Goal: Task Accomplishment & Management: Manage account settings

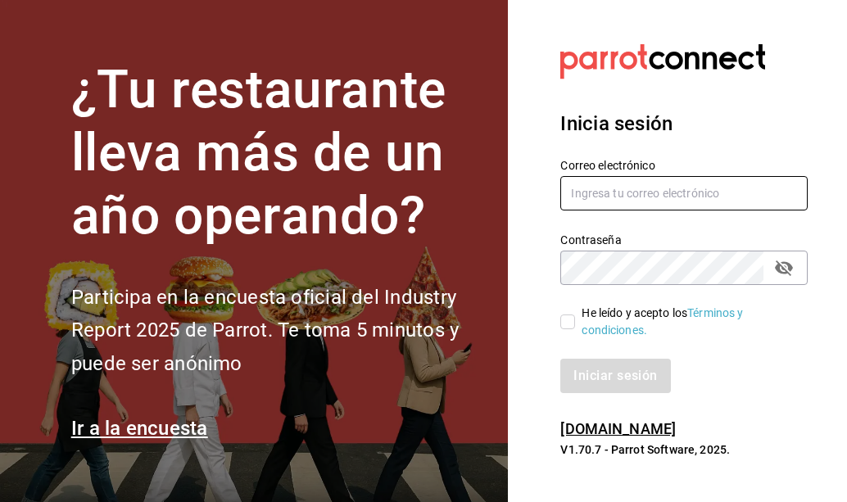
click at [587, 189] on input "text" at bounding box center [683, 193] width 247 height 34
type input "irvmgm@gmail.com"
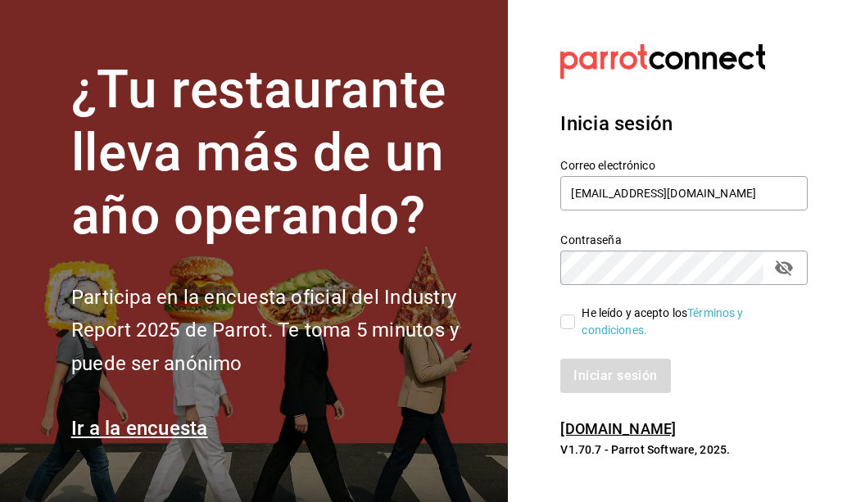
click at [789, 269] on icon "passwordField" at bounding box center [784, 268] width 18 height 16
click at [564, 328] on input "He leído y acepto los Términos y condiciones." at bounding box center [567, 321] width 15 height 15
checkbox input "true"
click at [605, 384] on button "Iniciar sesión" at bounding box center [615, 376] width 111 height 34
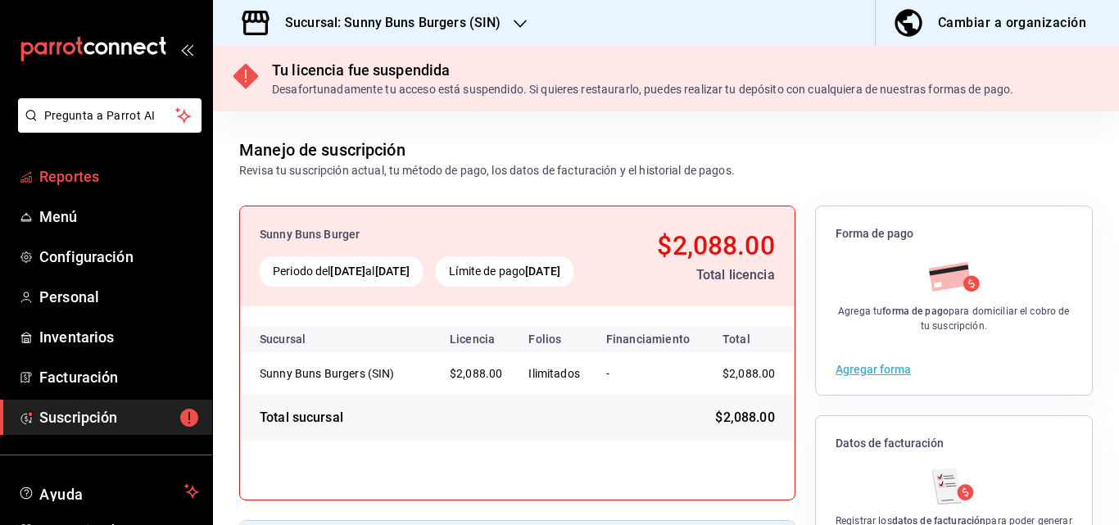
click at [103, 181] on span "Reportes" at bounding box center [119, 176] width 160 height 22
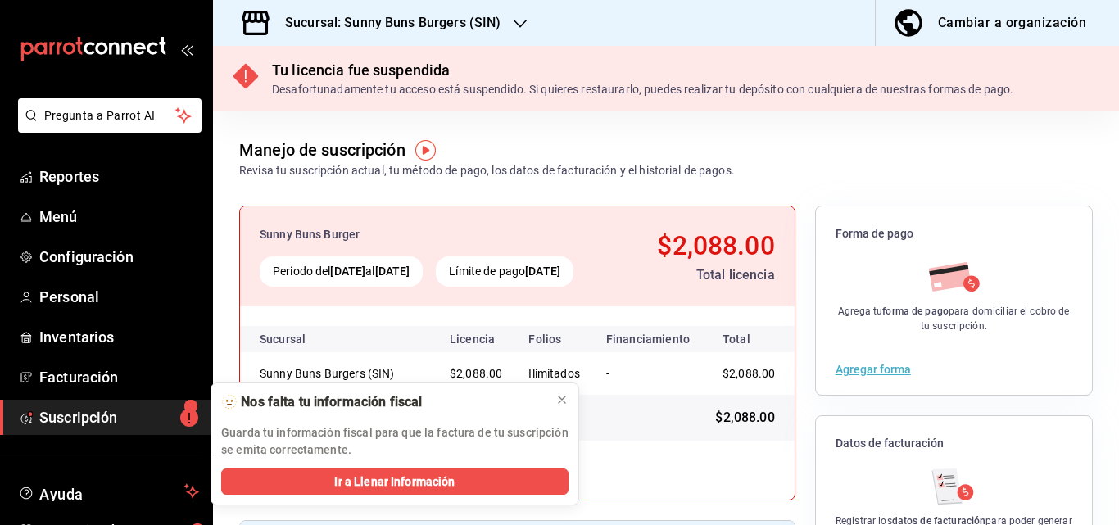
click at [513, 20] on icon "button" at bounding box center [519, 23] width 13 height 13
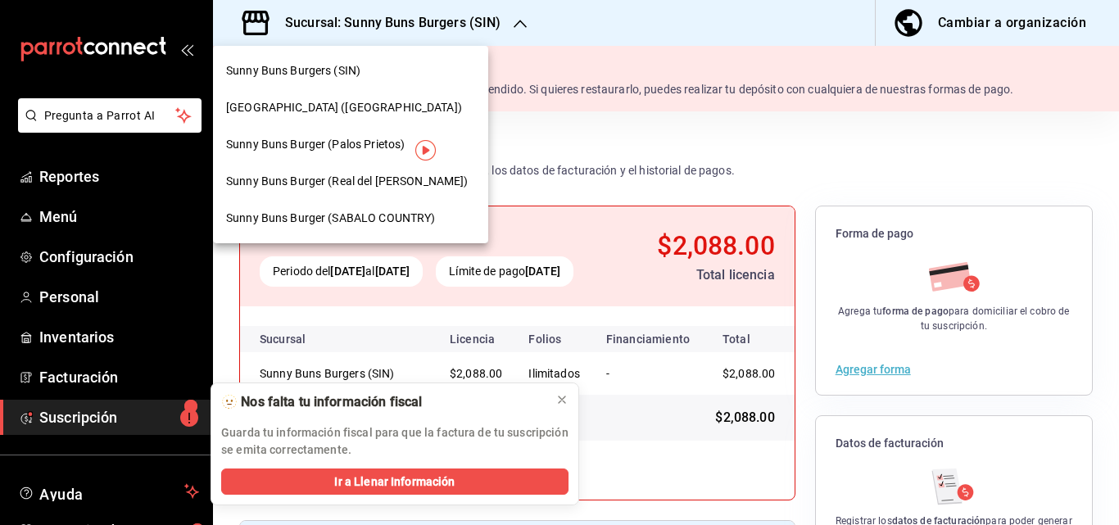
click at [284, 119] on div "[GEOGRAPHIC_DATA] ([GEOGRAPHIC_DATA])" at bounding box center [350, 107] width 275 height 37
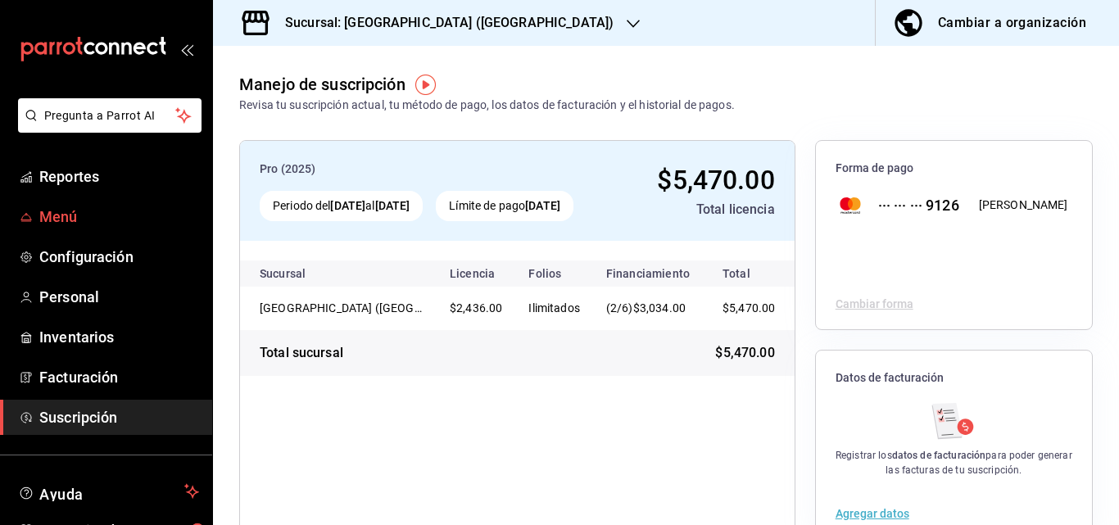
click at [82, 217] on span "Menú" at bounding box center [119, 217] width 160 height 22
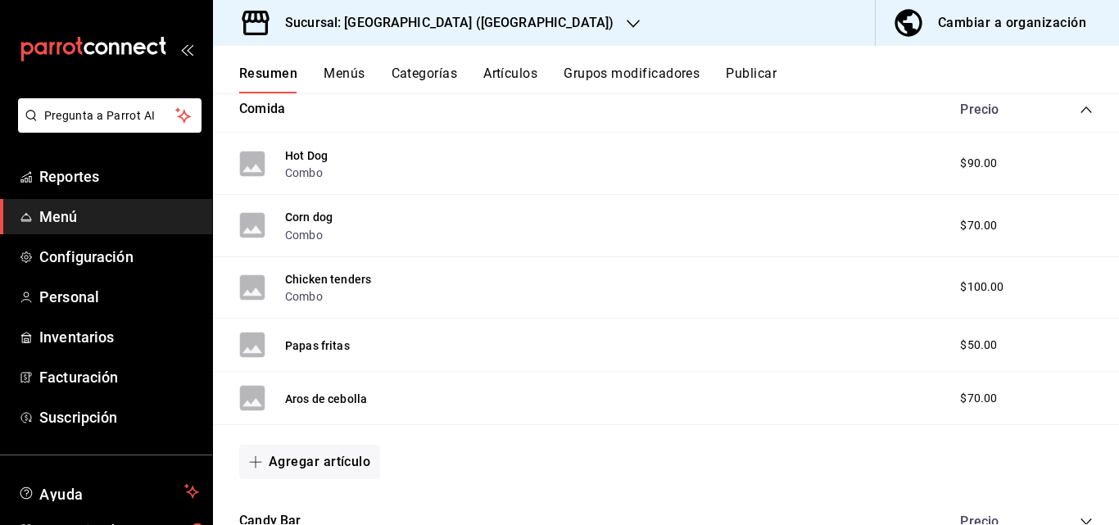
scroll to position [512, 0]
click at [332, 459] on button "Agregar artículo" at bounding box center [309, 460] width 141 height 34
click at [324, 491] on li "Artículo nuevo" at bounding box center [303, 485] width 129 height 40
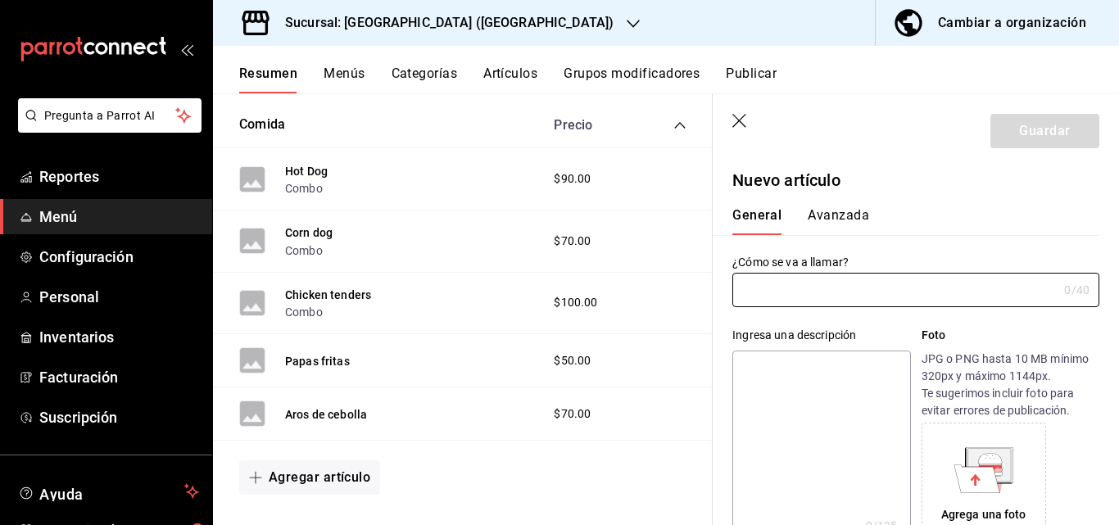
type input "AR-1758759999120"
type input "p"
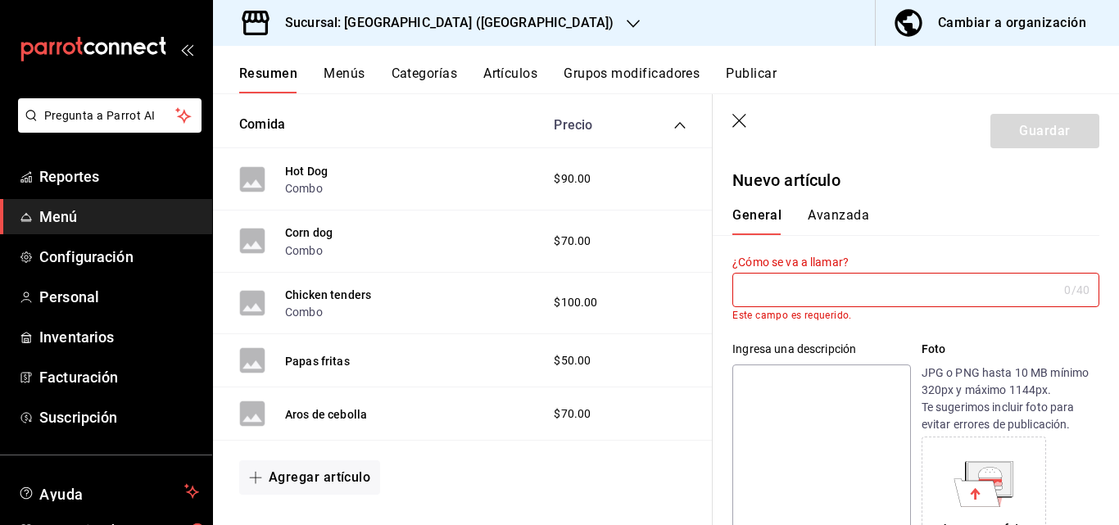
type input "Q"
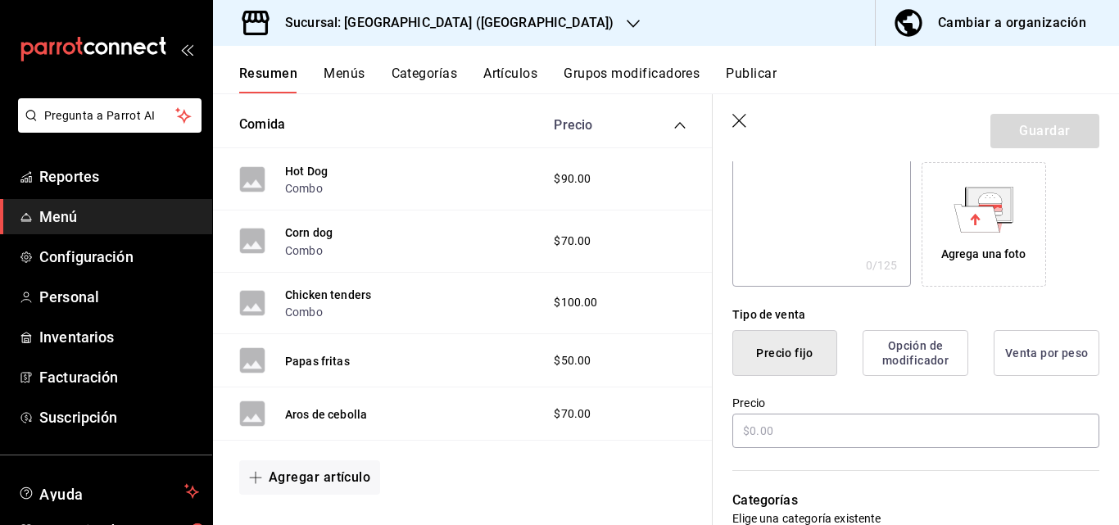
scroll to position [316, 0]
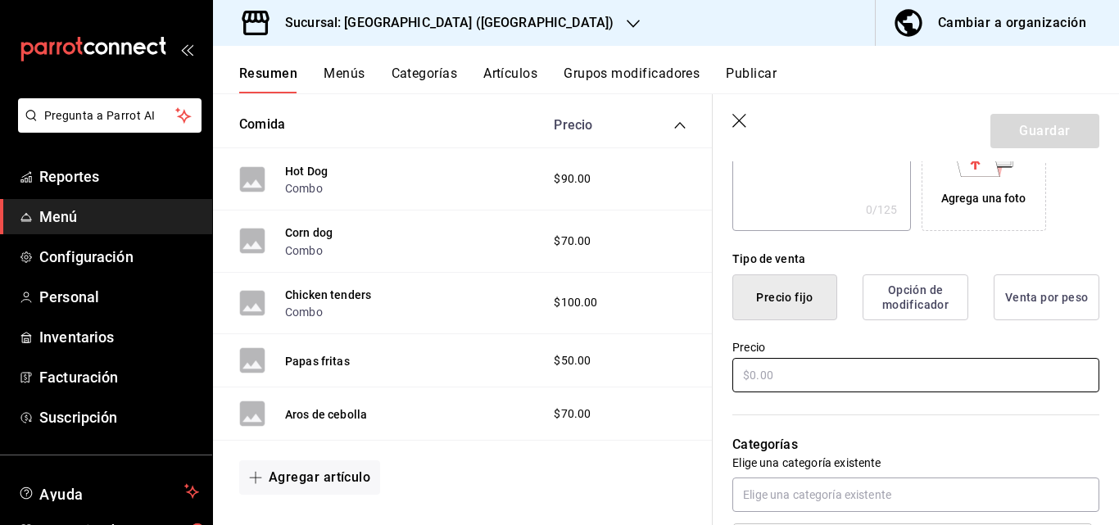
type input "Papas Queso Tocino"
click at [803, 364] on input "text" at bounding box center [915, 375] width 367 height 34
type input "$100.00"
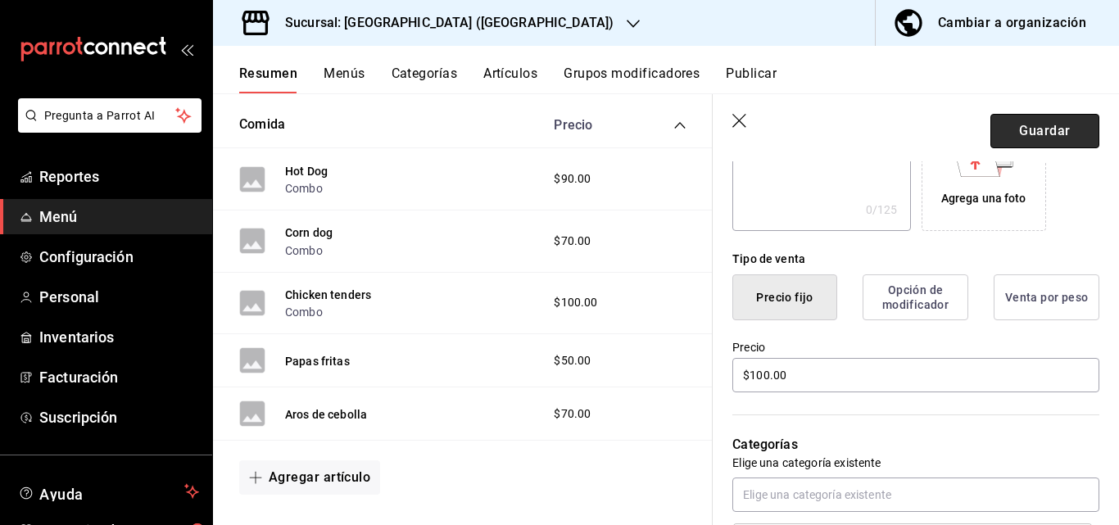
click at [1033, 136] on button "Guardar" at bounding box center [1044, 131] width 109 height 34
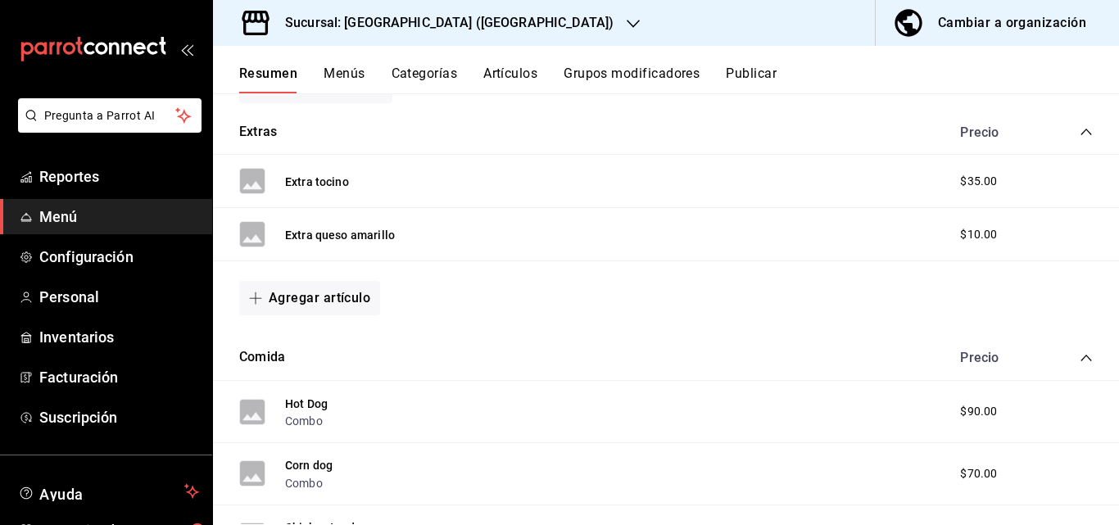
scroll to position [253, 0]
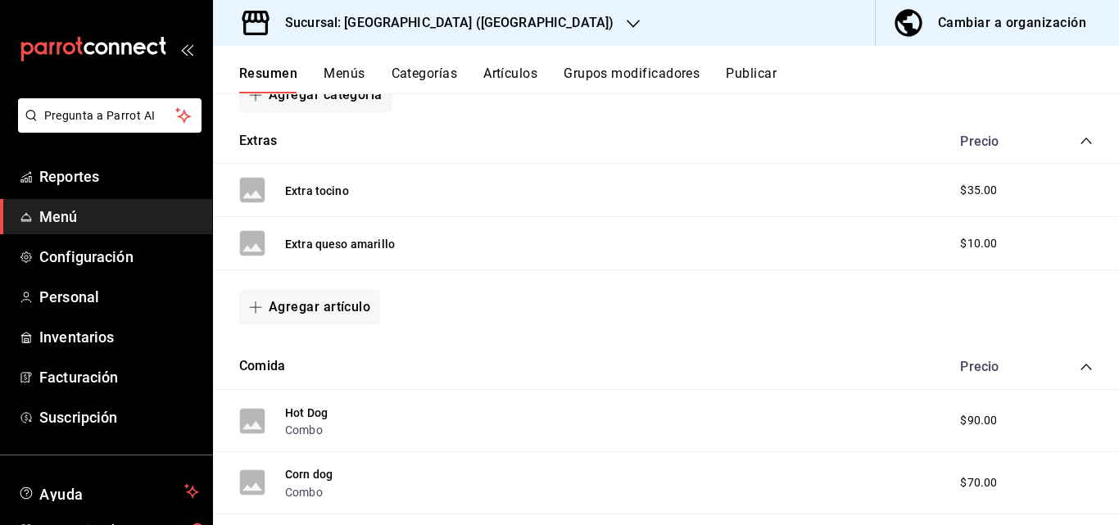
click at [337, 253] on div "Extra queso amarillo" at bounding box center [317, 243] width 156 height 26
click at [343, 245] on button "Extra queso amarillo" at bounding box center [340, 244] width 110 height 16
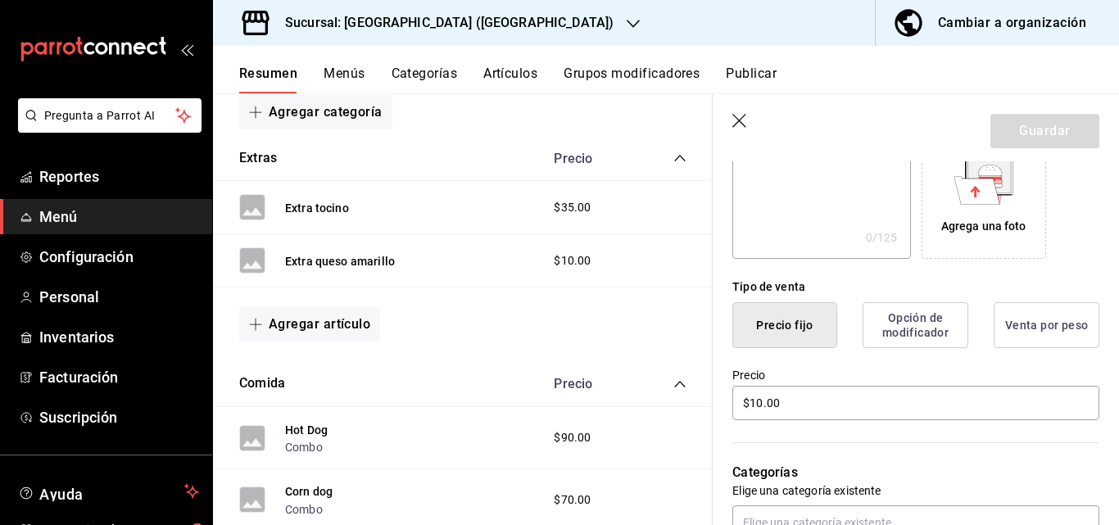
scroll to position [289, 0]
click at [761, 405] on input "$10.00" at bounding box center [915, 402] width 367 height 34
type input "$15.00"
click at [1032, 133] on button "Guardar" at bounding box center [1044, 131] width 109 height 34
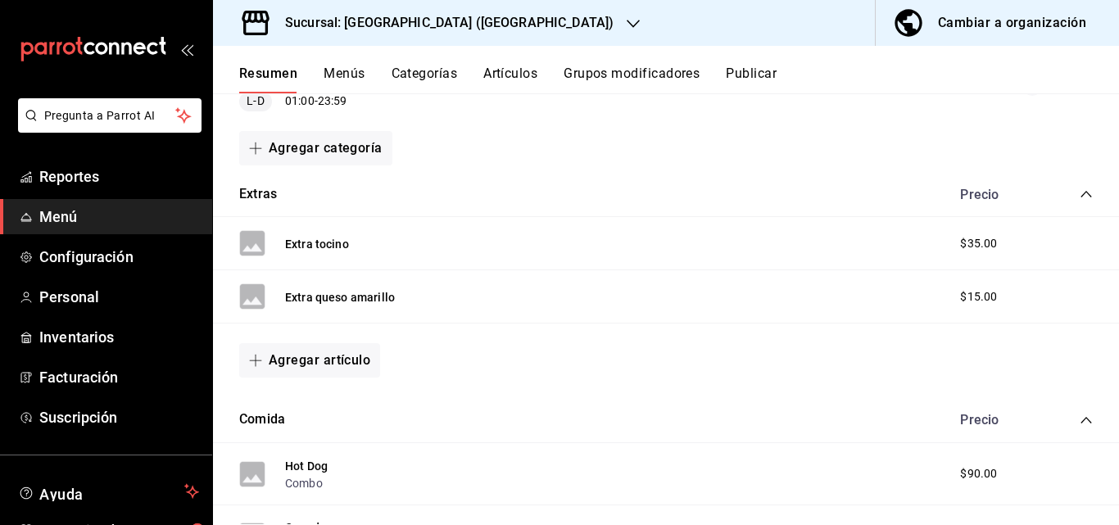
scroll to position [201, 0]
click at [328, 198] on div "Extras Precio" at bounding box center [666, 194] width 906 height 46
click at [260, 191] on button "Extras" at bounding box center [258, 193] width 38 height 19
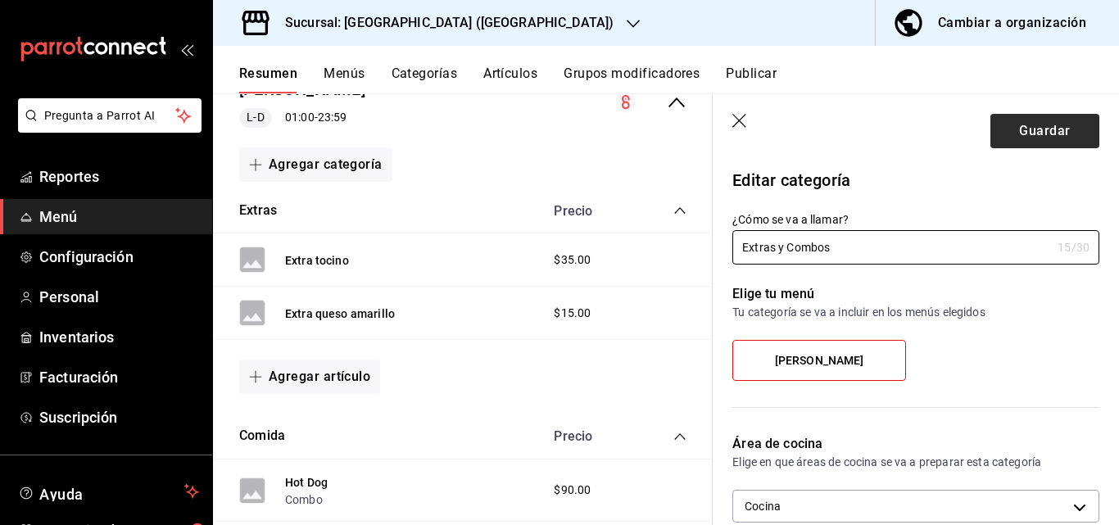
type input "Extras y Combos"
click at [1016, 133] on button "Guardar" at bounding box center [1044, 131] width 109 height 34
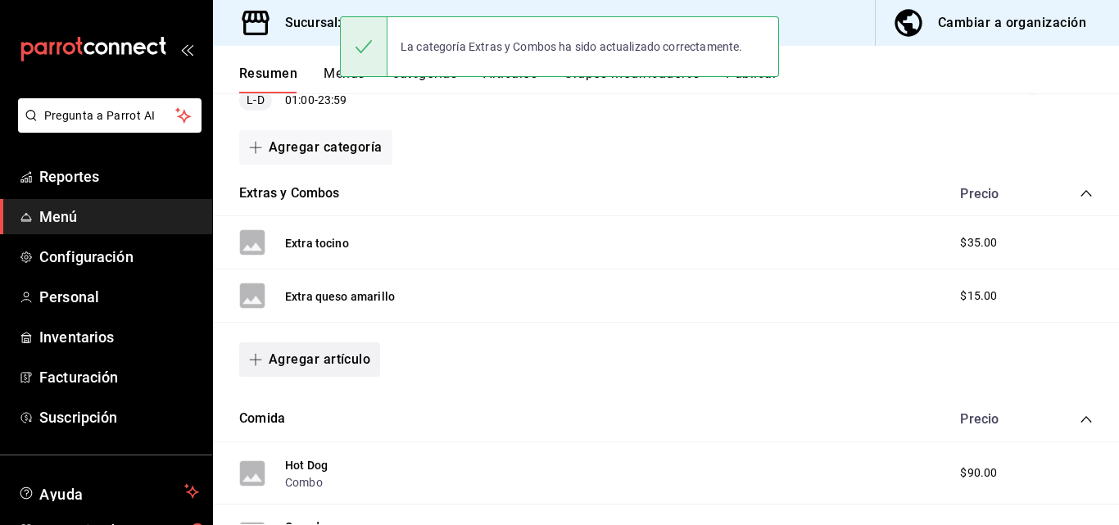
click at [337, 360] on button "Agregar artículo" at bounding box center [309, 359] width 141 height 34
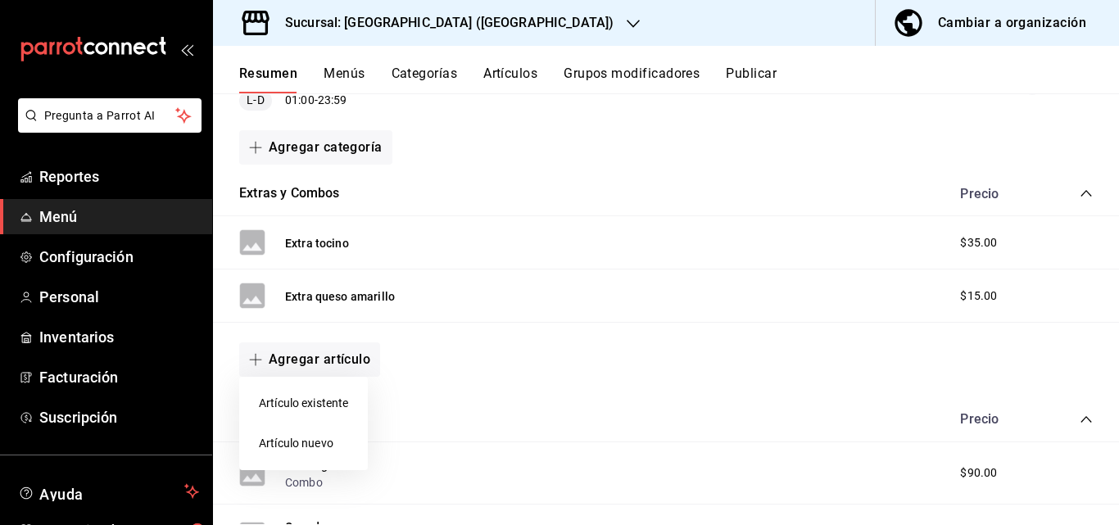
click at [324, 446] on li "Artículo nuevo" at bounding box center [303, 443] width 129 height 40
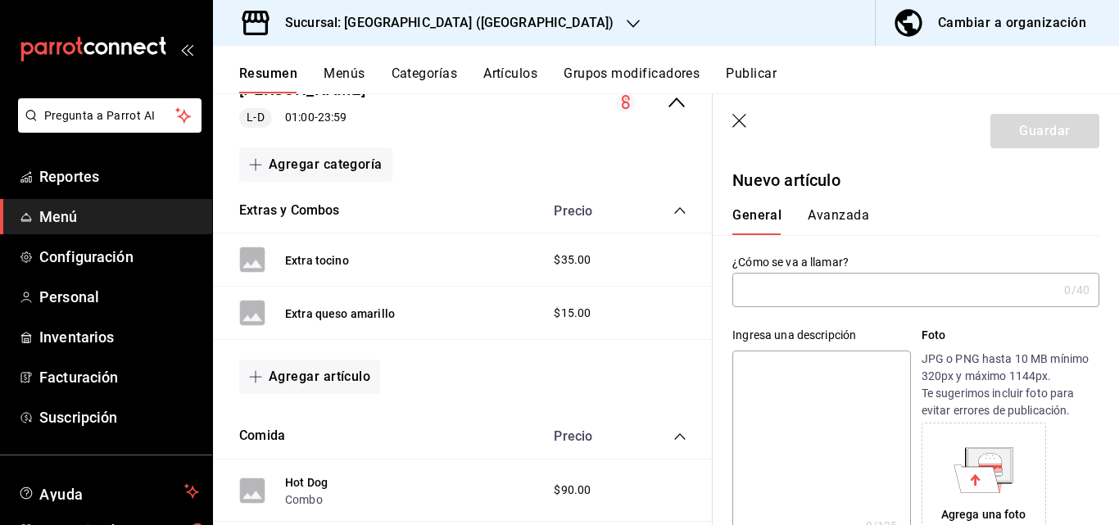
click at [324, 446] on div "Comida Precio" at bounding box center [462, 437] width 499 height 46
click at [793, 289] on input "text" at bounding box center [894, 289] width 325 height 33
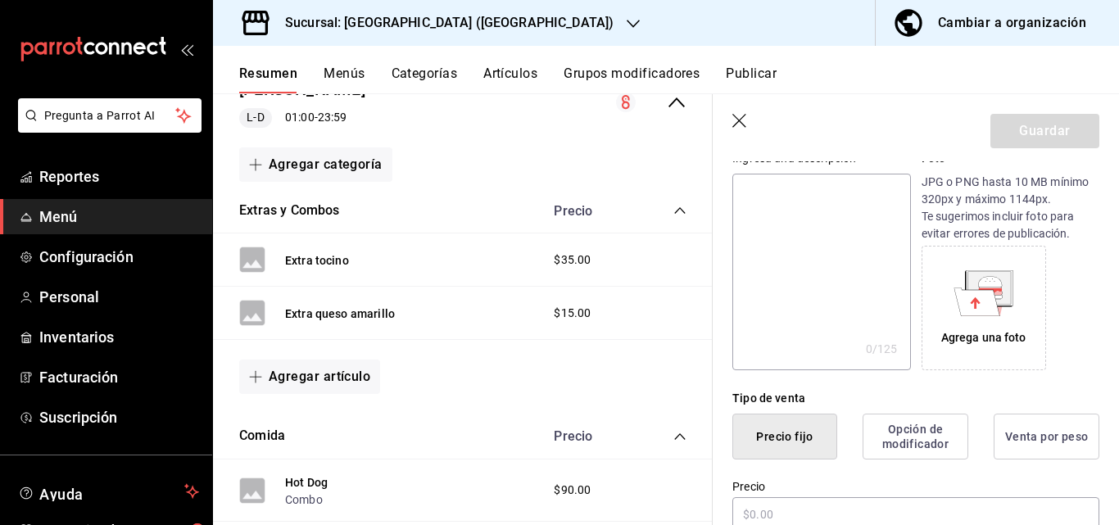
scroll to position [183, 0]
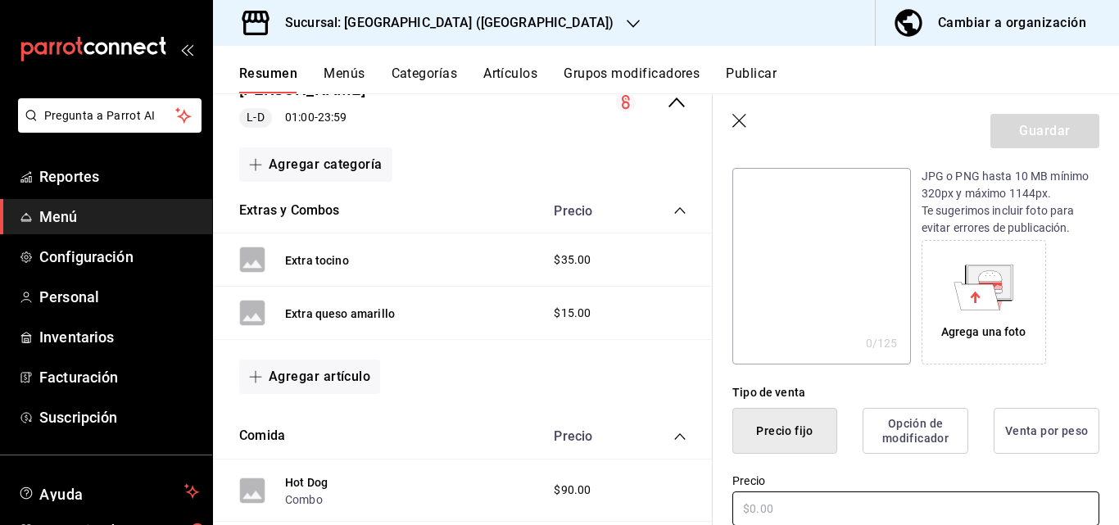
type input "Combo Tenders"
click at [771, 515] on input "text" at bounding box center [915, 508] width 367 height 34
type input "$170.00"
click at [1052, 139] on button "Guardar" at bounding box center [1044, 131] width 109 height 34
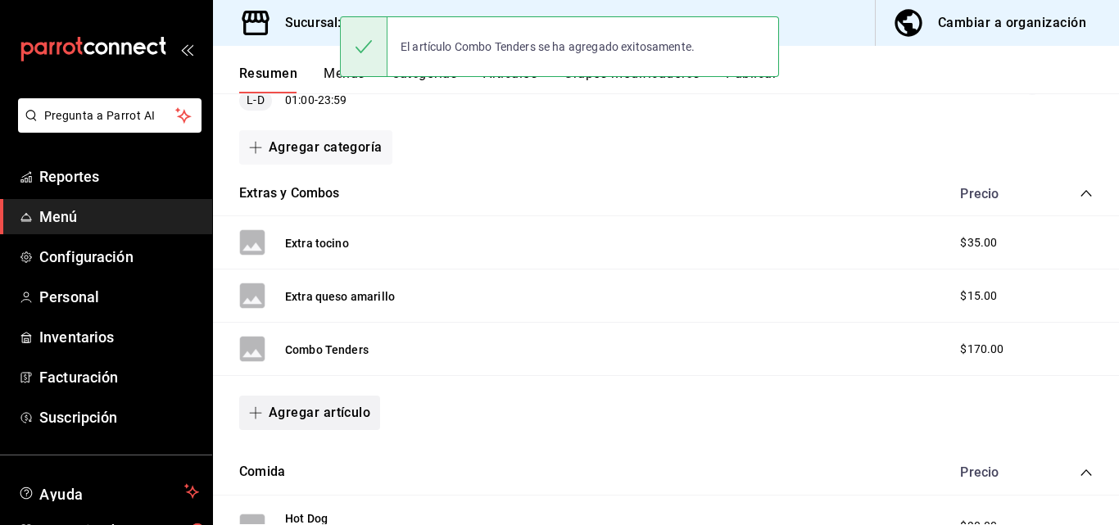
click at [330, 413] on button "Agregar artículo" at bounding box center [309, 412] width 141 height 34
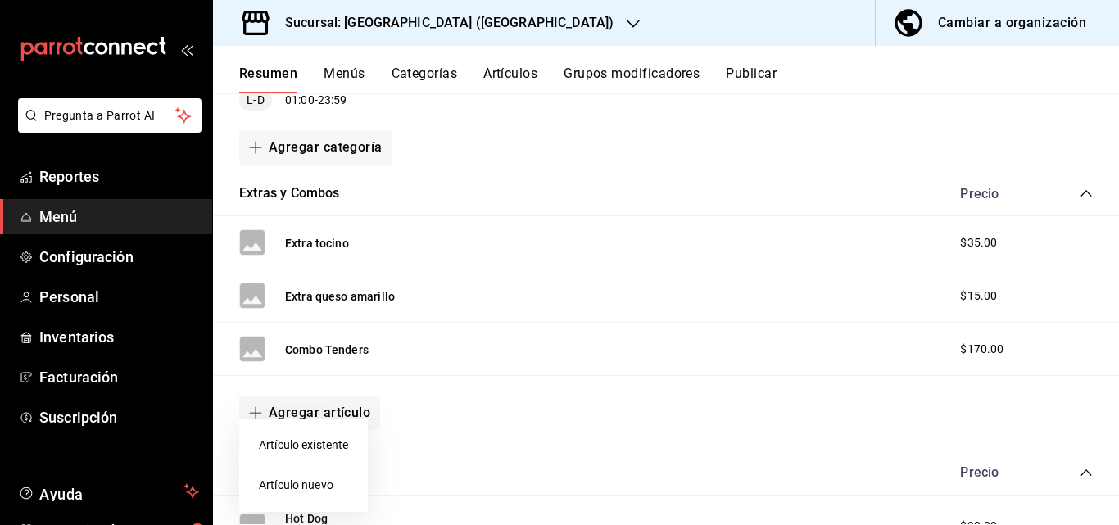
click at [318, 486] on li "Artículo nuevo" at bounding box center [303, 485] width 129 height 40
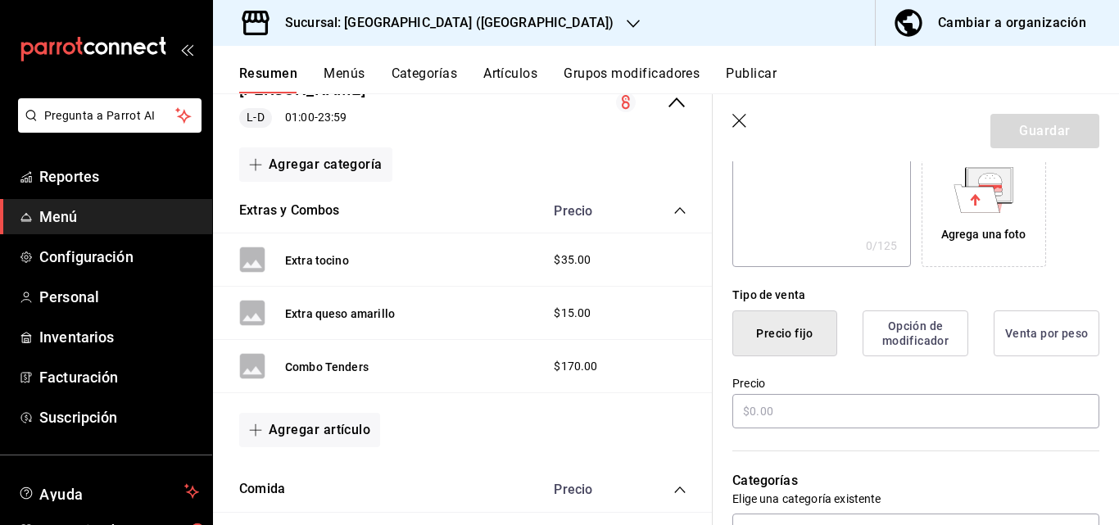
scroll to position [282, 0]
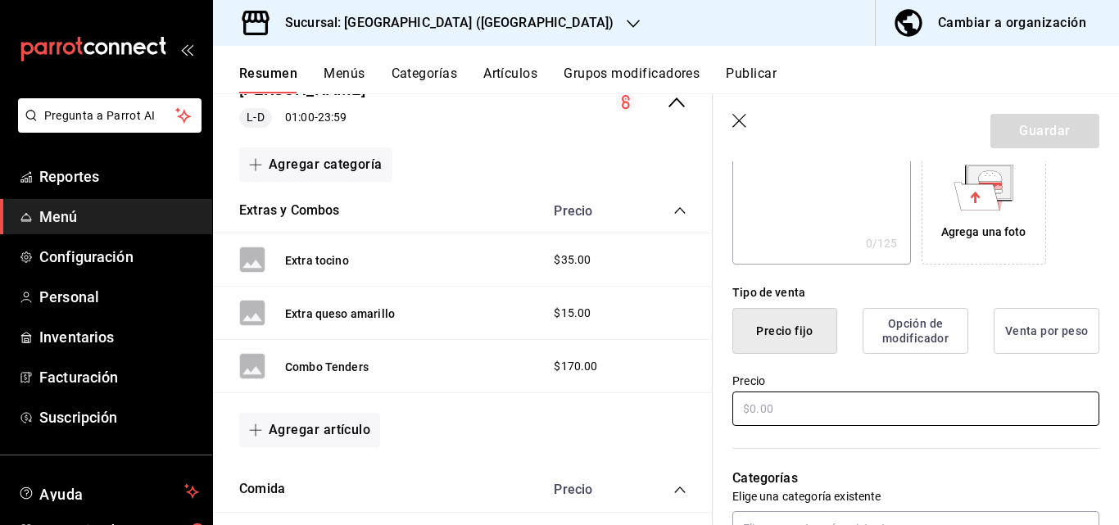
type input "Combo Dogos"
click at [764, 406] on input "text" at bounding box center [915, 408] width 367 height 34
type input "$160.00"
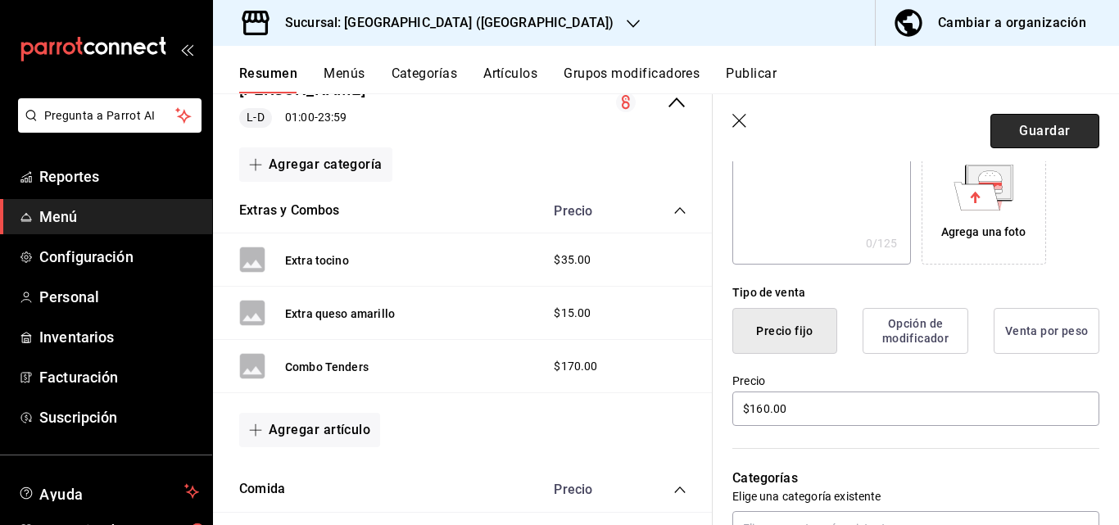
click at [1040, 122] on button "Guardar" at bounding box center [1044, 131] width 109 height 34
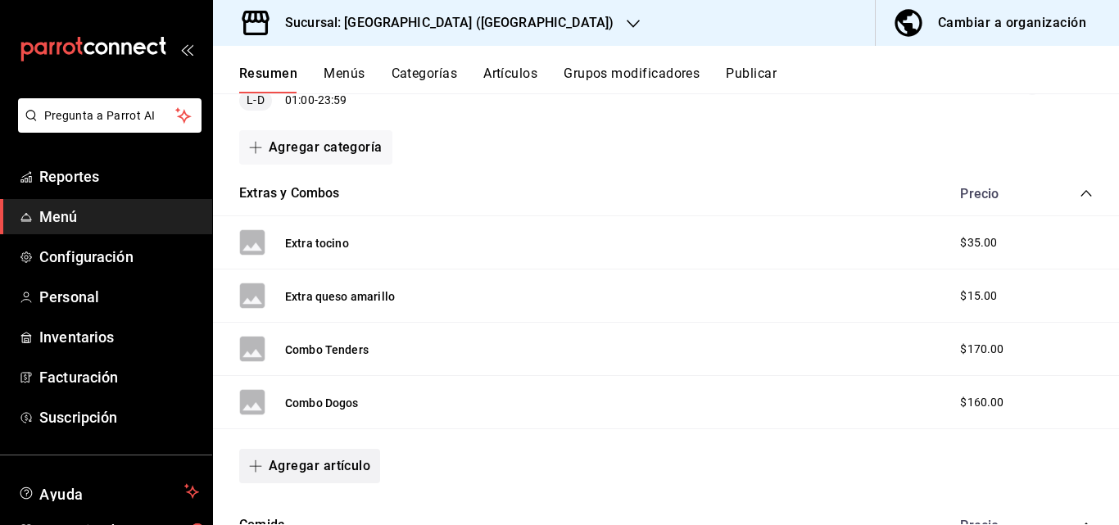
click at [313, 465] on button "Agregar artículo" at bounding box center [309, 466] width 141 height 34
click at [305, 491] on li "Artículo nuevo" at bounding box center [303, 485] width 129 height 40
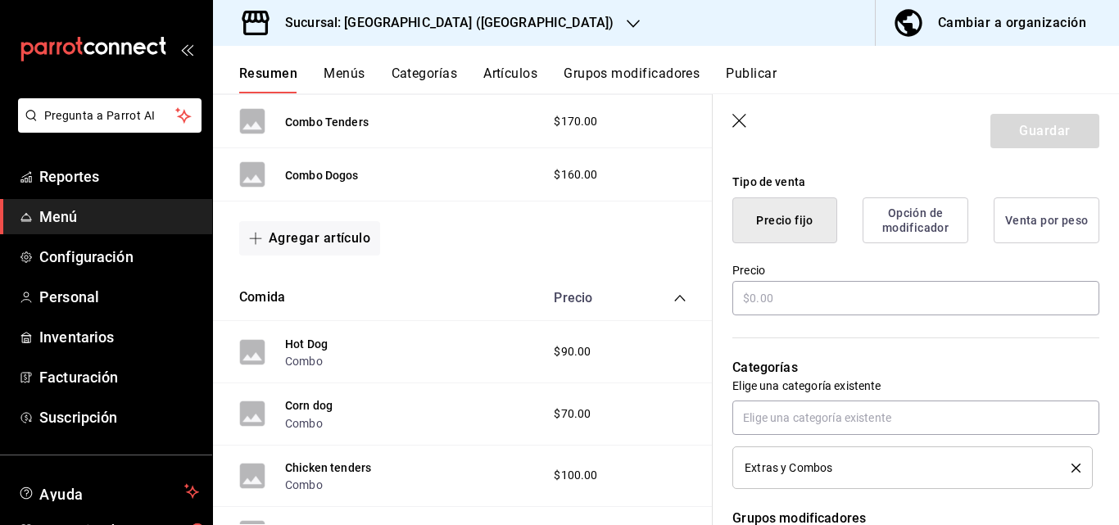
scroll to position [397, 0]
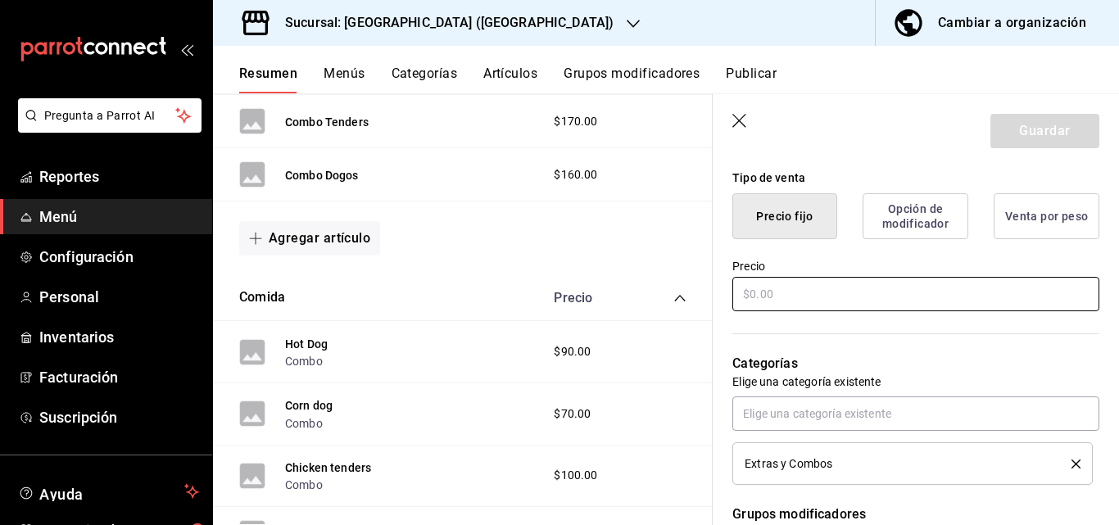
type input "Combo Corn Dog"
click at [780, 293] on input "text" at bounding box center [915, 294] width 367 height 34
type input "$140.00"
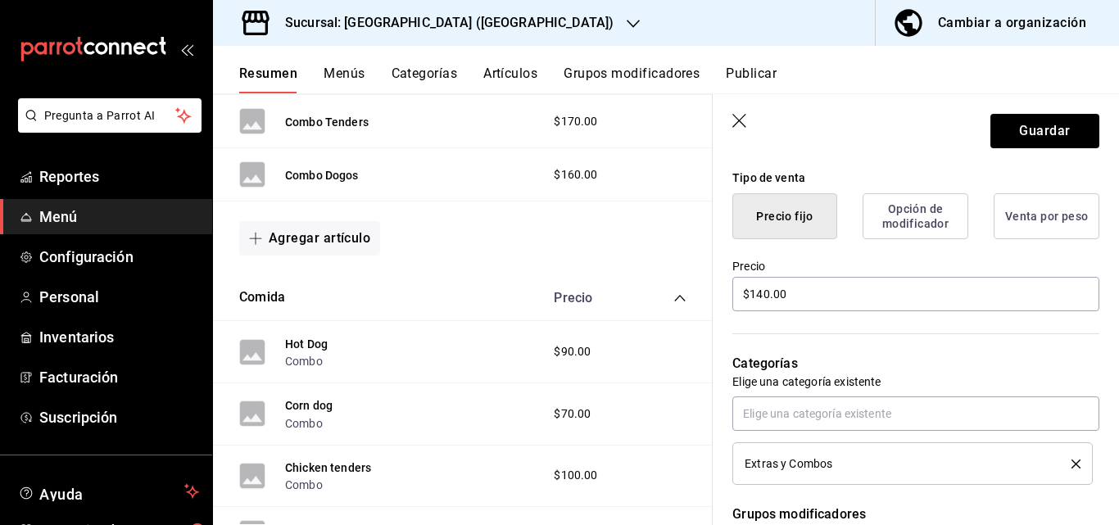
click at [926, 233] on button "Opción de modificador" at bounding box center [915, 216] width 106 height 46
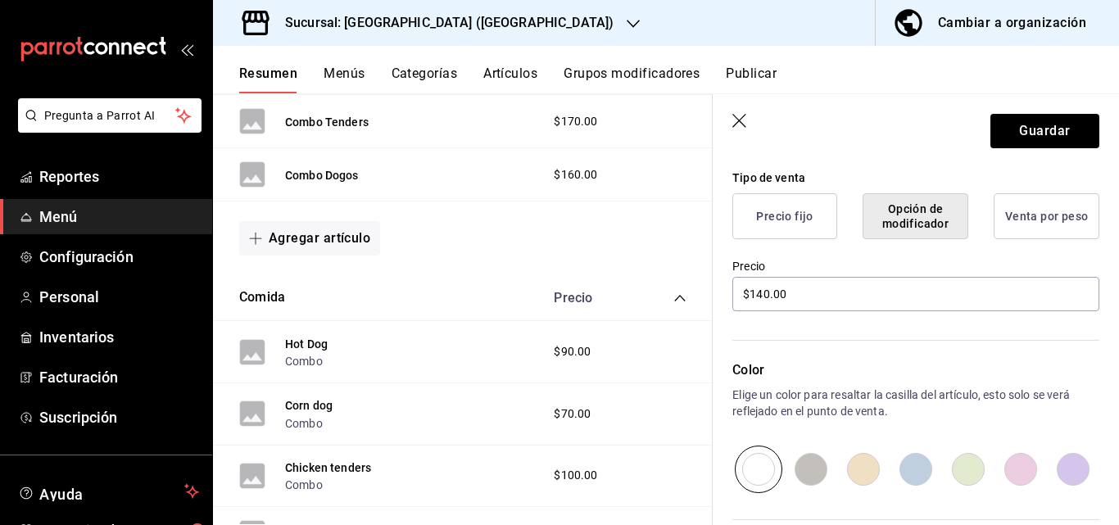
click at [790, 224] on button "Precio fijo" at bounding box center [784, 216] width 105 height 46
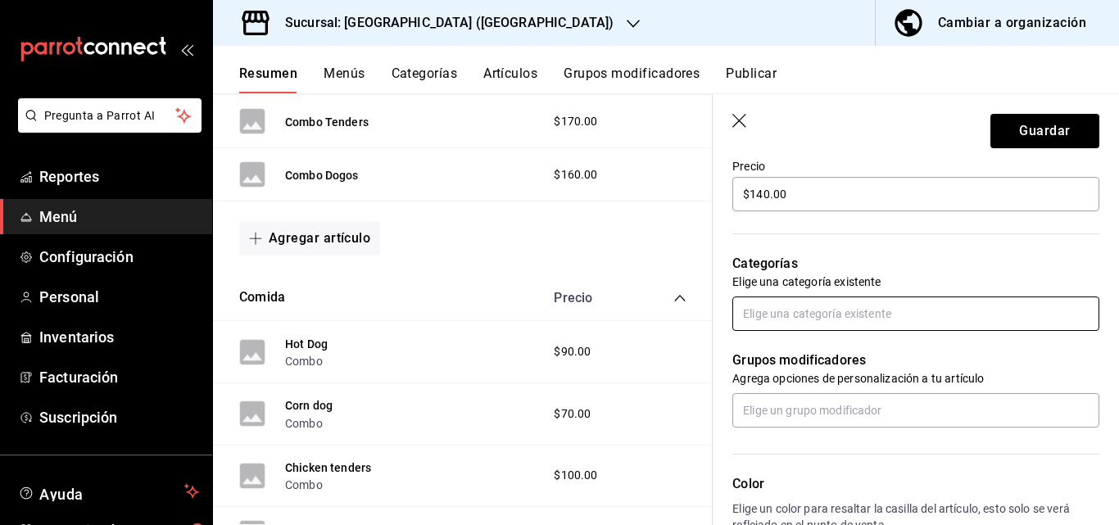
scroll to position [498, 0]
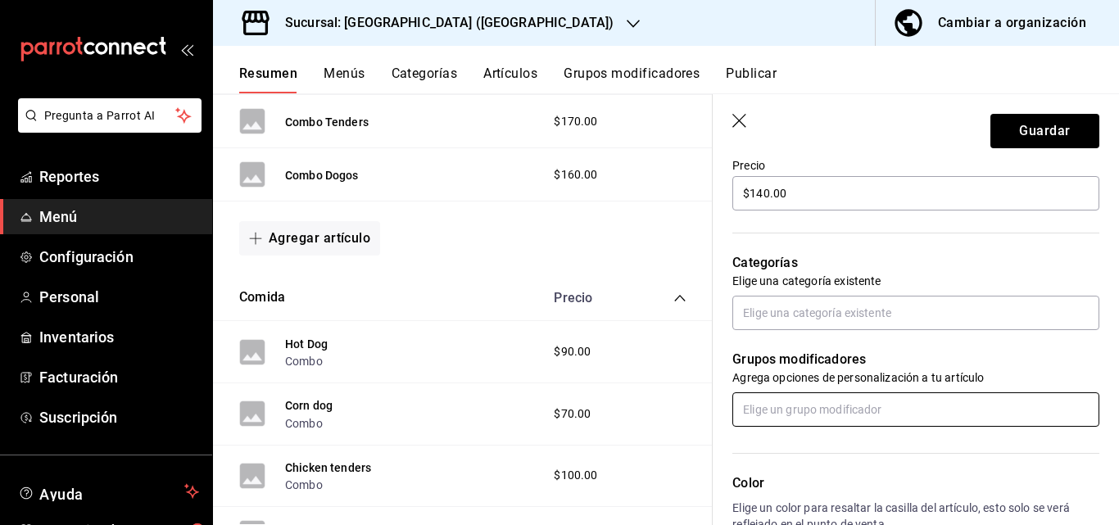
click at [962, 412] on input "text" at bounding box center [915, 409] width 367 height 34
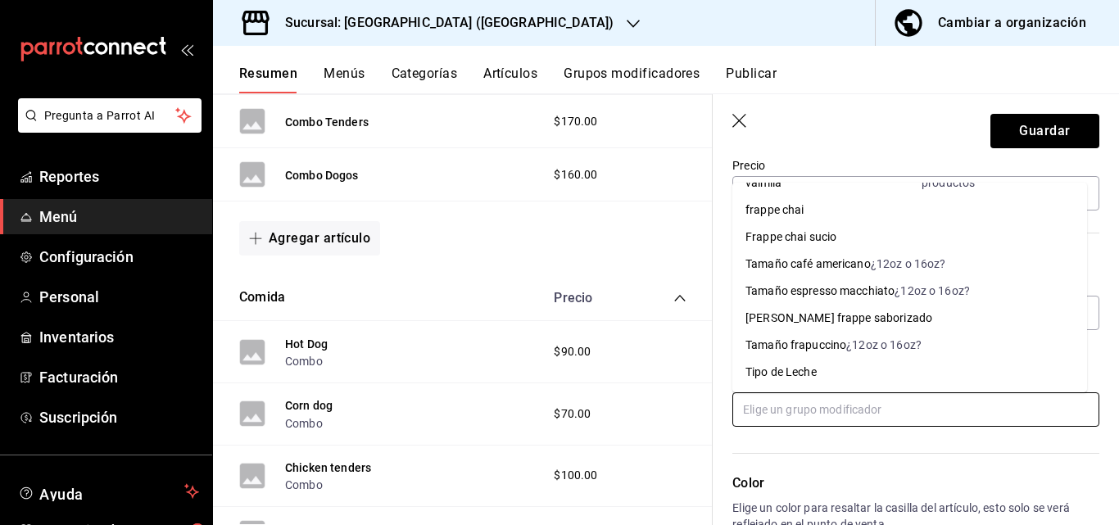
scroll to position [0, 0]
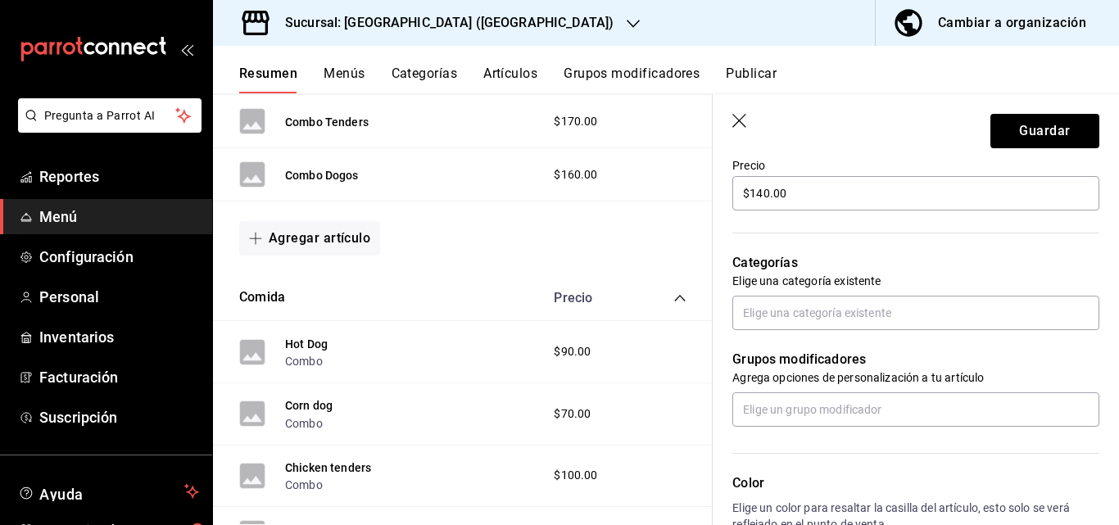
click at [819, 460] on div "Color Elige un color para resaltar la casilla del artículo, esto solo se verá r…" at bounding box center [905, 516] width 386 height 179
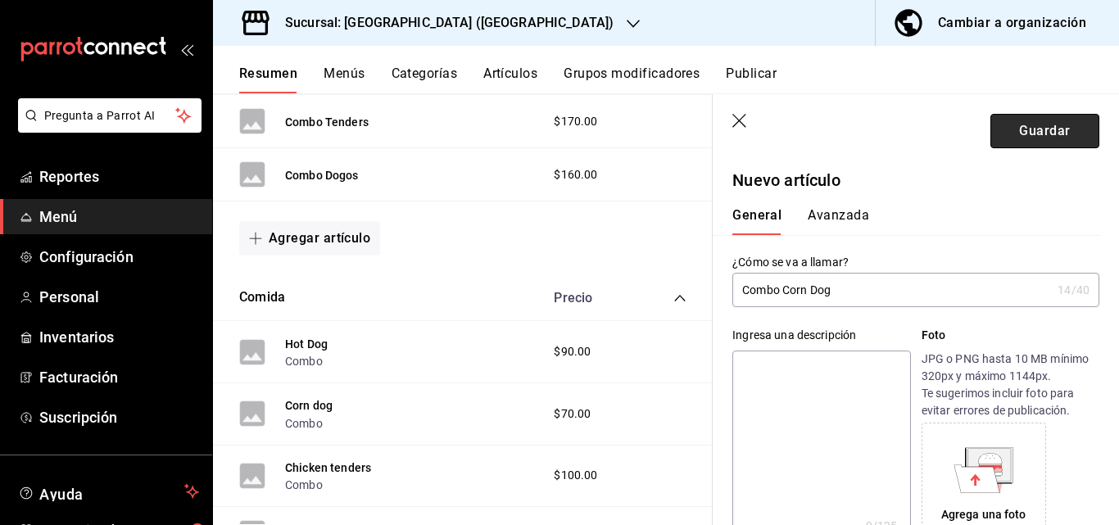
click at [1040, 127] on button "Guardar" at bounding box center [1044, 131] width 109 height 34
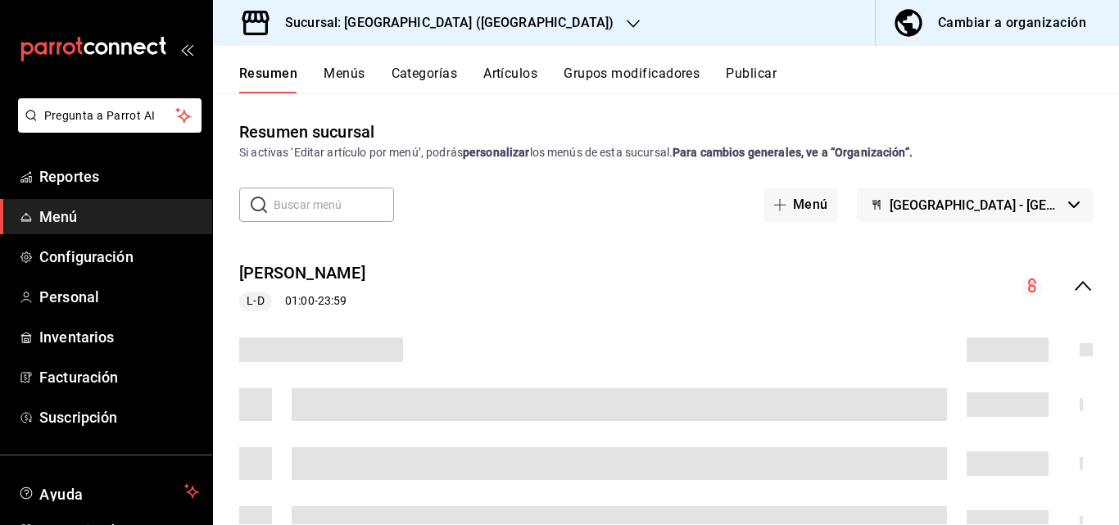
click at [61, 209] on span "Menú" at bounding box center [119, 217] width 160 height 22
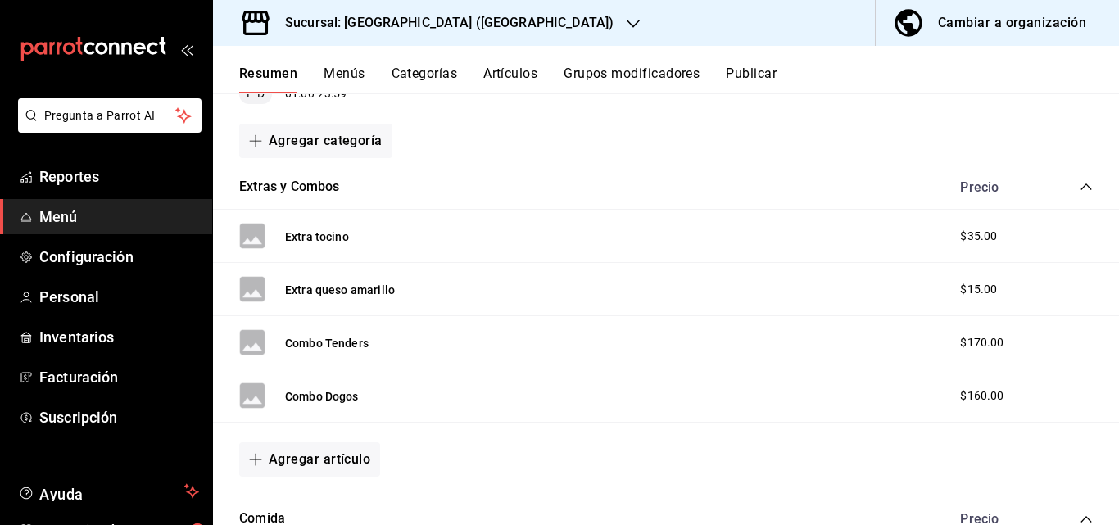
scroll to position [210, 0]
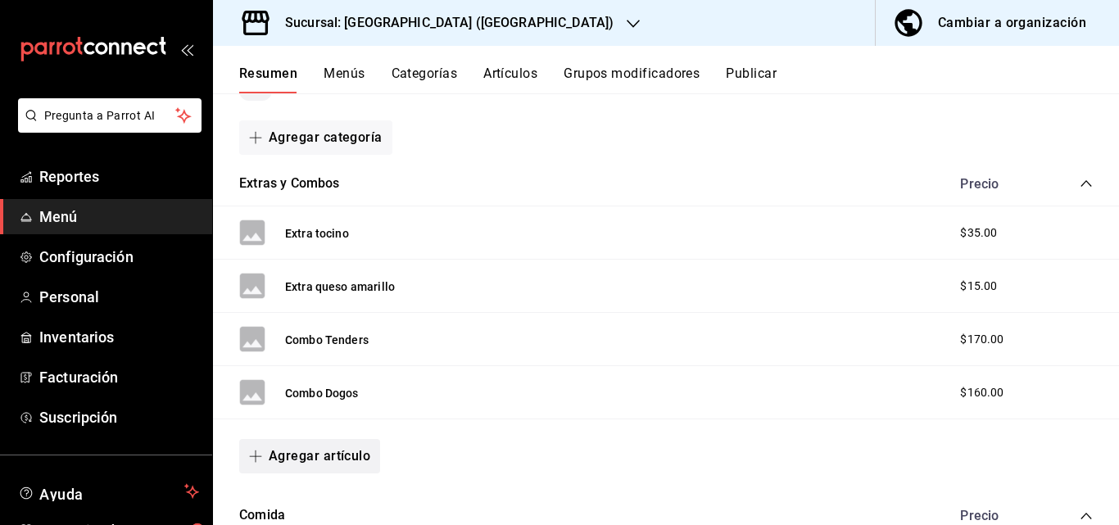
click at [347, 454] on button "Agregar artículo" at bounding box center [309, 456] width 141 height 34
click at [318, 482] on li "Artículo nuevo" at bounding box center [303, 485] width 129 height 40
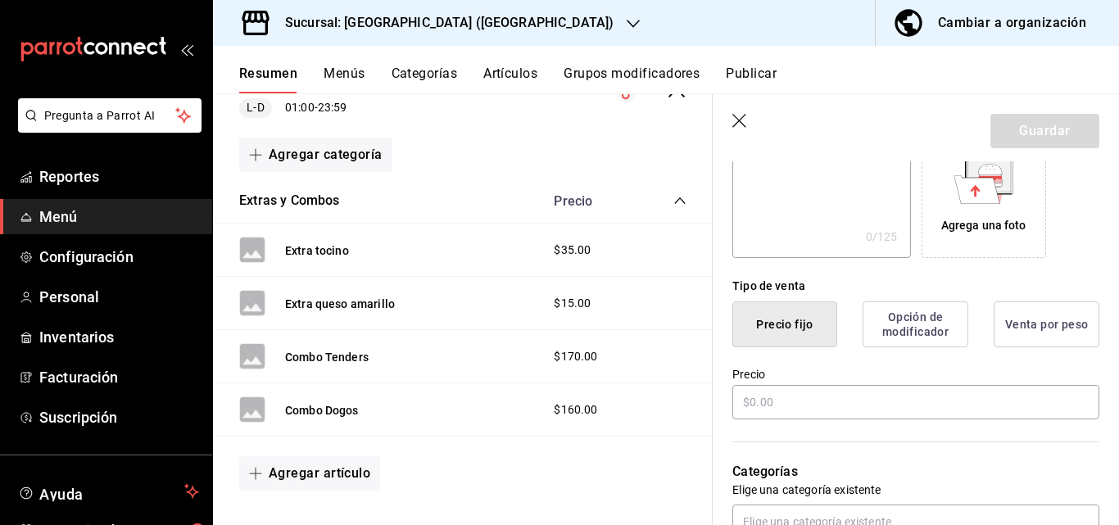
scroll to position [294, 0]
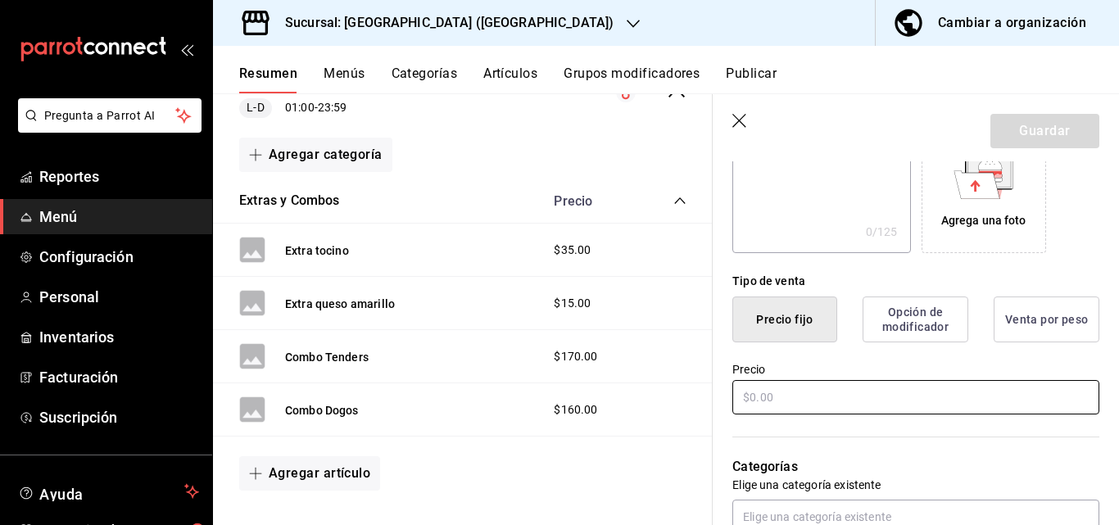
type input "Combo Corn Dog"
click at [784, 395] on input "text" at bounding box center [915, 397] width 367 height 34
type input "$140.00"
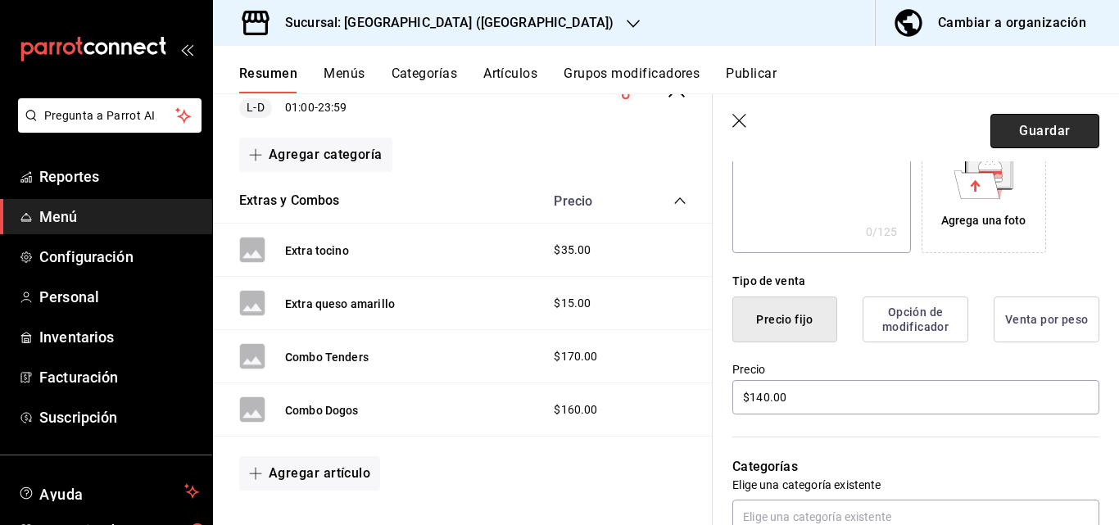
click at [1074, 136] on button "Guardar" at bounding box center [1044, 131] width 109 height 34
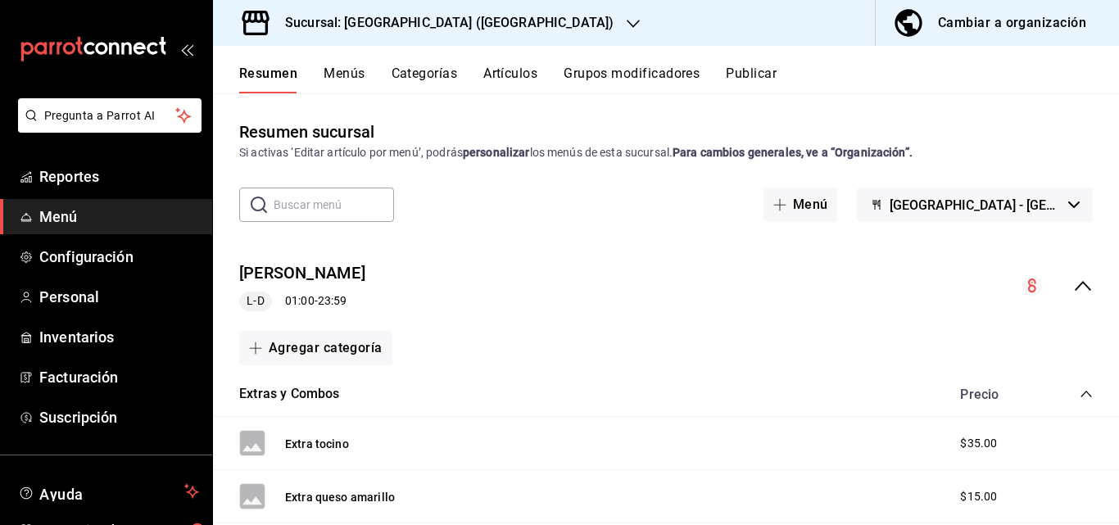
click at [648, 71] on button "Grupos modificadores" at bounding box center [631, 80] width 136 height 28
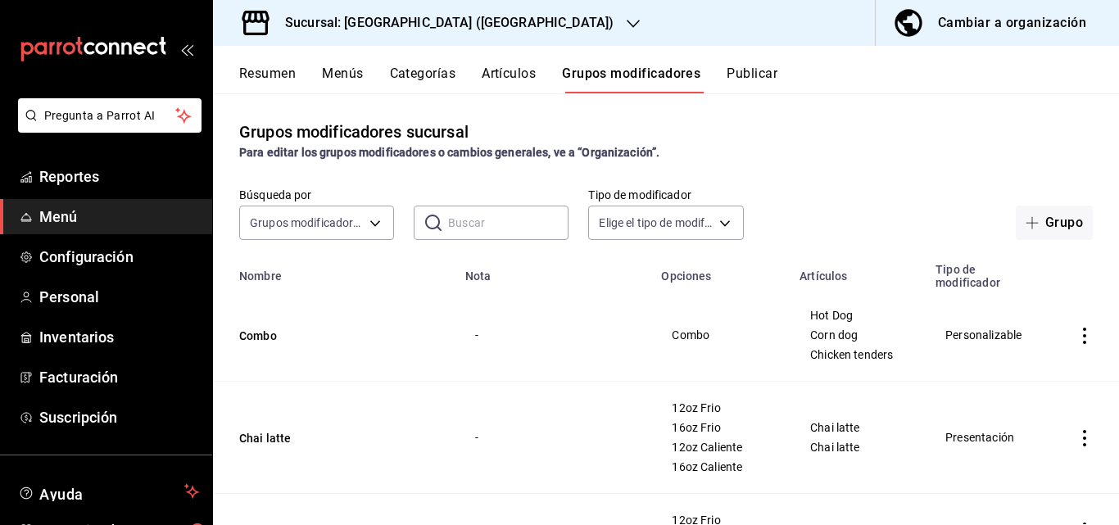
click at [472, 218] on input "text" at bounding box center [508, 222] width 120 height 33
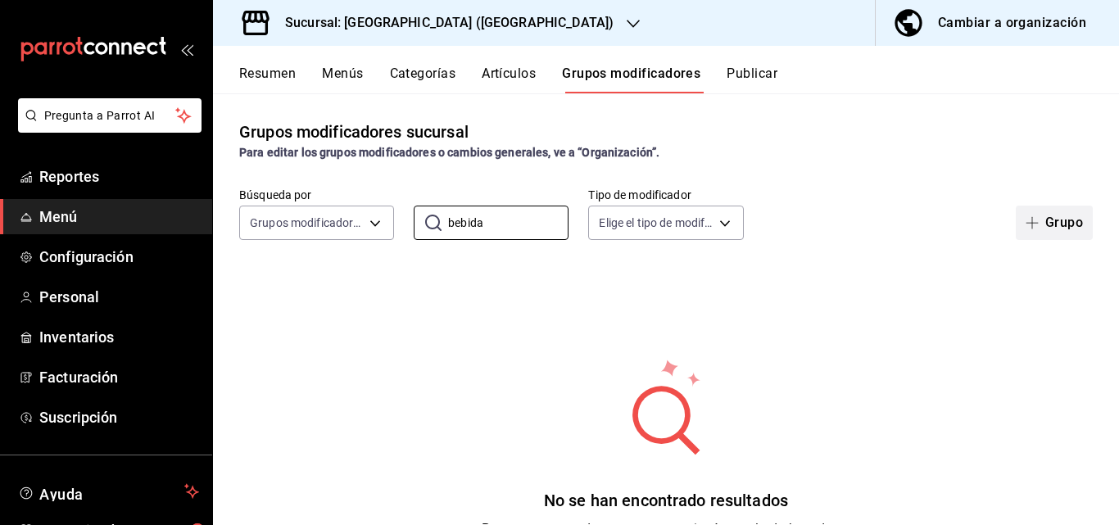
type input "bebida"
click at [1025, 228] on icon "button" at bounding box center [1031, 222] width 13 height 13
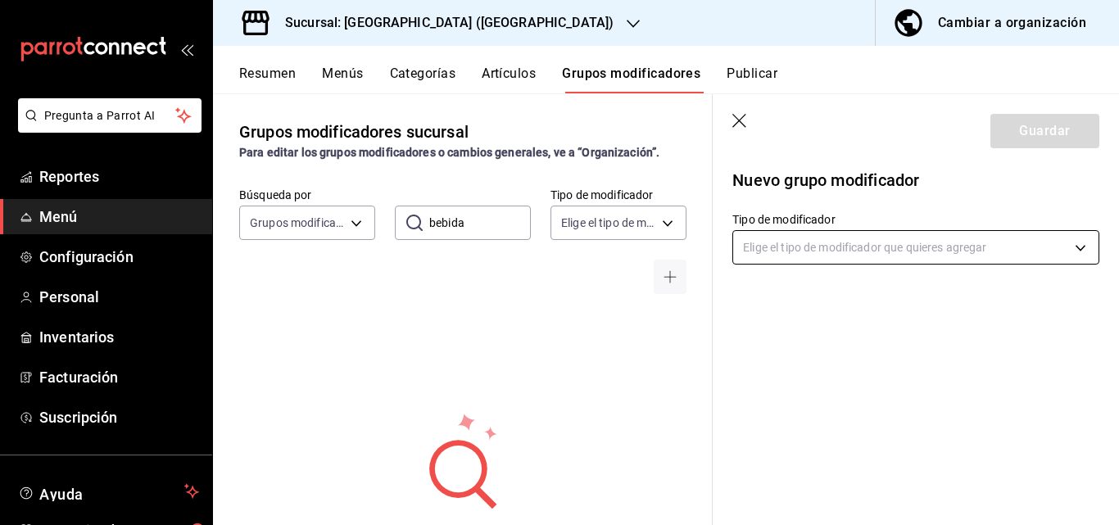
click at [956, 246] on body "Pregunta a Parrot AI Reportes Menú Configuración Personal Inventarios Facturaci…" at bounding box center [559, 262] width 1119 height 525
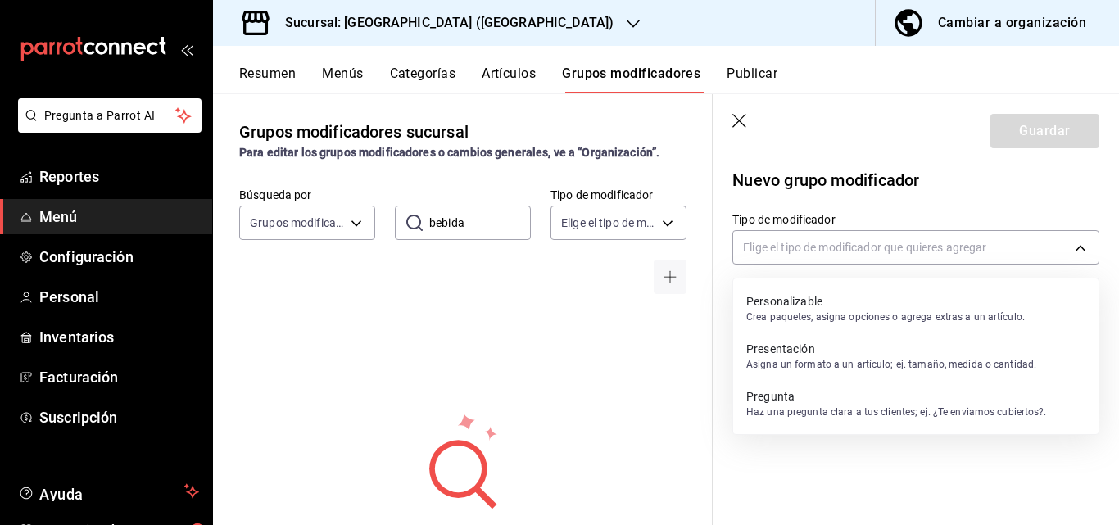
click at [837, 322] on p "Crea paquetes, asigna opciones o agrega extras a un artículo." at bounding box center [885, 317] width 278 height 15
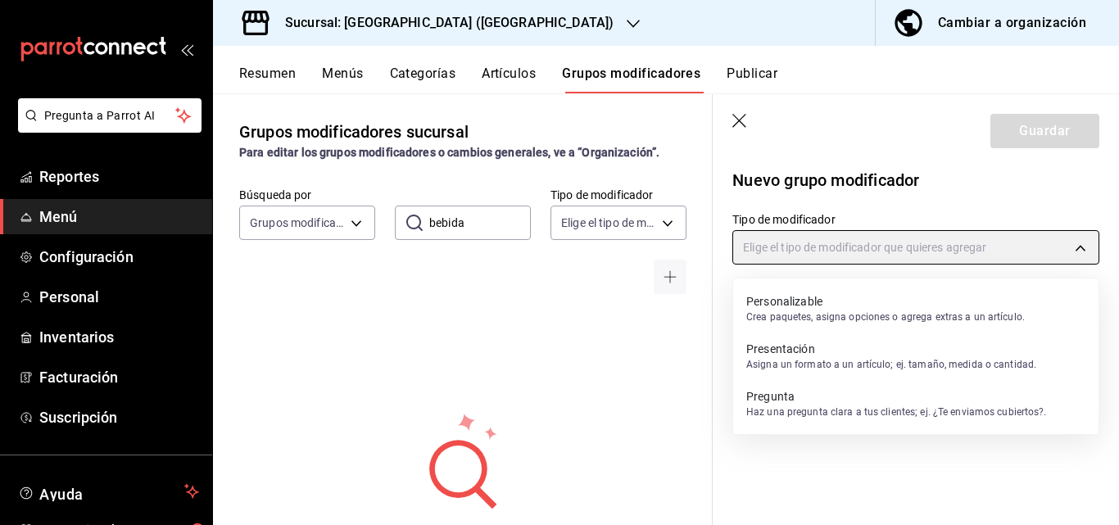
type input "CUSTOMIZABLE"
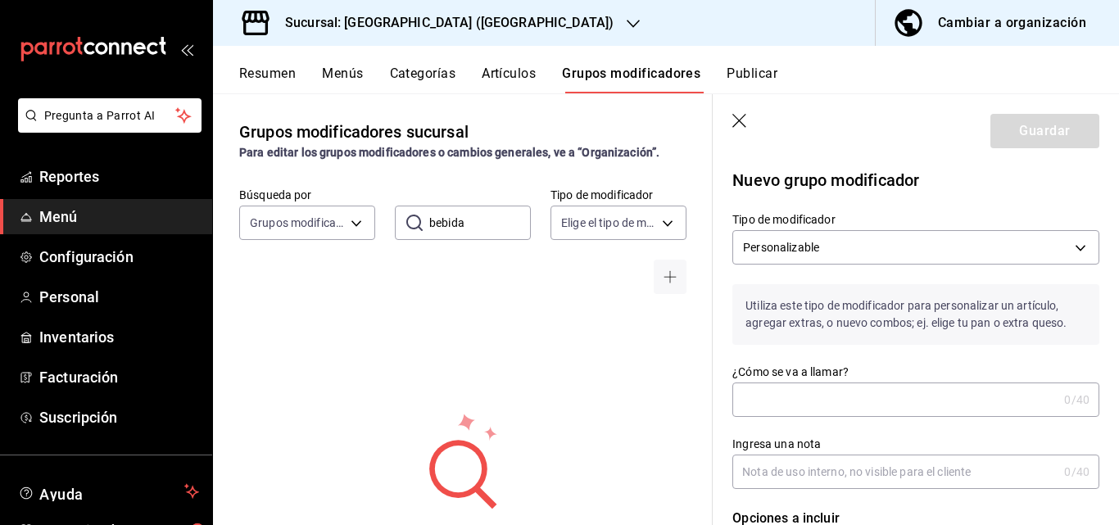
click at [808, 393] on input "¿Cómo se va a llamar?" at bounding box center [894, 399] width 325 height 33
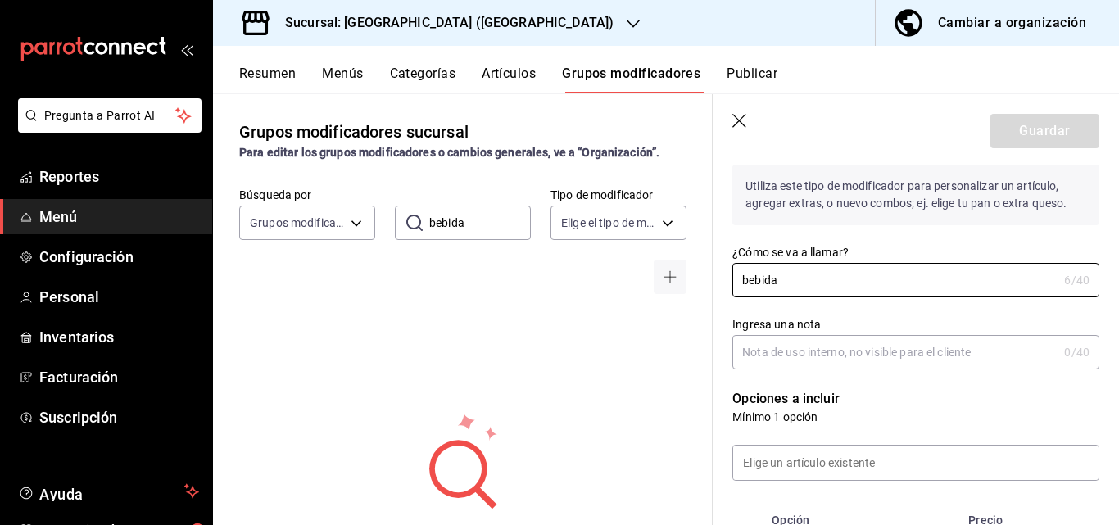
scroll to position [120, 0]
type input "bebida"
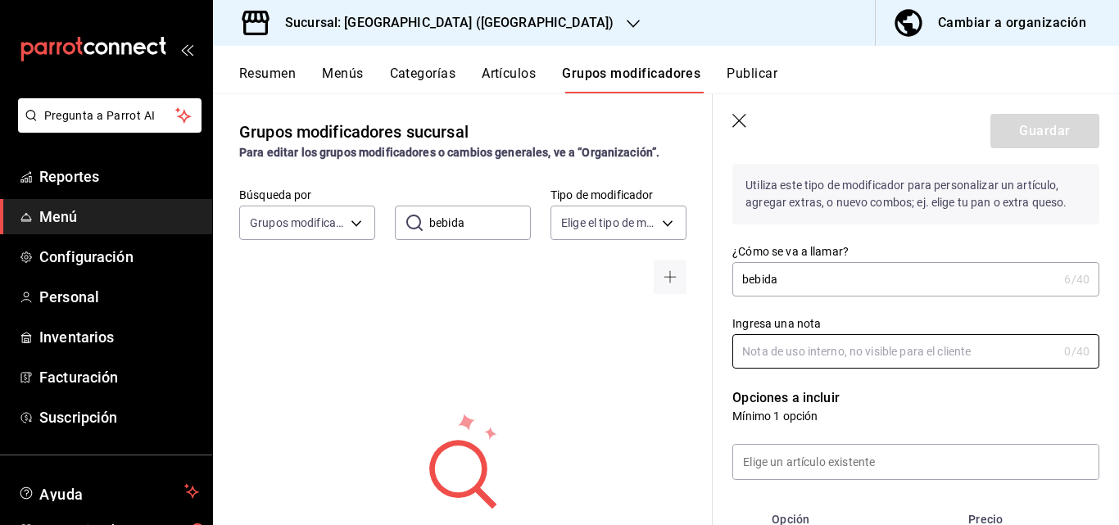
click at [814, 355] on input "Ingresa una nota" at bounding box center [894, 351] width 325 height 33
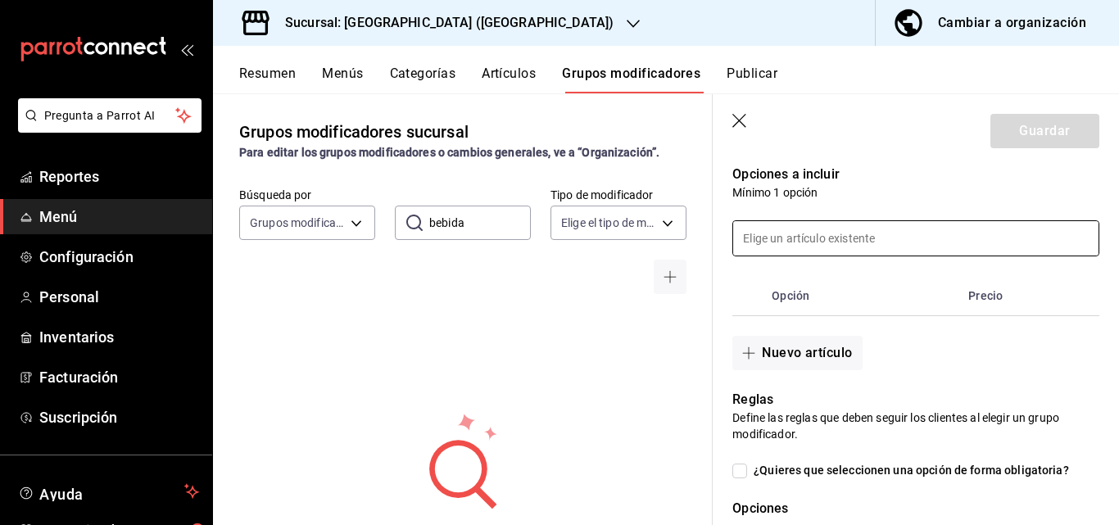
scroll to position [345, 0]
type input "el sabor a escoger"
click at [828, 359] on button "Nuevo artículo" at bounding box center [796, 352] width 129 height 34
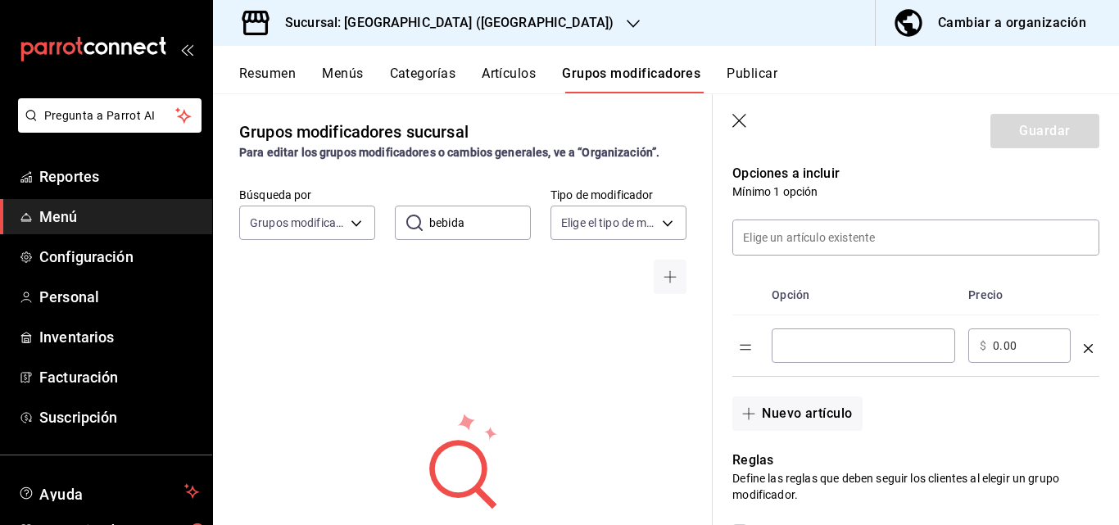
click at [738, 120] on icon "button" at bounding box center [739, 121] width 14 height 14
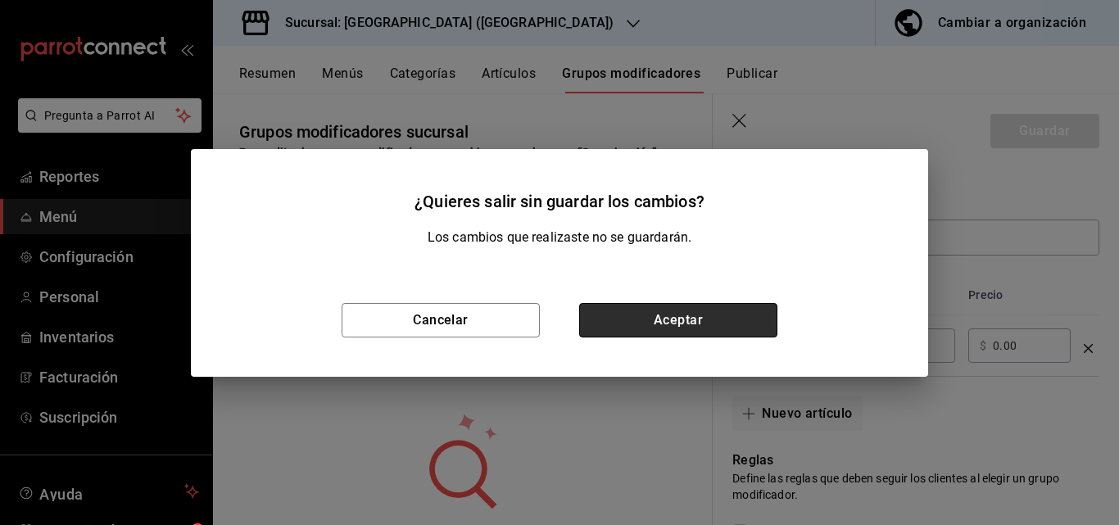
click at [648, 308] on button "Aceptar" at bounding box center [678, 320] width 198 height 34
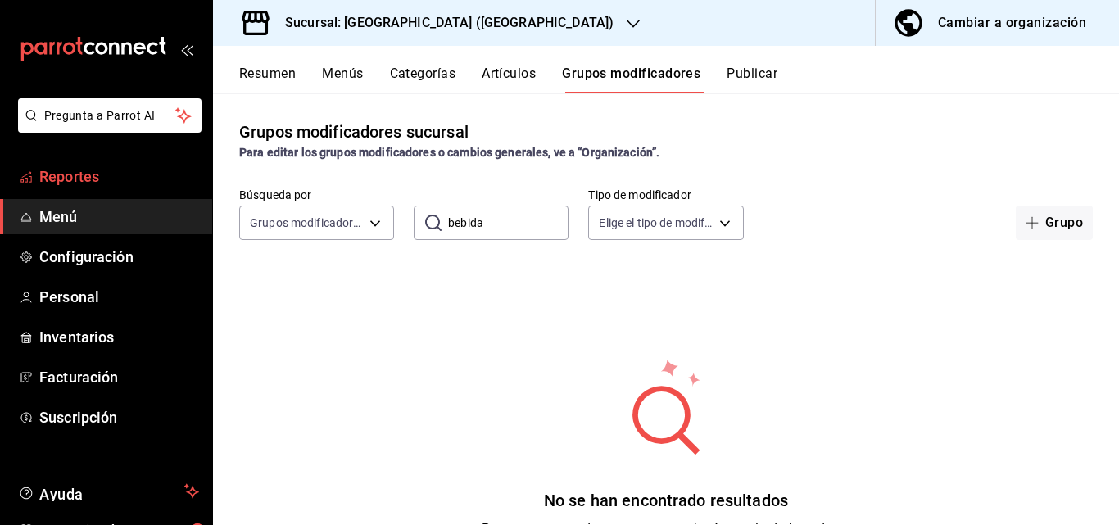
click at [83, 183] on span "Reportes" at bounding box center [119, 176] width 160 height 22
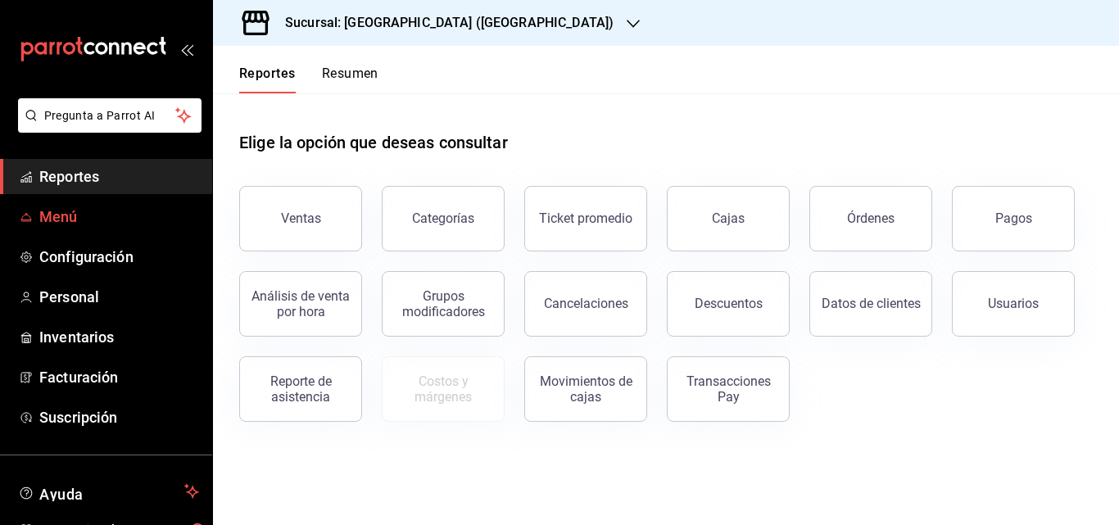
click at [60, 215] on span "Menú" at bounding box center [119, 217] width 160 height 22
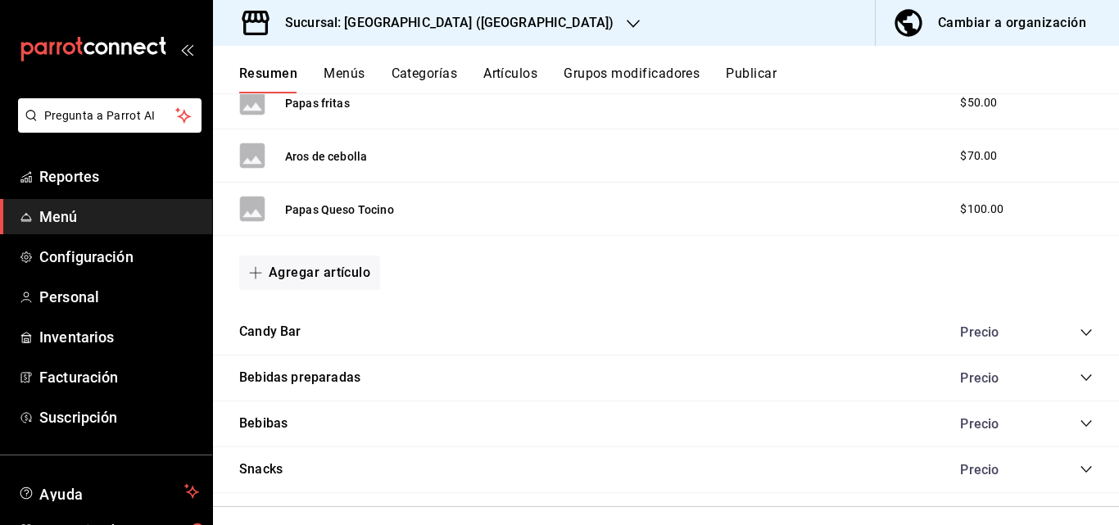
scroll to position [913, 0]
click at [276, 337] on button "Candy Bar" at bounding box center [270, 331] width 62 height 19
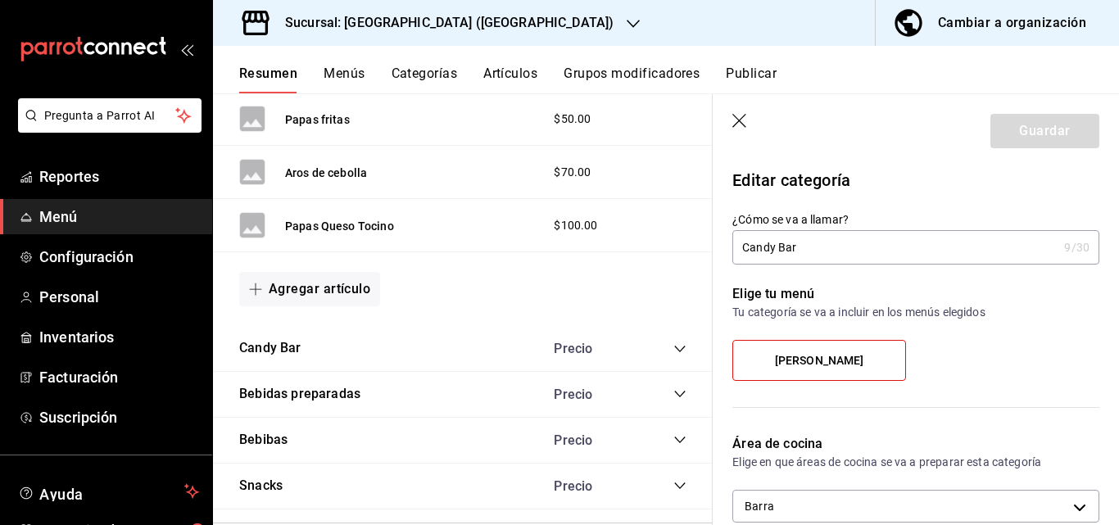
click at [743, 132] on header "Guardar" at bounding box center [915, 127] width 406 height 67
click at [738, 125] on icon "button" at bounding box center [740, 122] width 16 height 16
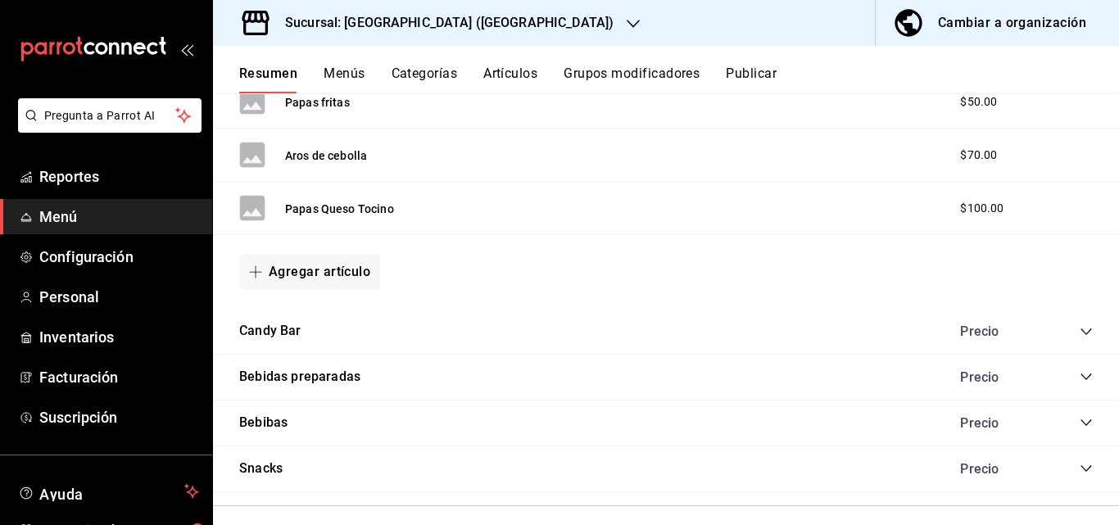
click at [1079, 332] on icon "collapse-category-row" at bounding box center [1085, 331] width 13 height 13
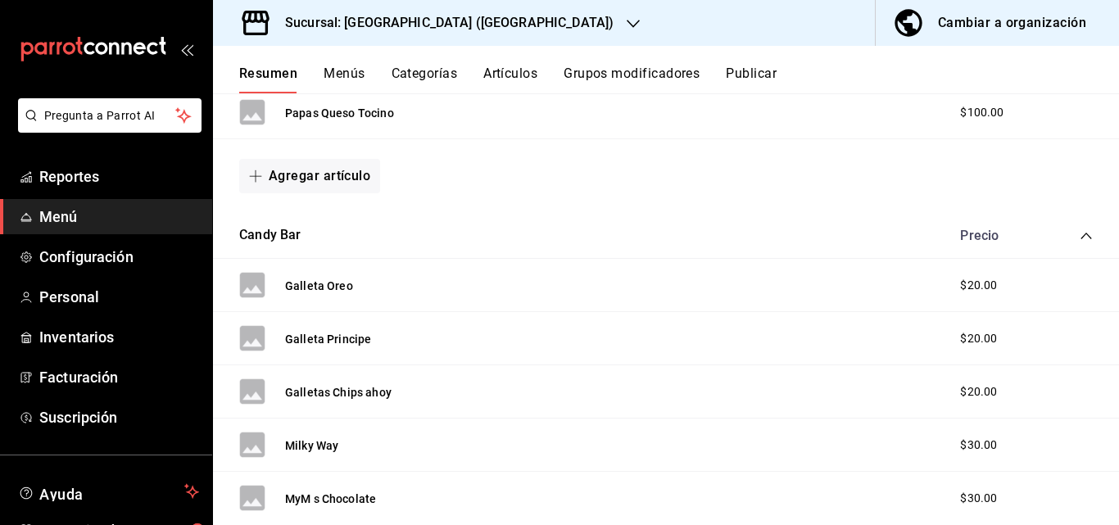
scroll to position [1010, 0]
click at [333, 340] on button "Galleta Principe" at bounding box center [328, 338] width 86 height 16
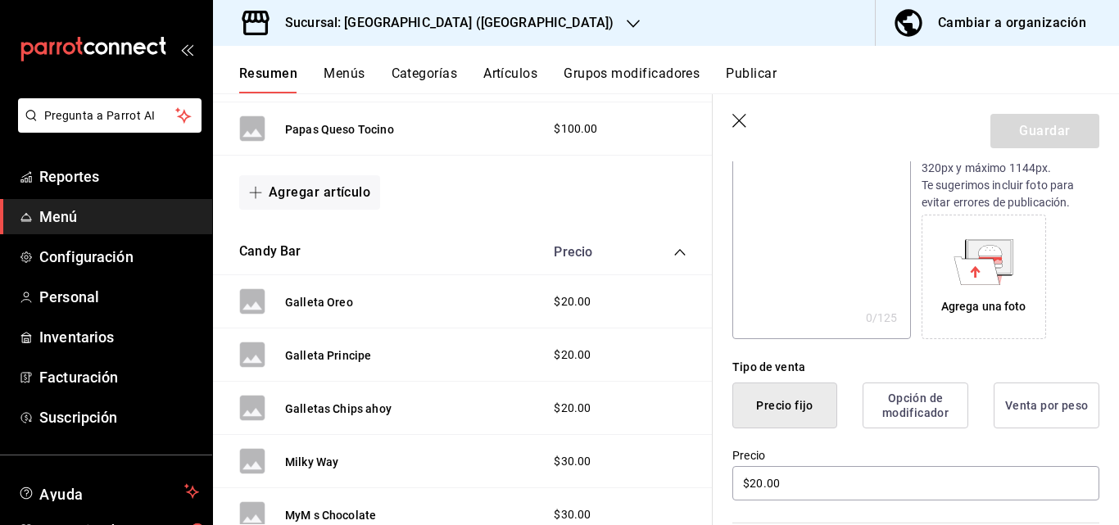
scroll to position [210, 0]
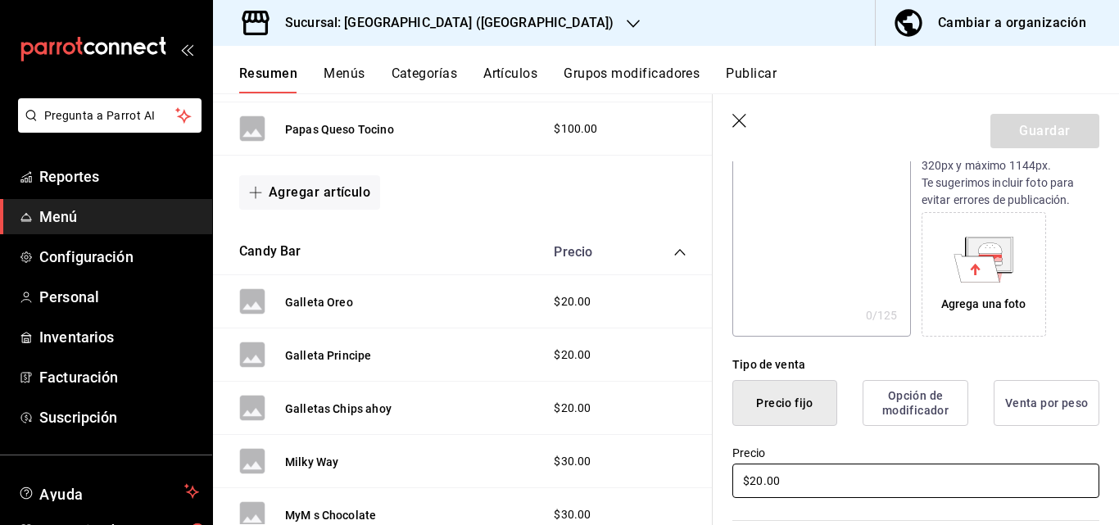
click at [750, 477] on input "$20.00" at bounding box center [915, 480] width 367 height 34
type input "$30.00"
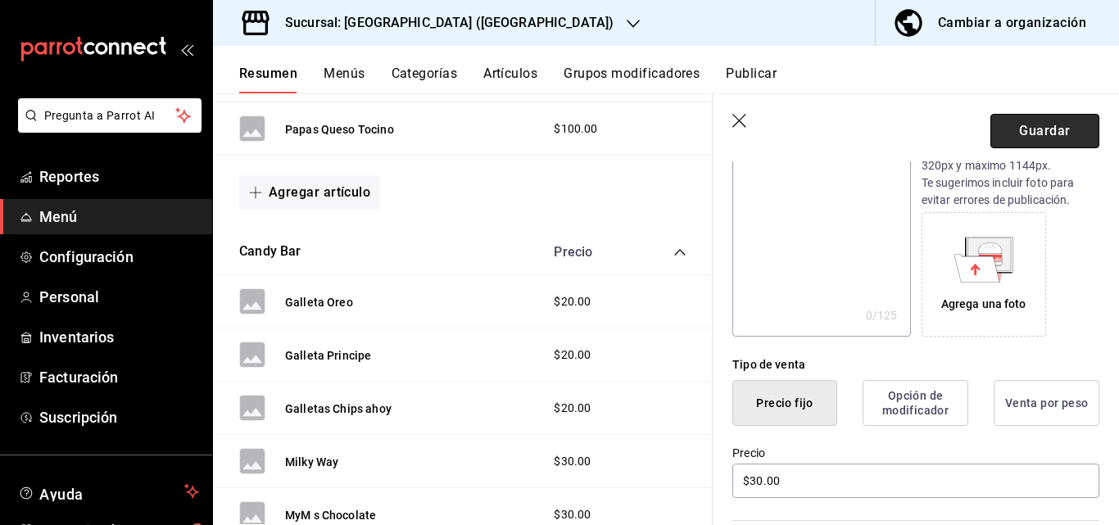
click at [1067, 139] on button "Guardar" at bounding box center [1044, 131] width 109 height 34
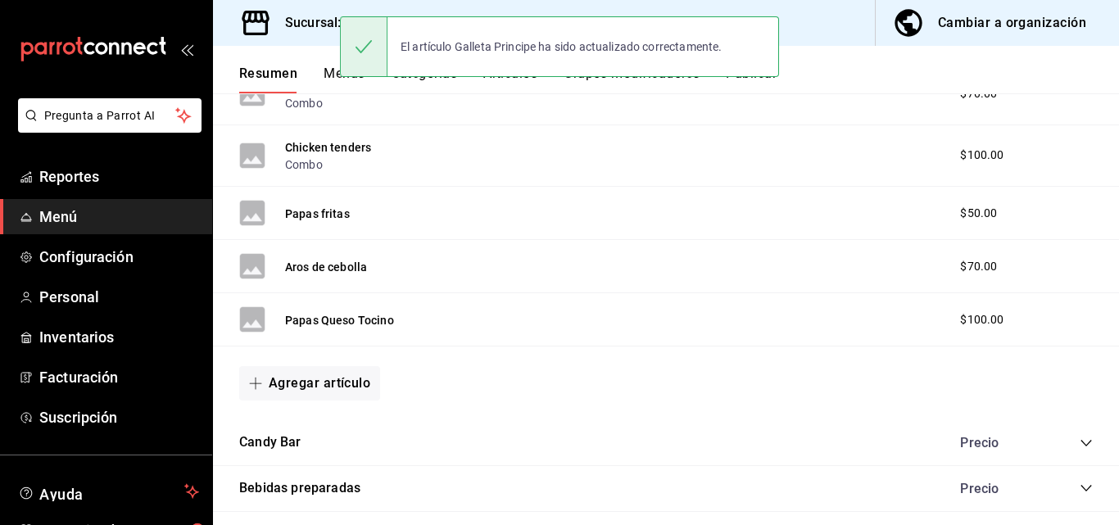
scroll to position [928, 0]
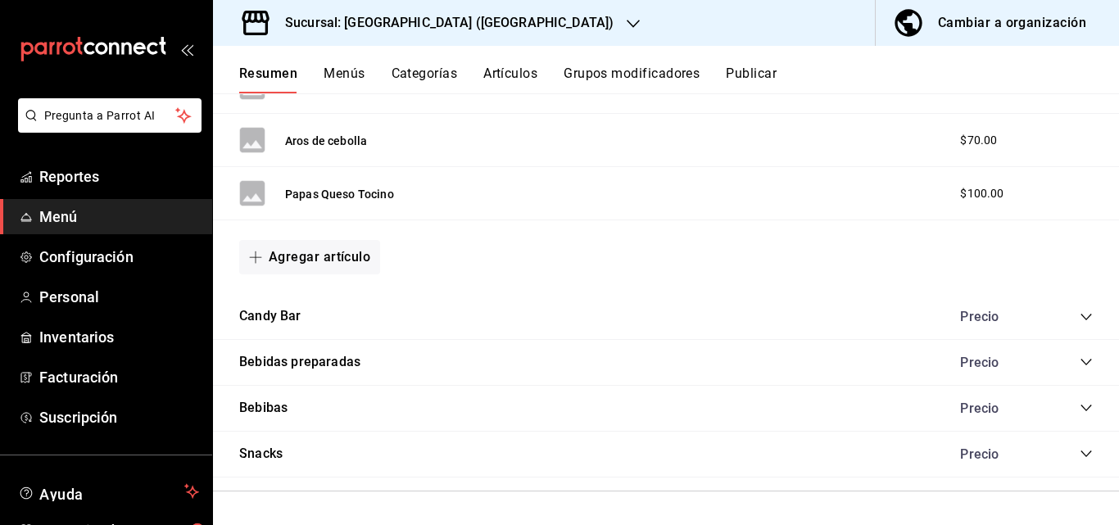
click at [1079, 320] on icon "collapse-category-row" at bounding box center [1085, 316] width 13 height 13
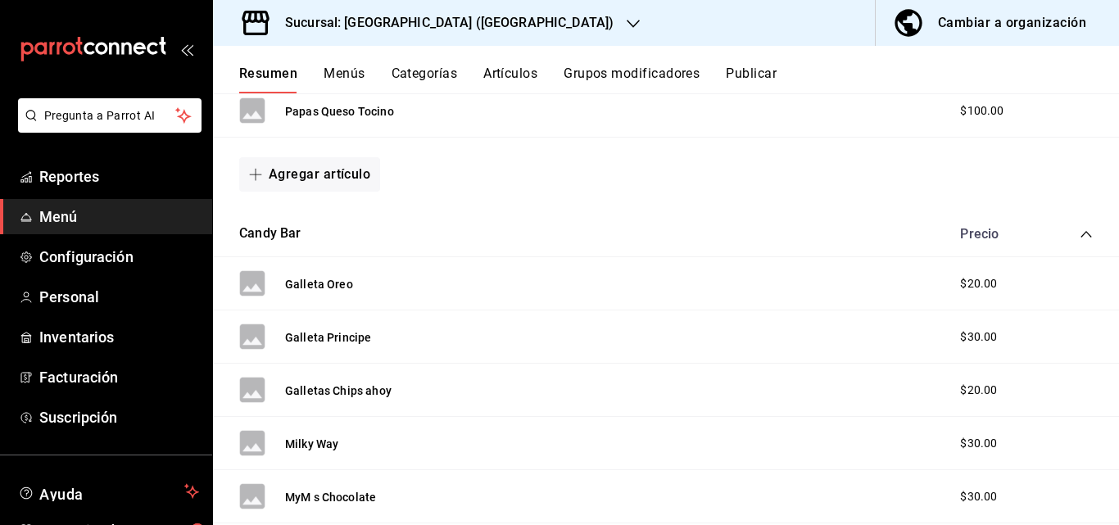
scroll to position [1011, 0]
click at [341, 384] on button "Galletas Chips ahoy" at bounding box center [338, 390] width 106 height 16
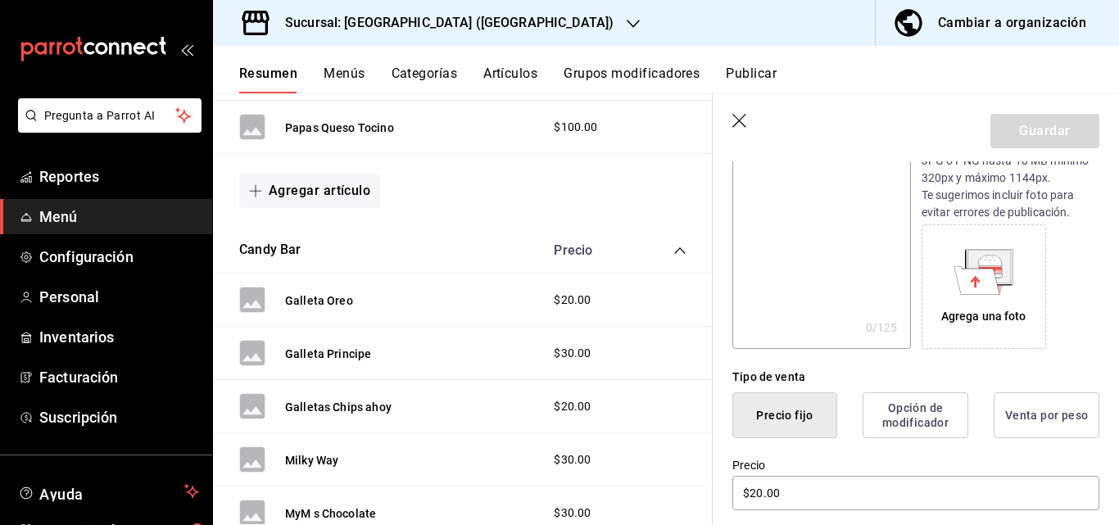
scroll to position [200, 0]
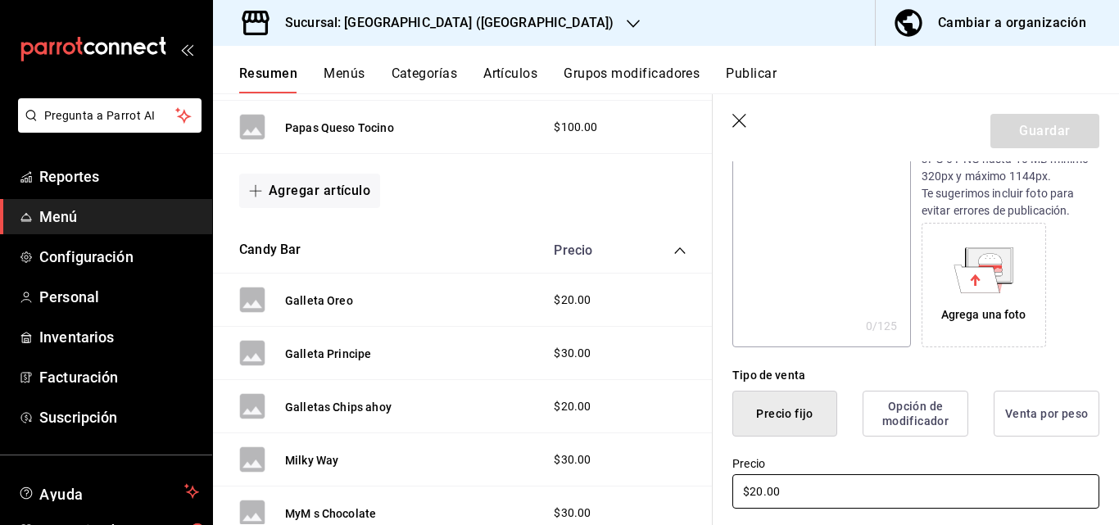
click at [756, 493] on input "$20.00" at bounding box center [915, 491] width 367 height 34
type input "$30.00"
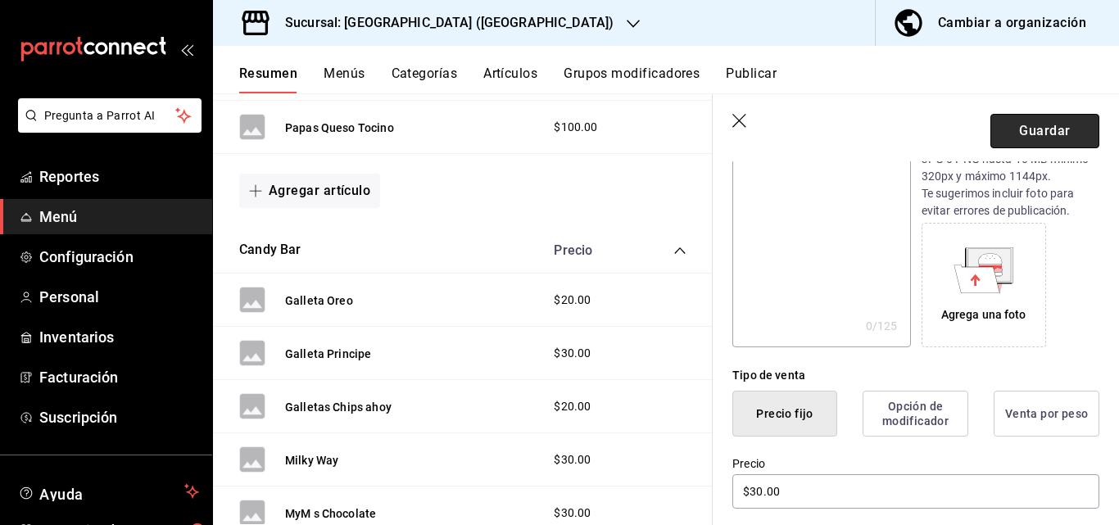
click at [1032, 136] on button "Guardar" at bounding box center [1044, 131] width 109 height 34
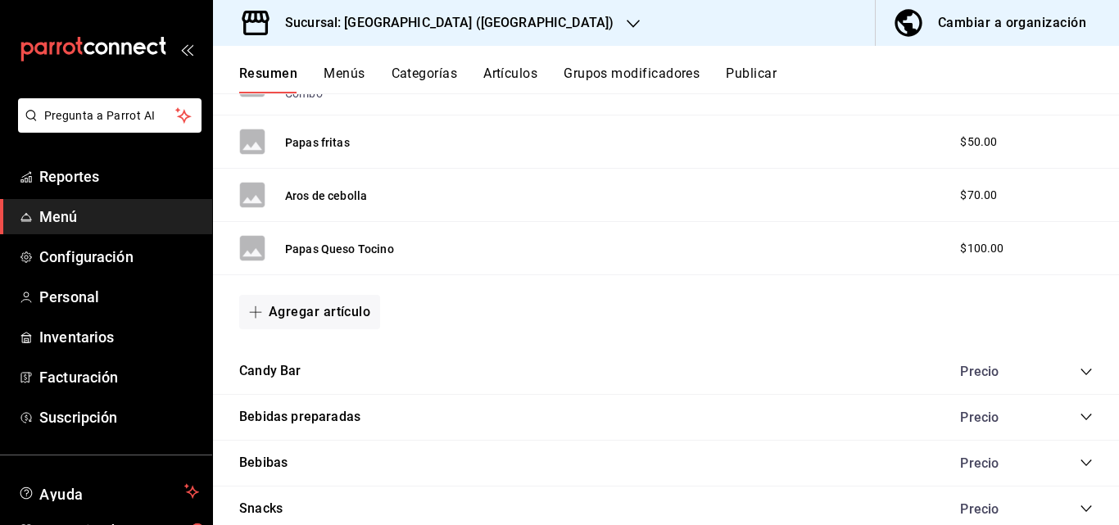
scroll to position [928, 0]
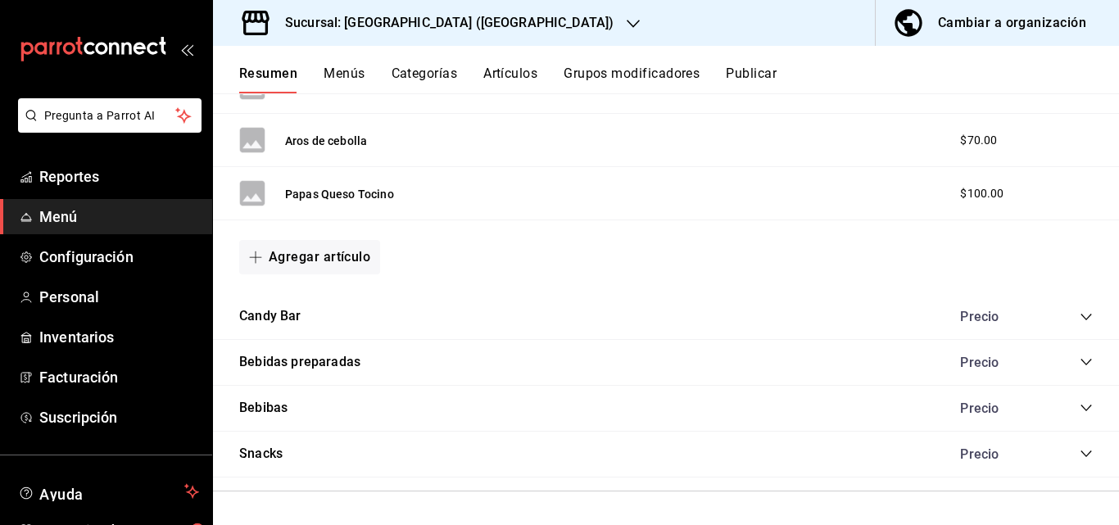
click at [1079, 362] on icon "collapse-category-row" at bounding box center [1085, 361] width 13 height 13
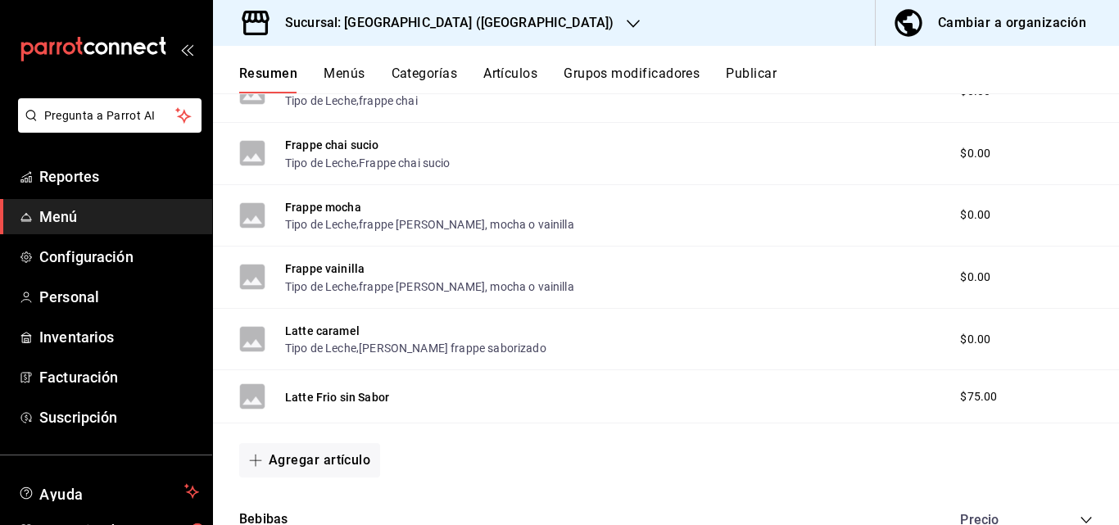
scroll to position [1946, 0]
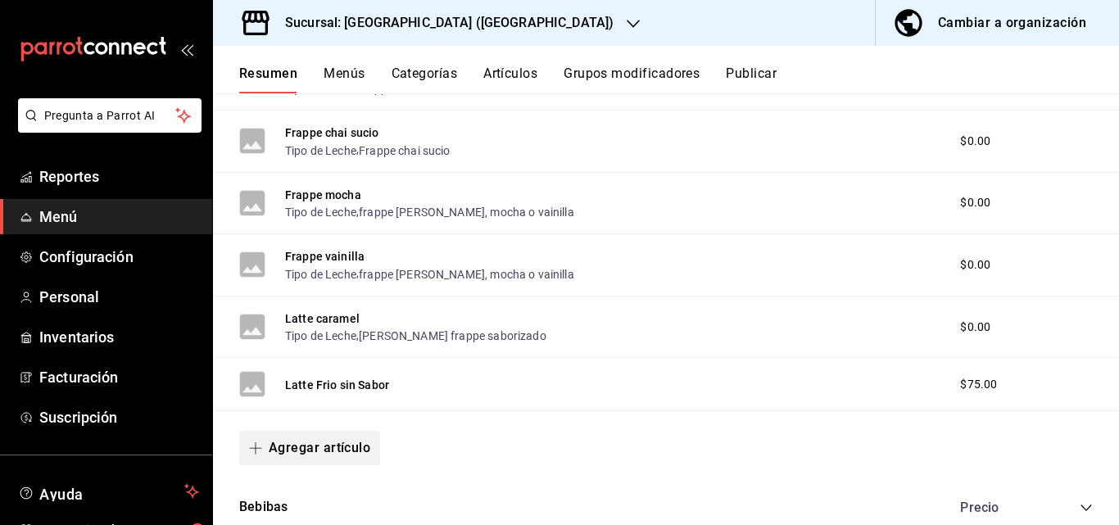
click at [342, 452] on button "Agregar artículo" at bounding box center [309, 448] width 141 height 34
click at [320, 490] on li "Artículo nuevo" at bounding box center [303, 485] width 129 height 40
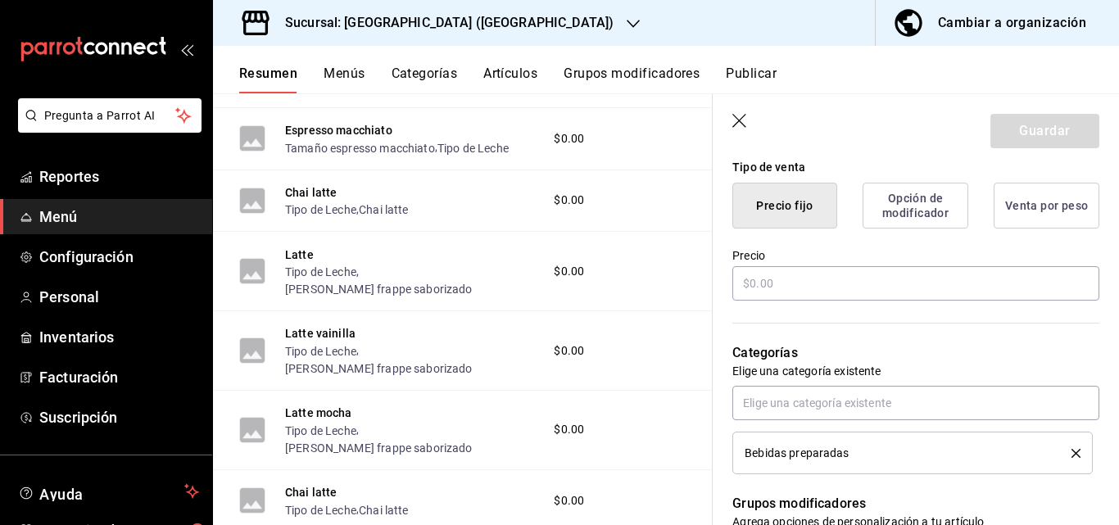
scroll to position [1345, 0]
type input "Capucciono"
click at [736, 121] on icon "button" at bounding box center [740, 122] width 16 height 16
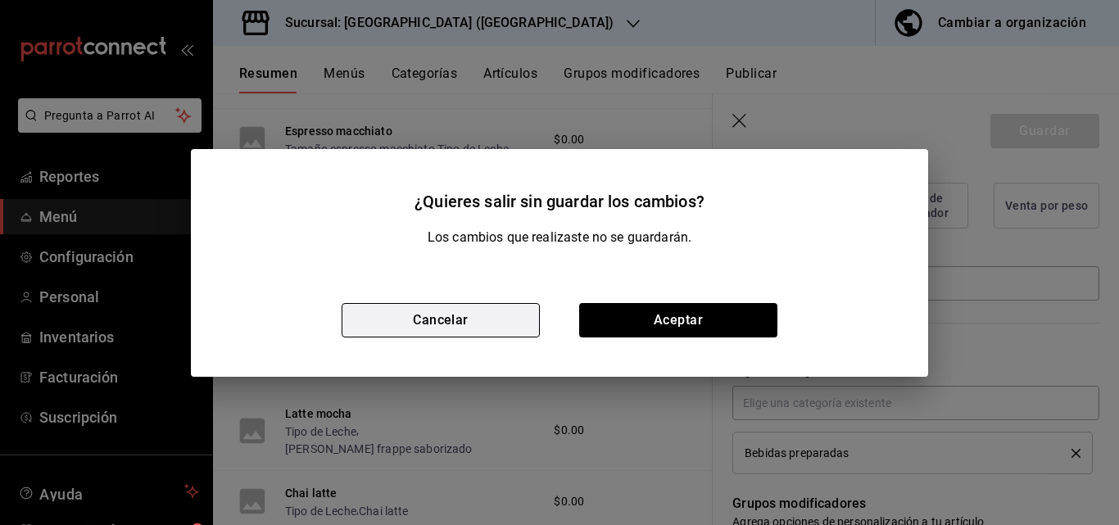
click at [514, 320] on button "Cancelar" at bounding box center [440, 320] width 198 height 34
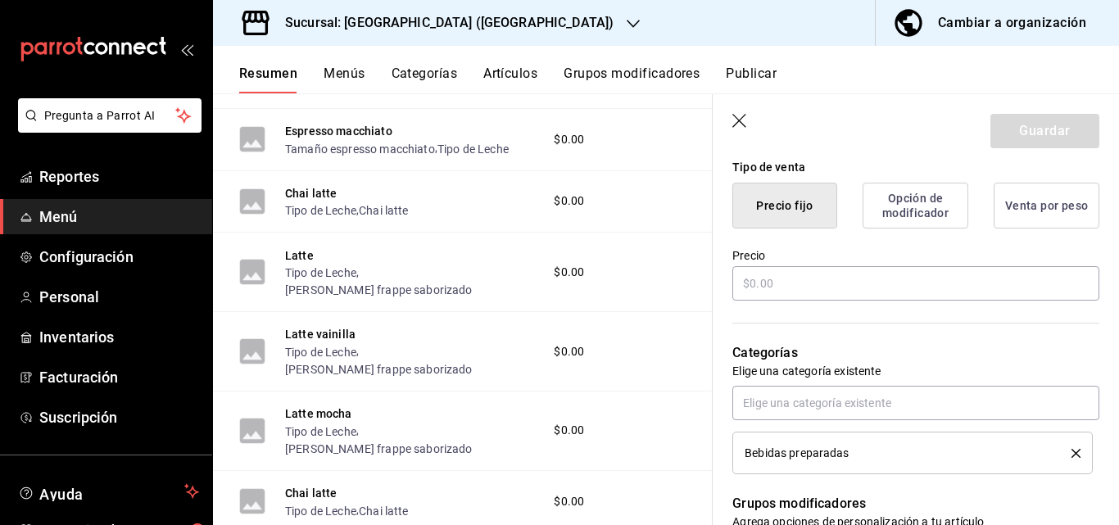
click at [741, 129] on icon "button" at bounding box center [740, 122] width 16 height 16
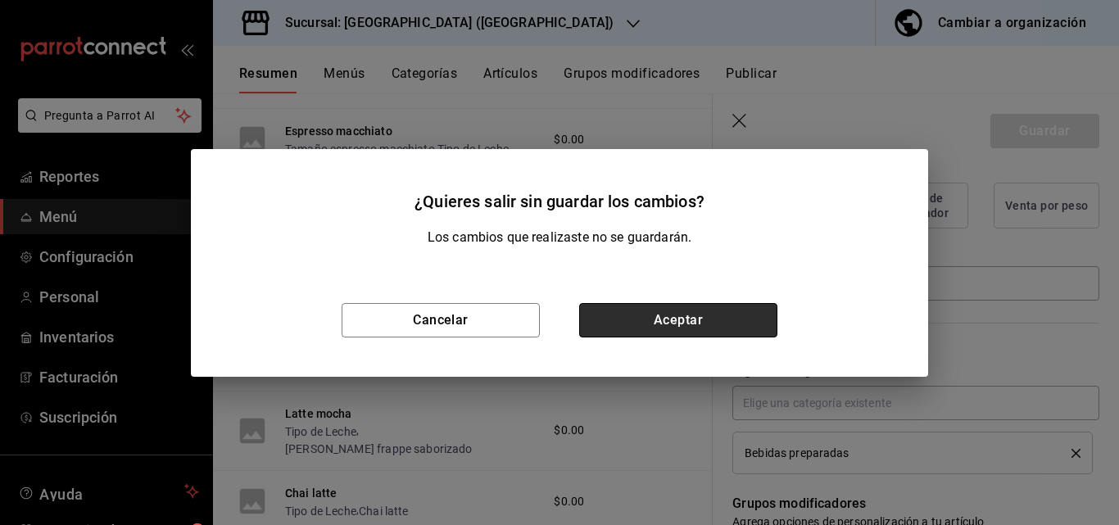
click at [652, 321] on button "Aceptar" at bounding box center [678, 320] width 198 height 34
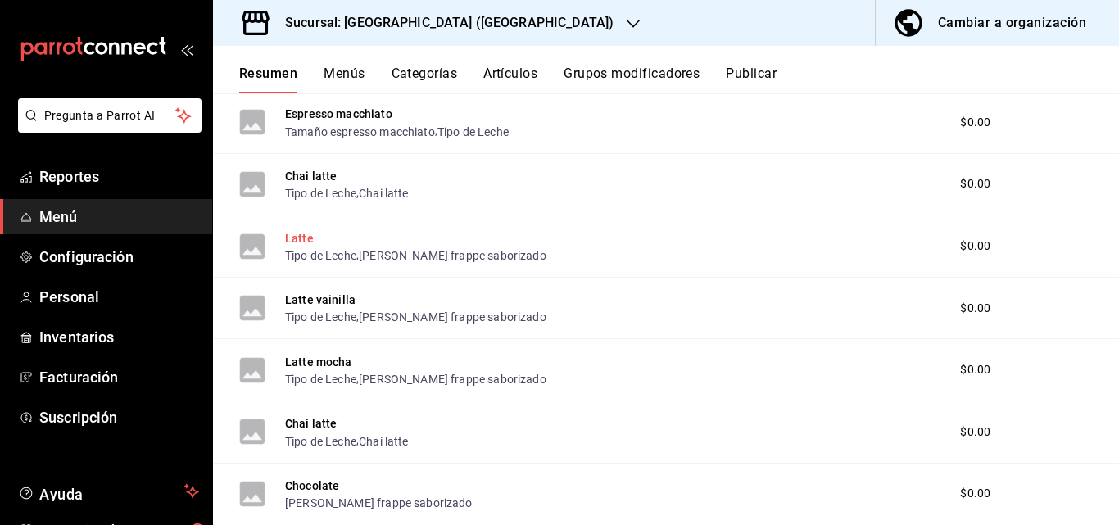
click at [300, 240] on button "Latte" at bounding box center [299, 238] width 29 height 16
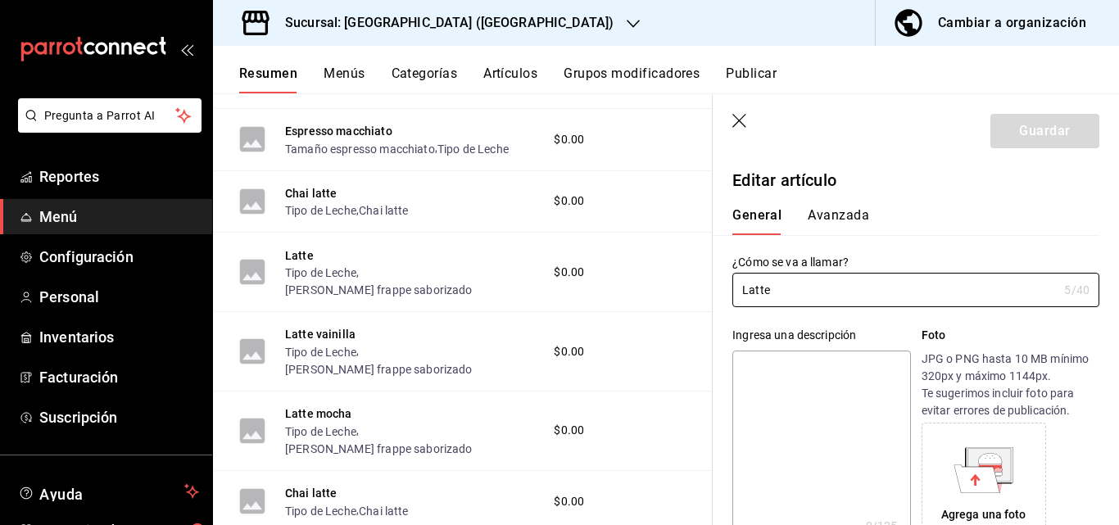
type input "$0.00"
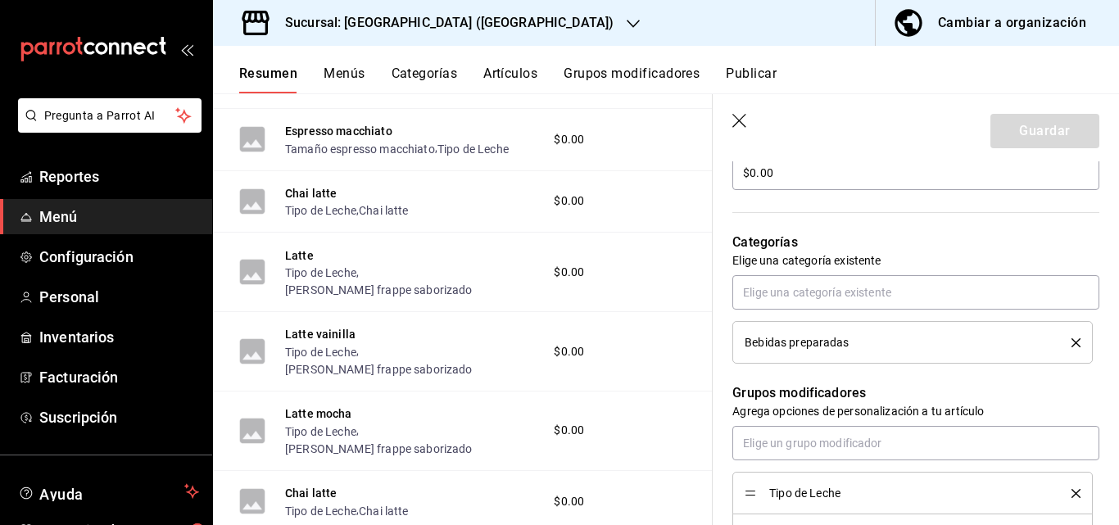
scroll to position [517, 0]
click at [615, 74] on button "Grupos modificadores" at bounding box center [631, 80] width 136 height 28
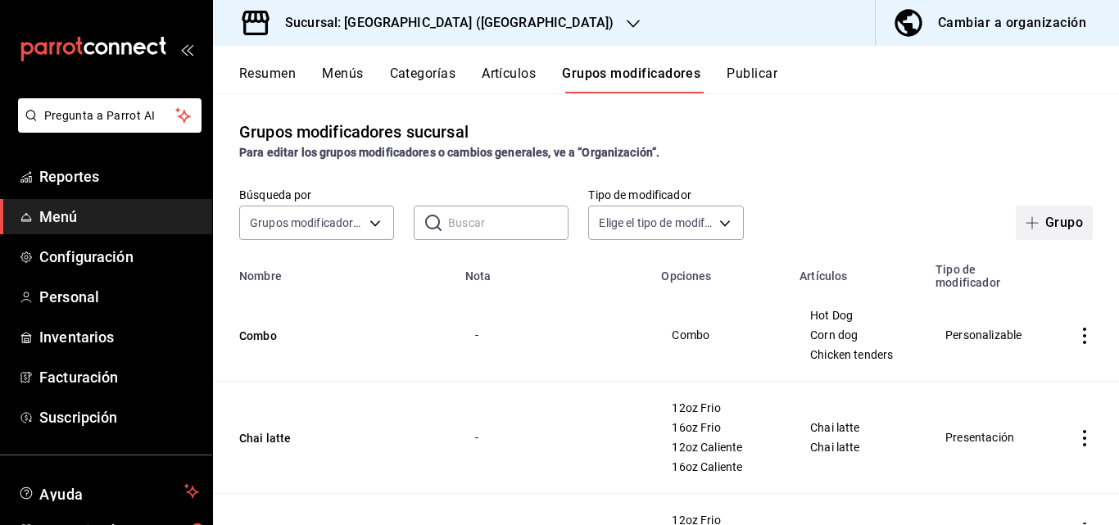
click at [1031, 224] on span "button" at bounding box center [1035, 222] width 20 height 13
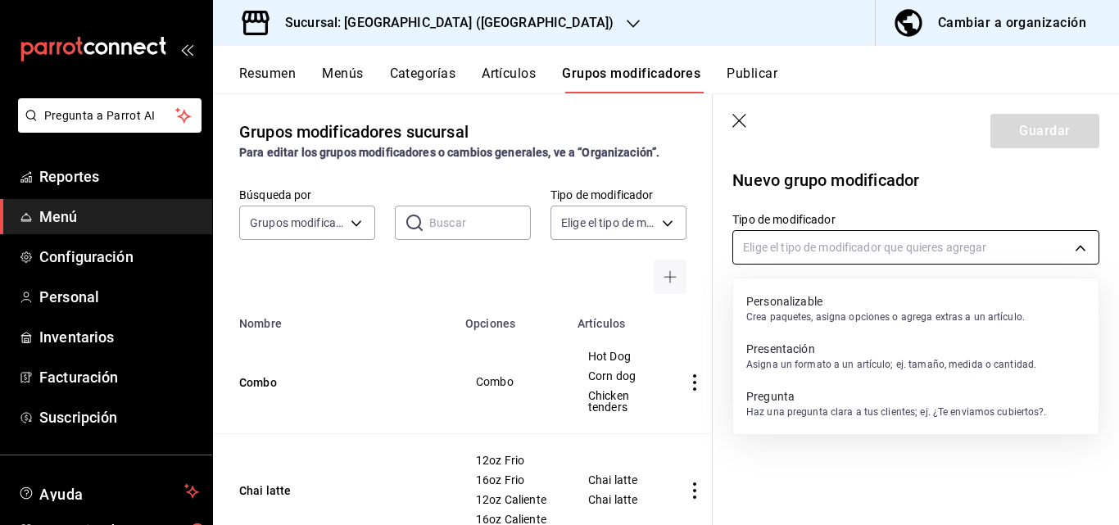
click at [976, 238] on body "Pregunta a Parrot AI Reportes Menú Configuración Personal Inventarios Facturaci…" at bounding box center [559, 262] width 1119 height 525
click at [799, 292] on div "Personalizable Crea paquetes, asigna opciones o agrega extras a un artículo." at bounding box center [885, 309] width 278 height 38
type input "CUSTOMIZABLE"
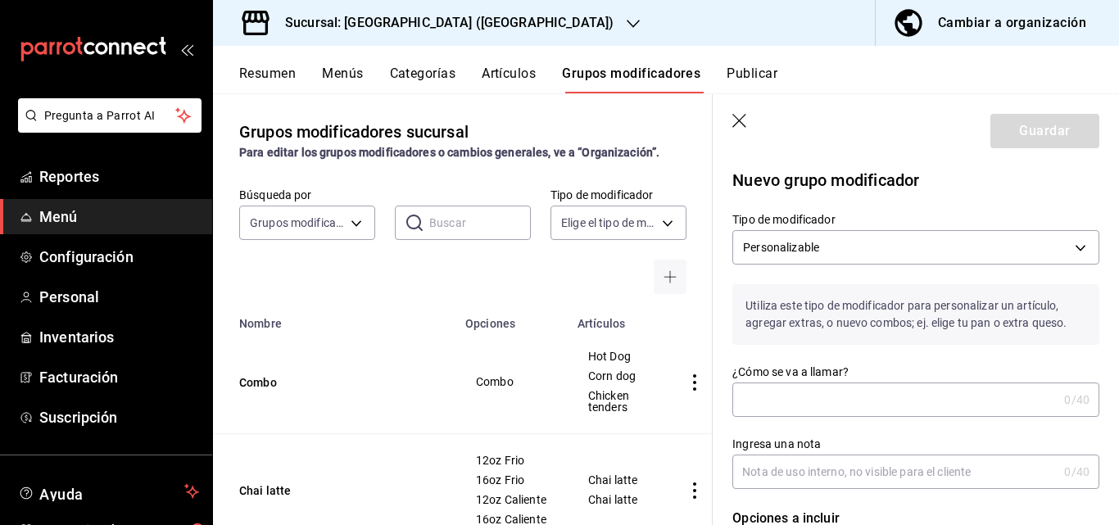
click at [805, 398] on input "¿Cómo se va a llamar?" at bounding box center [894, 399] width 325 height 33
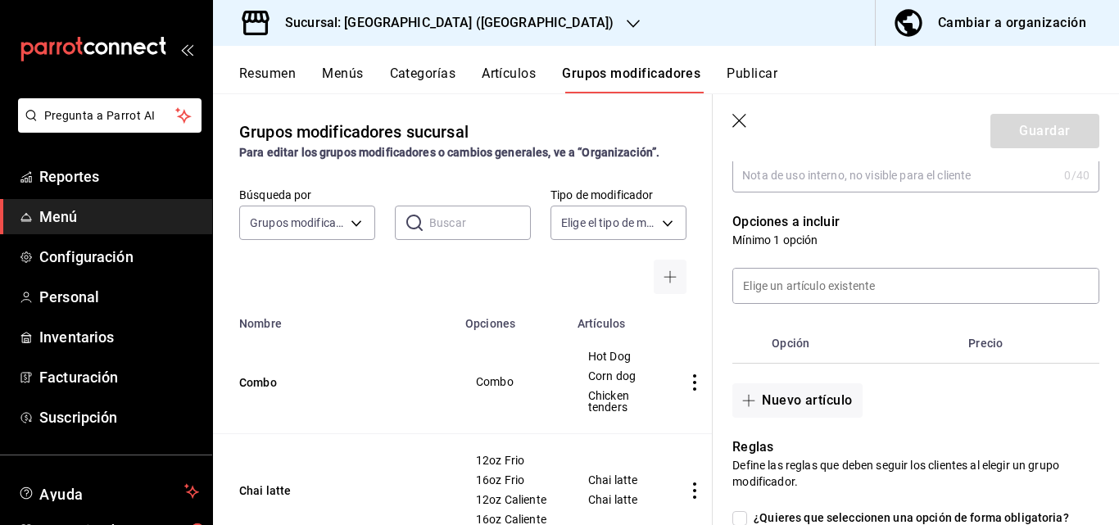
scroll to position [297, 0]
type input "capucciono"
click at [825, 282] on input at bounding box center [915, 285] width 365 height 34
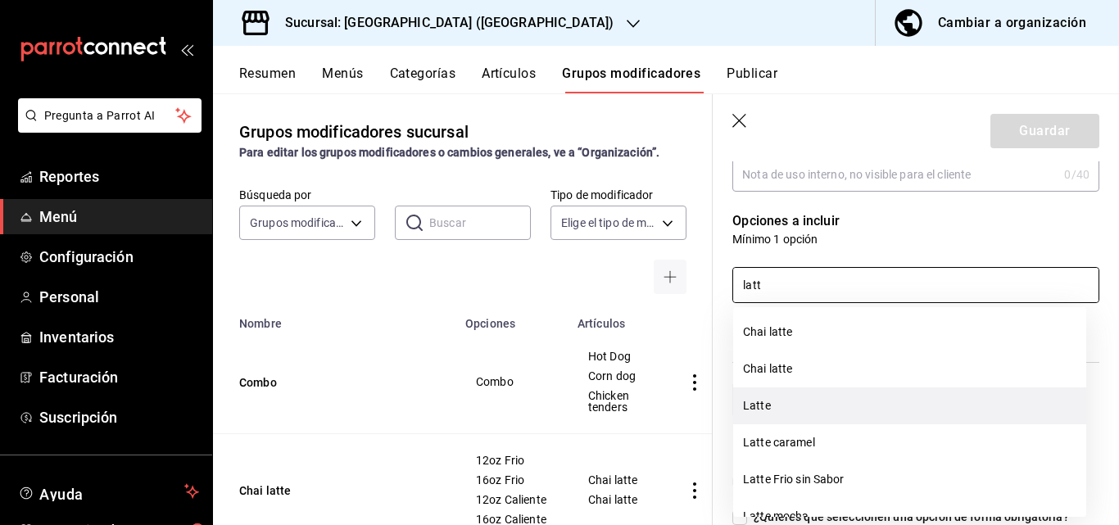
click at [759, 414] on li "Latte" at bounding box center [909, 405] width 353 height 37
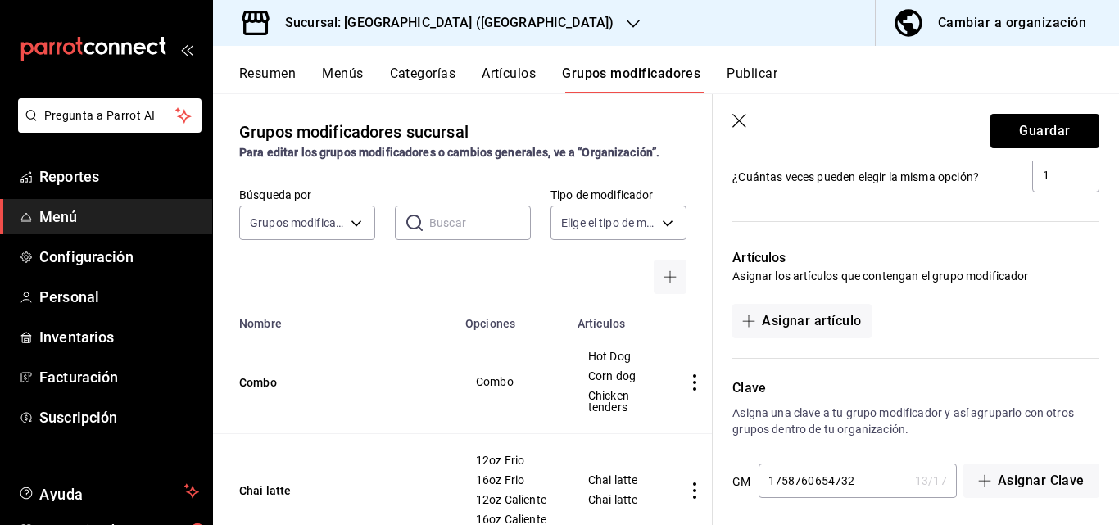
scroll to position [880, 0]
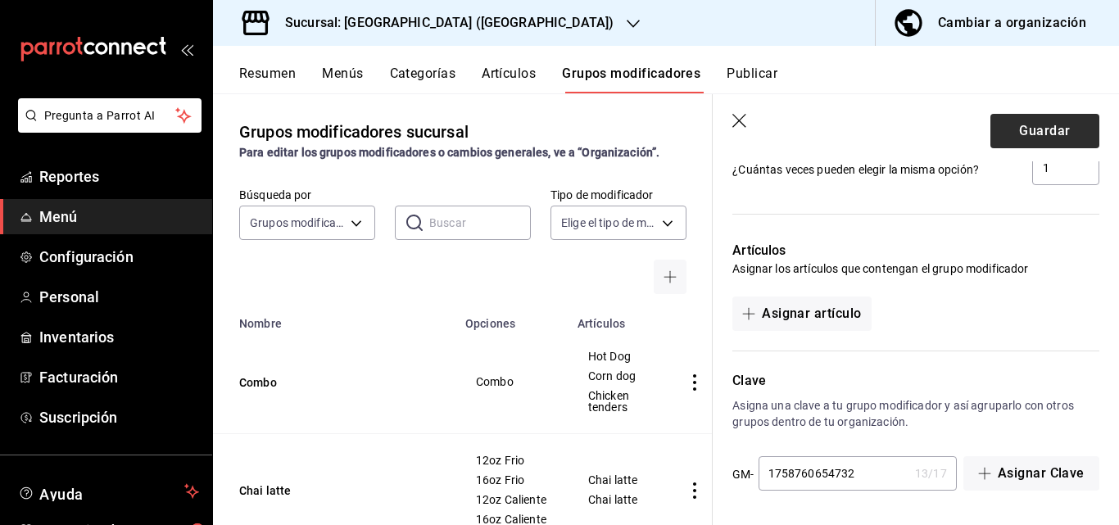
type input "latt"
click at [1034, 126] on button "Guardar" at bounding box center [1044, 131] width 109 height 34
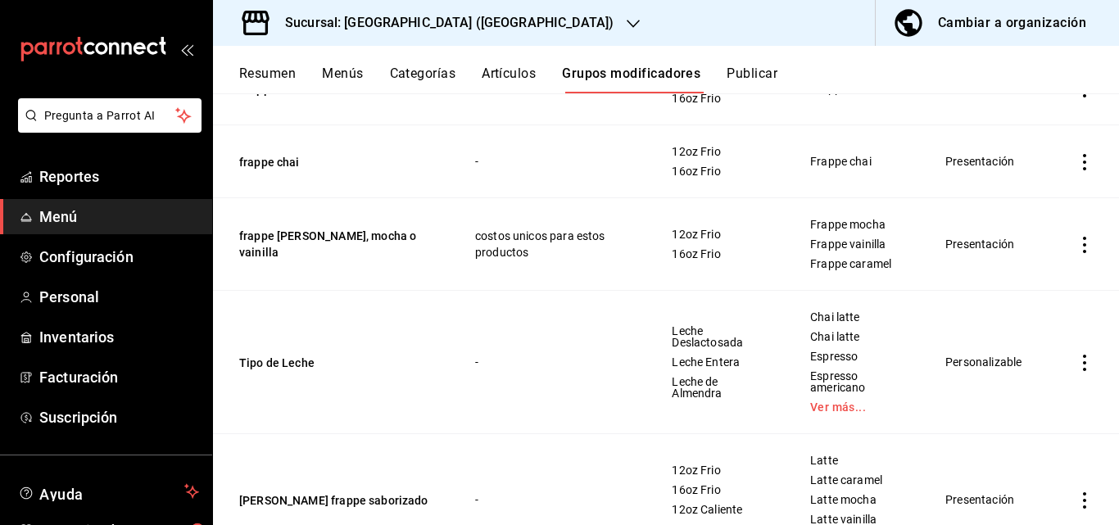
scroll to position [500, 0]
click at [1076, 362] on icon "actions" at bounding box center [1084, 362] width 16 height 16
click at [1021, 404] on span "Editar" at bounding box center [1022, 400] width 43 height 17
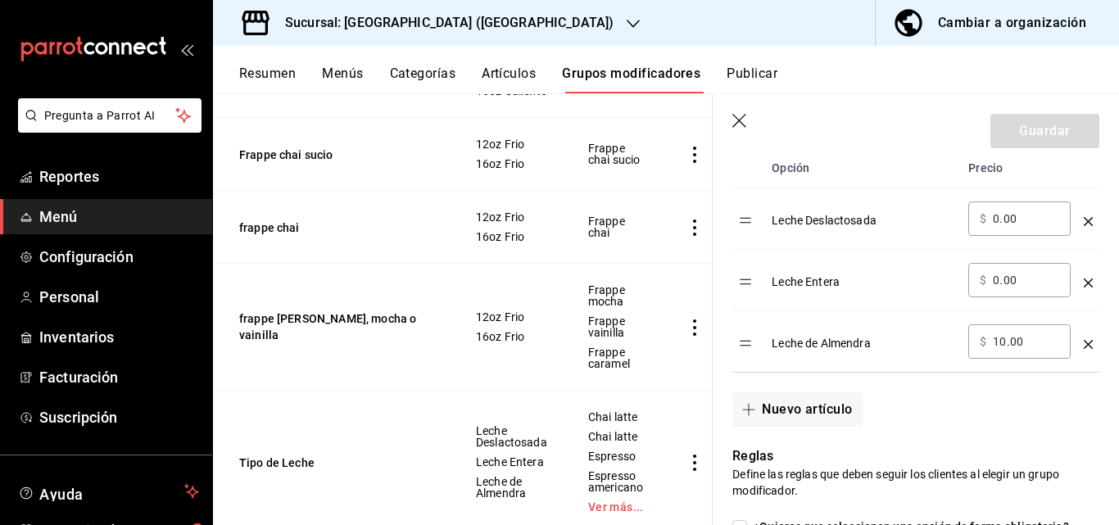
scroll to position [554, 0]
click at [835, 418] on button "Nuevo artículo" at bounding box center [796, 408] width 129 height 34
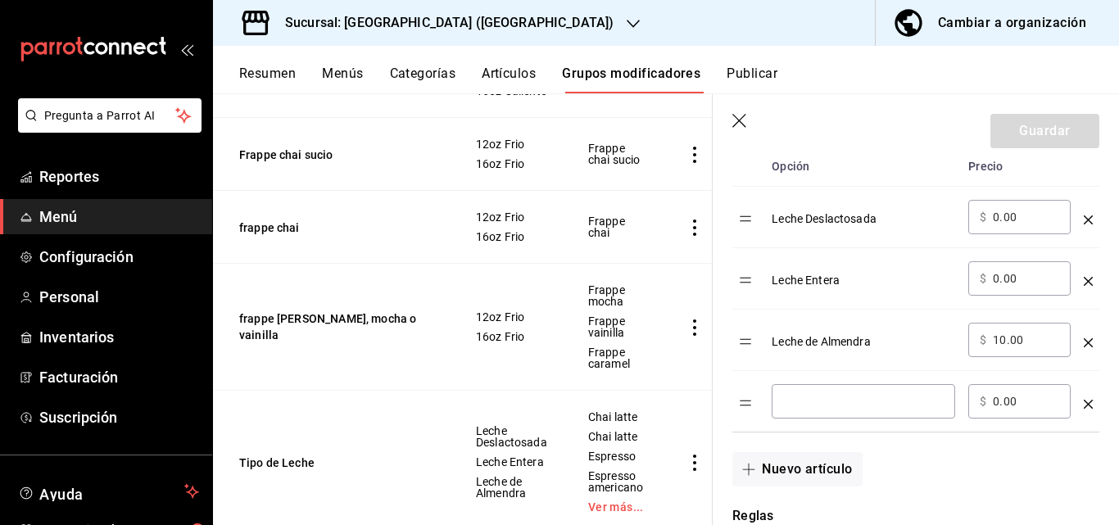
click at [836, 405] on input "optionsTable" at bounding box center [863, 401] width 160 height 16
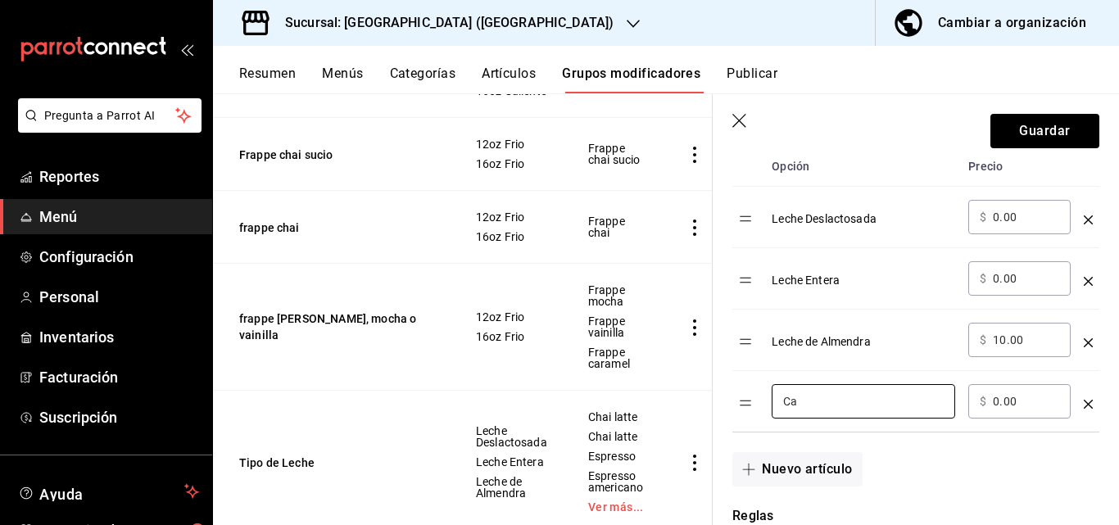
type input "C"
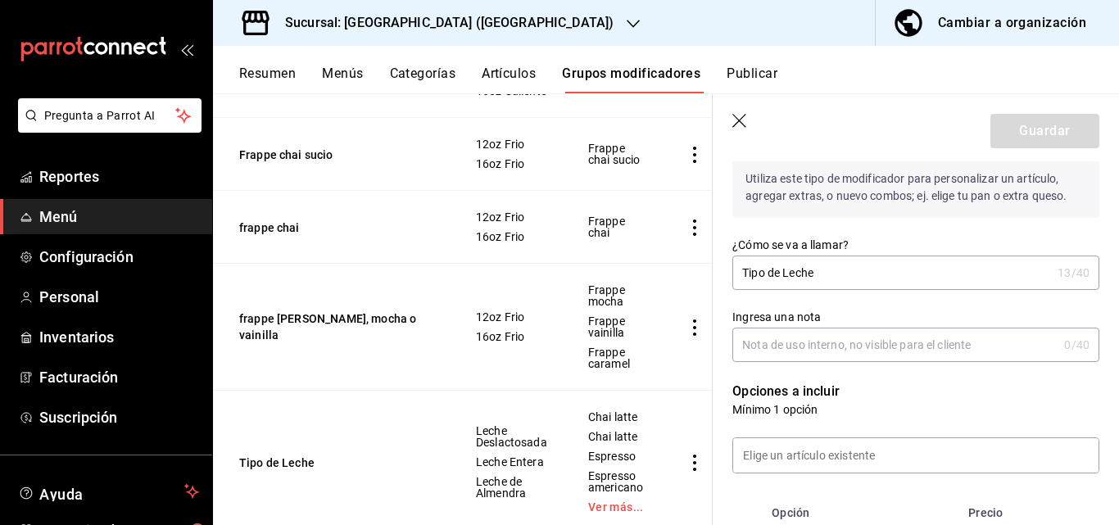
scroll to position [208, 0]
click at [743, 122] on icon "button" at bounding box center [740, 122] width 16 height 16
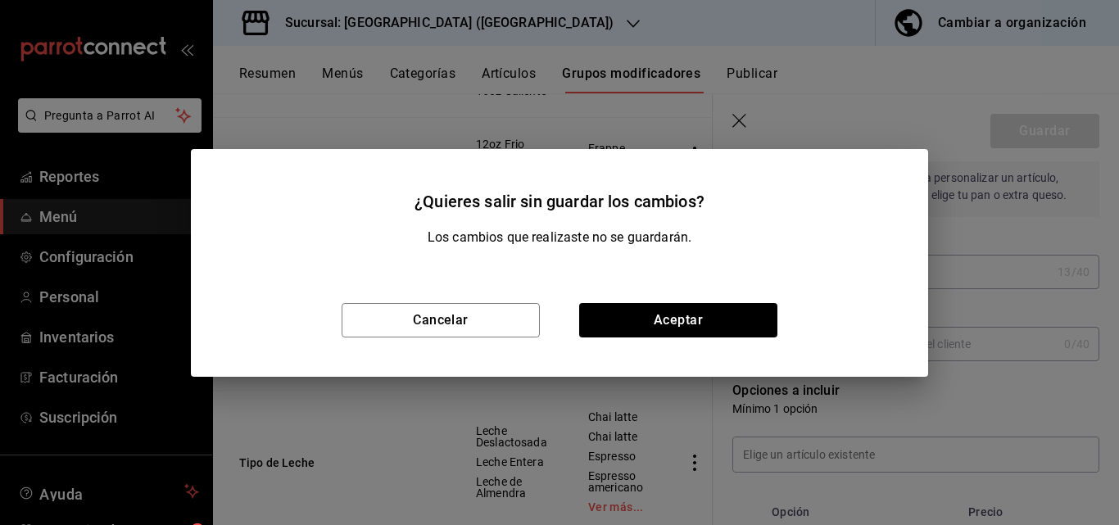
click at [676, 347] on div "Cancelar Aceptar" at bounding box center [559, 320] width 737 height 113
click at [684, 315] on button "Aceptar" at bounding box center [678, 320] width 198 height 34
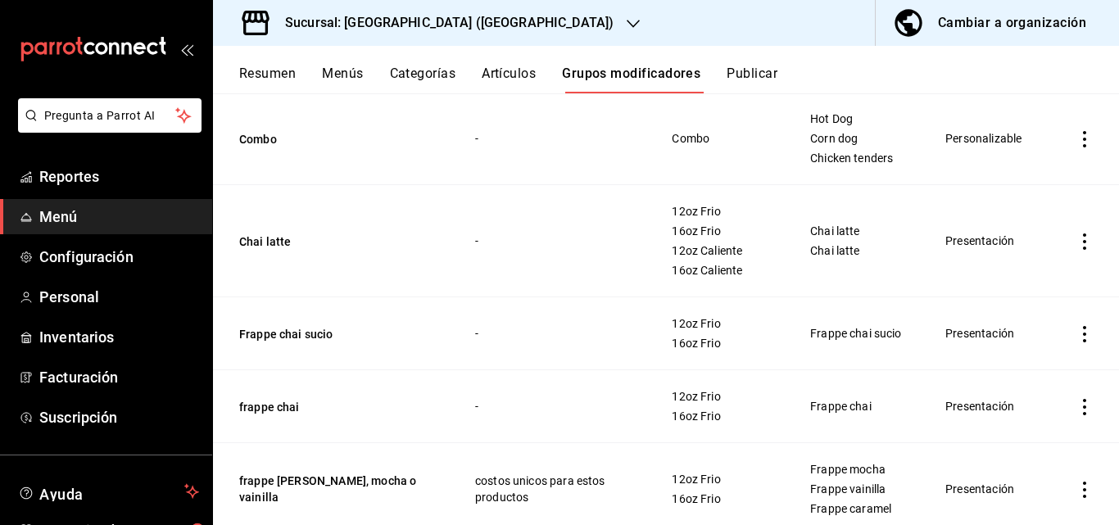
scroll to position [254, 0]
click at [611, 282] on td "-" at bounding box center [553, 242] width 196 height 112
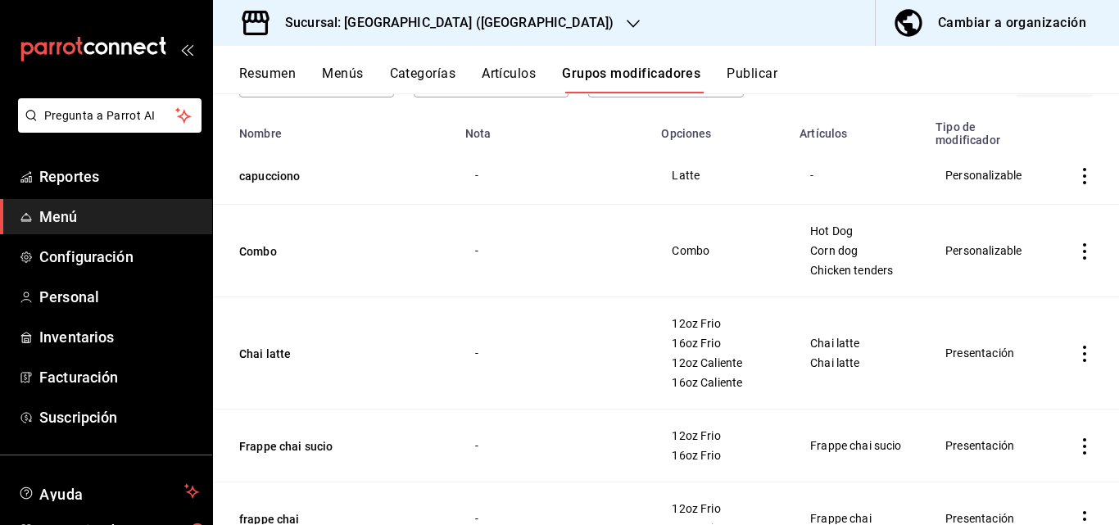
scroll to position [142, 0]
click at [108, 212] on span "Menú" at bounding box center [119, 217] width 160 height 22
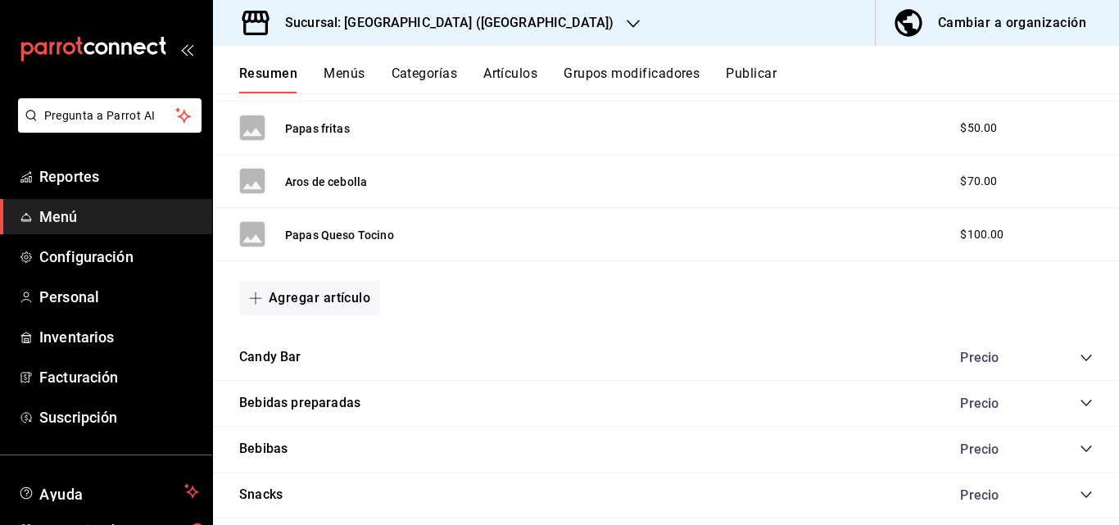
scroll to position [928, 0]
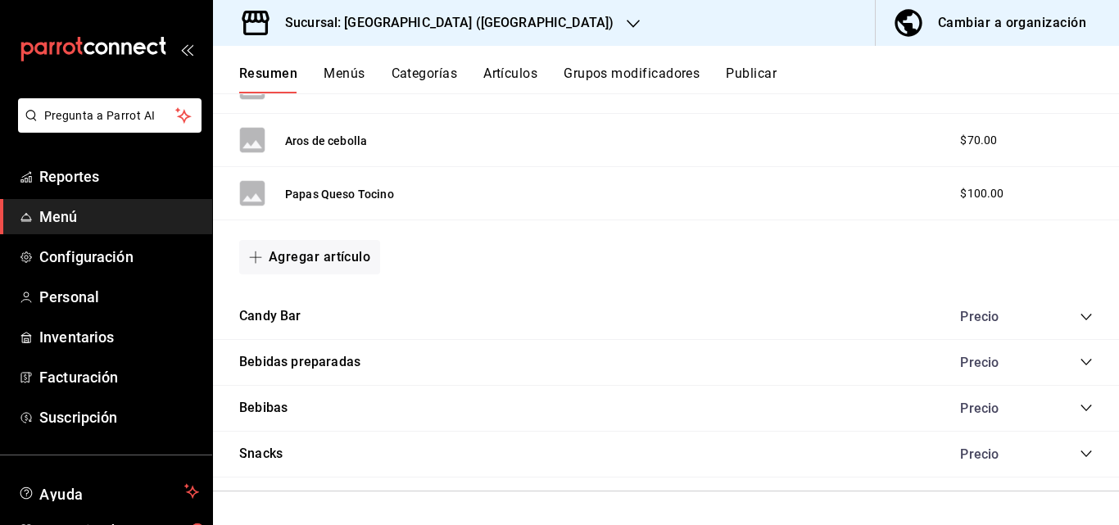
click at [1079, 358] on icon "collapse-category-row" at bounding box center [1085, 361] width 13 height 13
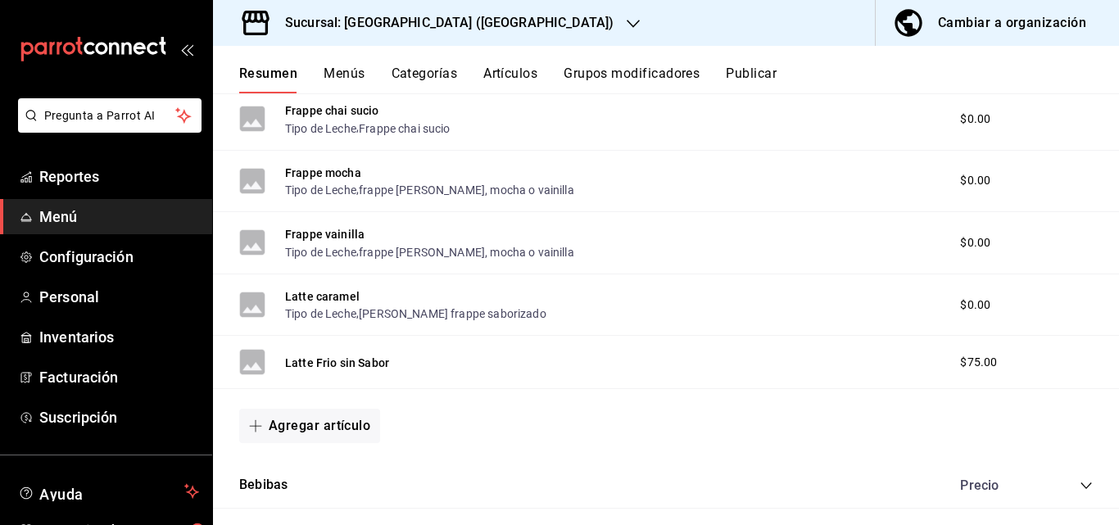
scroll to position [1969, 0]
click at [303, 426] on button "Agregar artículo" at bounding box center [309, 424] width 141 height 34
click at [306, 478] on li "Artículo nuevo" at bounding box center [303, 485] width 129 height 40
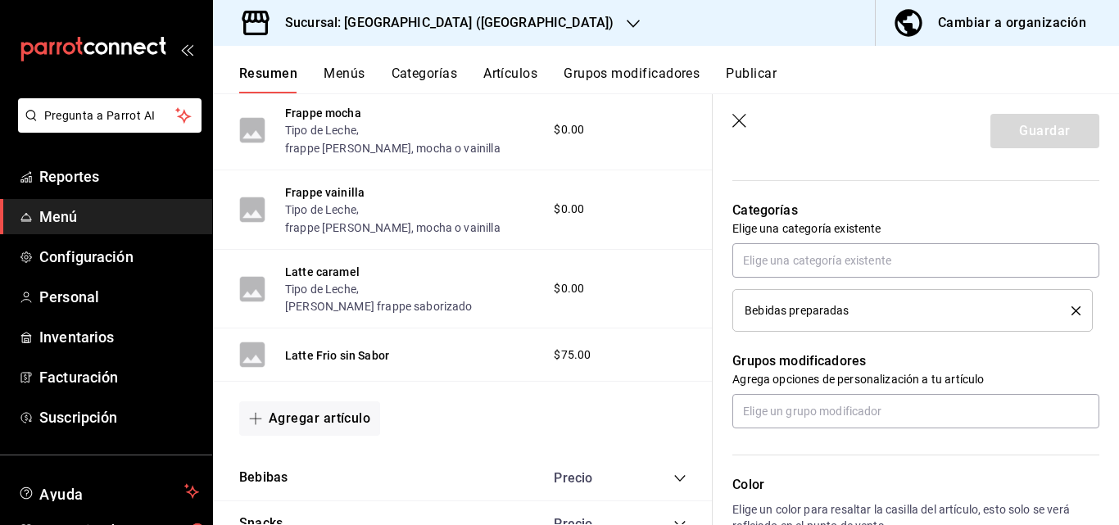
scroll to position [551, 0]
click at [932, 414] on input "text" at bounding box center [915, 410] width 367 height 34
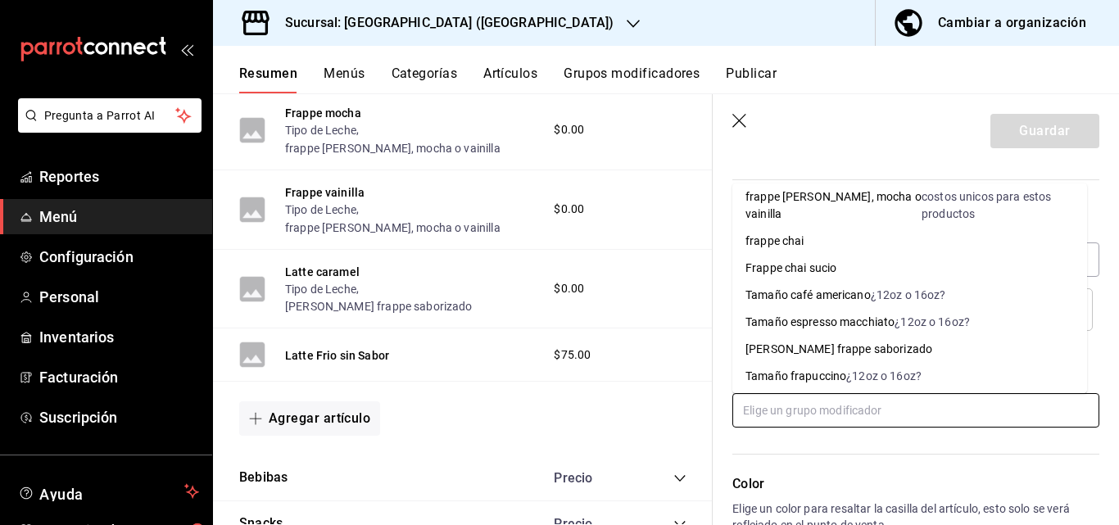
scroll to position [145, 0]
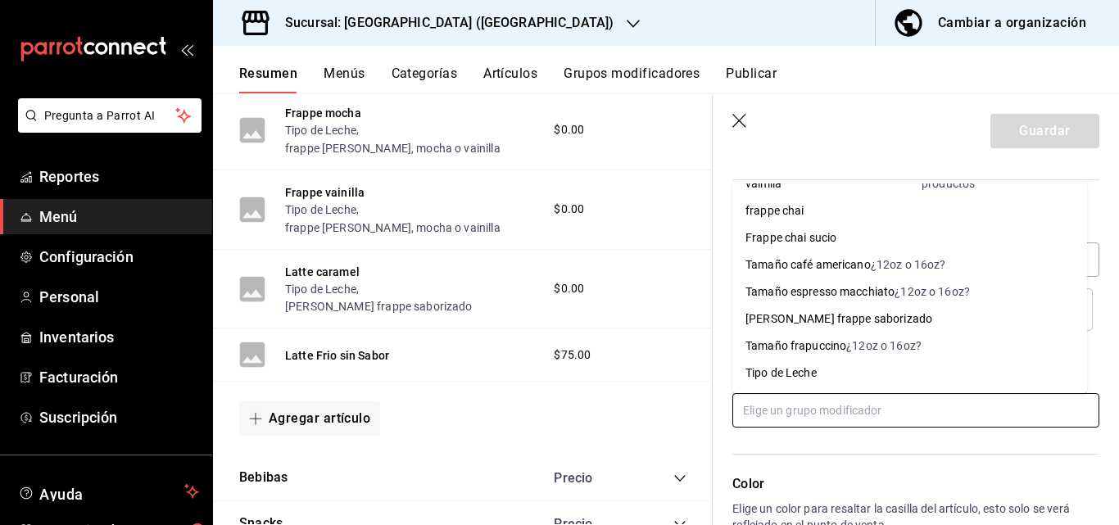
click at [787, 369] on div "Tipo de Leche" at bounding box center [780, 372] width 71 height 17
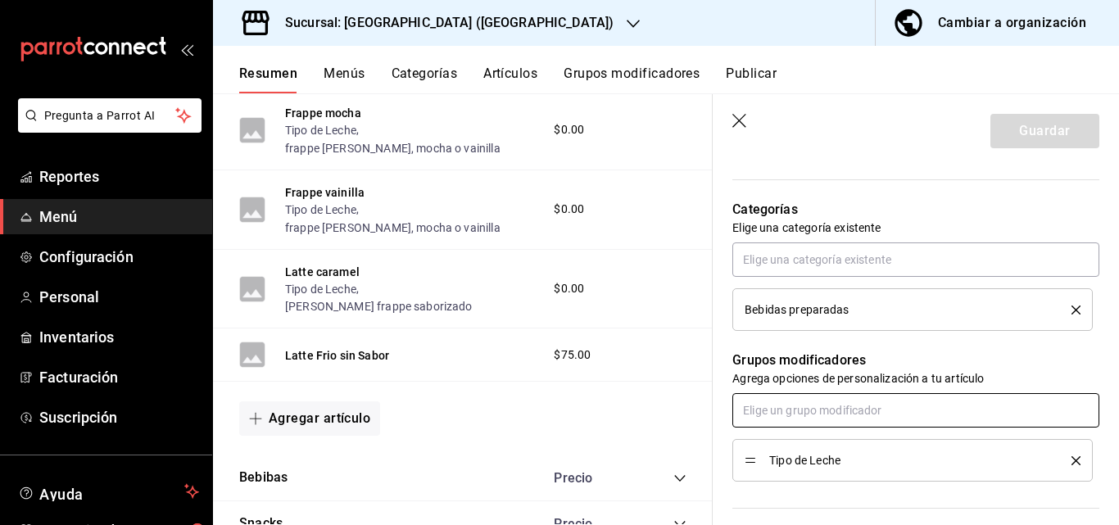
click at [817, 418] on input "text" at bounding box center [915, 410] width 367 height 34
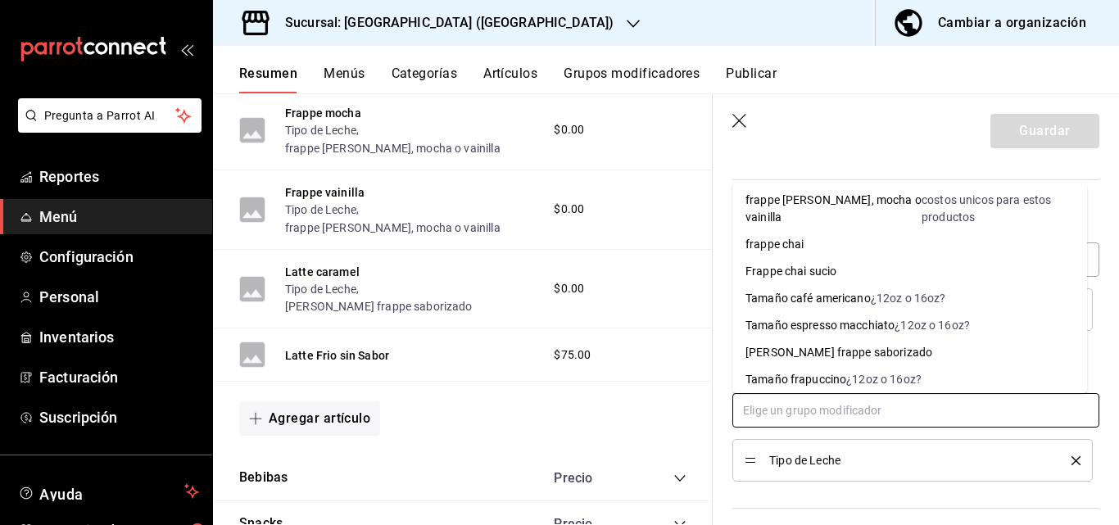
scroll to position [118, 0]
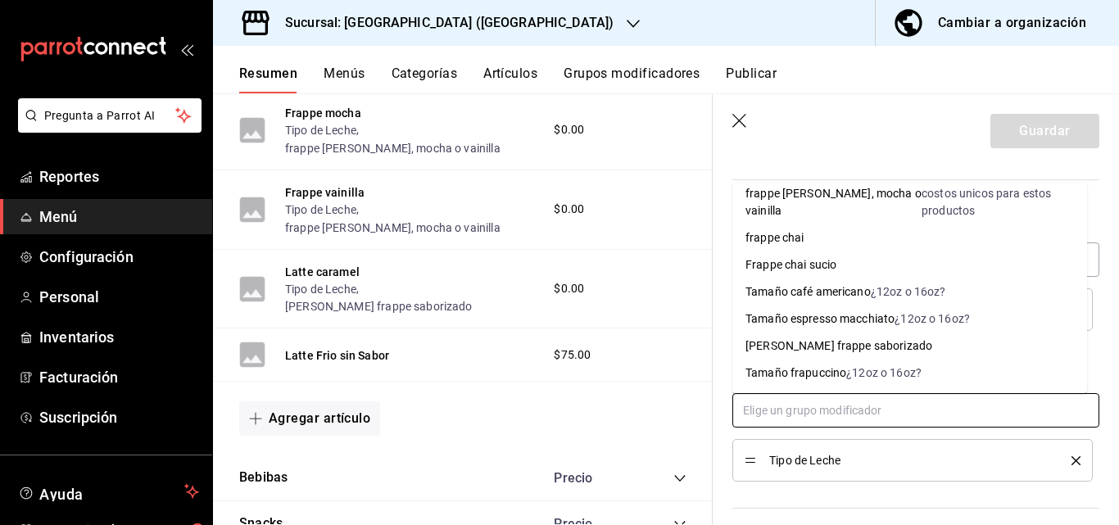
click at [882, 284] on div "¿12oz o 16oz?" at bounding box center [907, 291] width 75 height 17
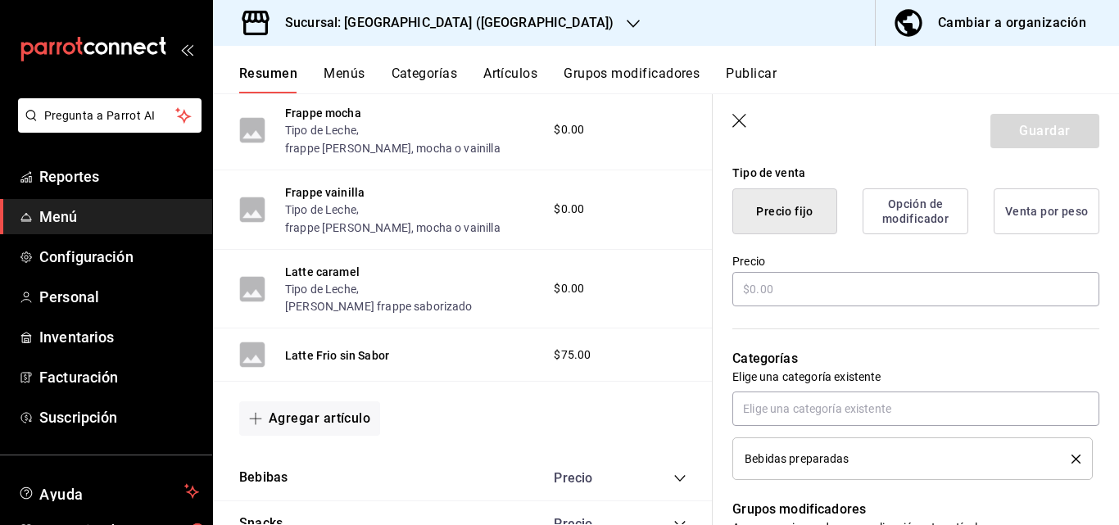
scroll to position [401, 0]
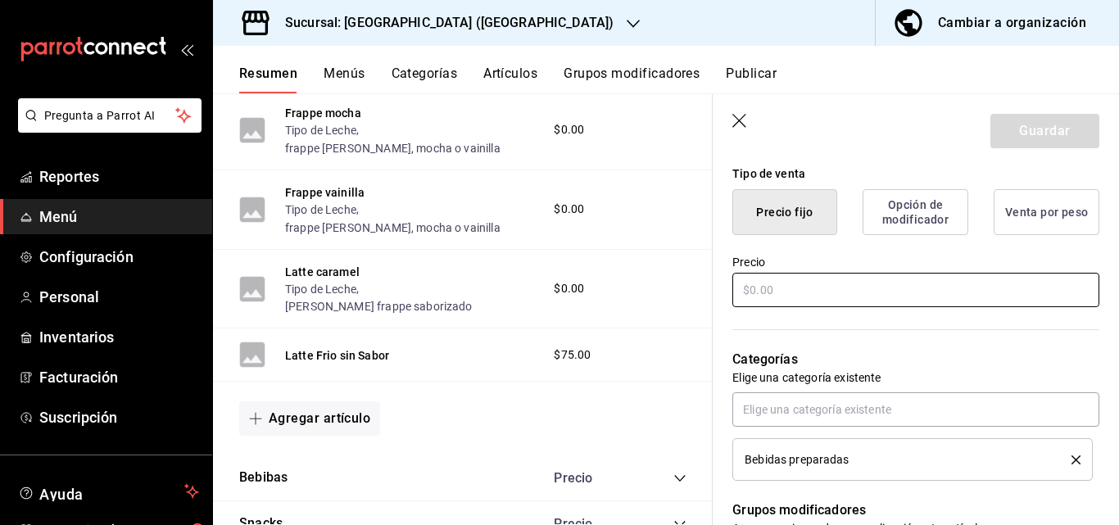
click at [825, 300] on input "text" at bounding box center [915, 290] width 367 height 34
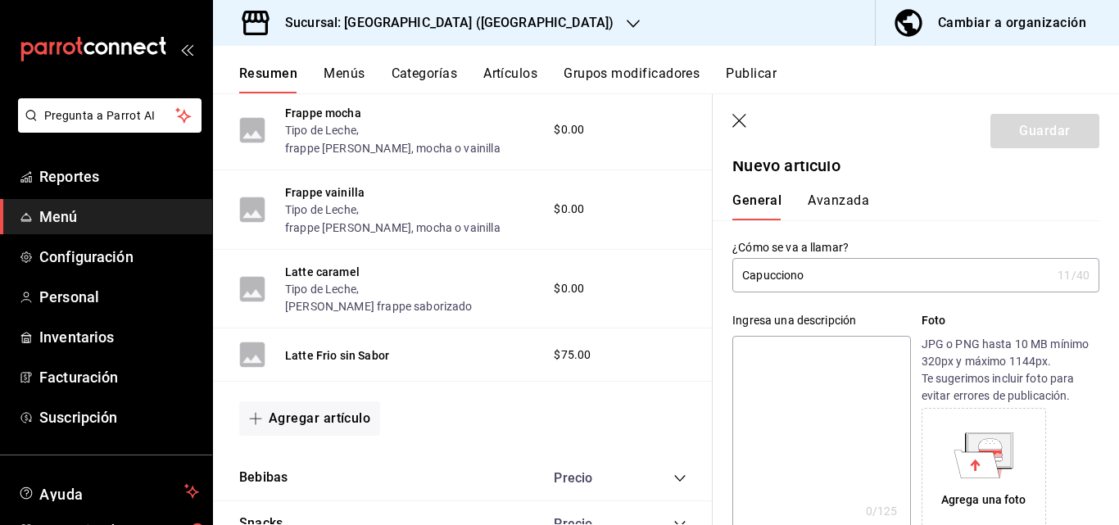
scroll to position [0, 0]
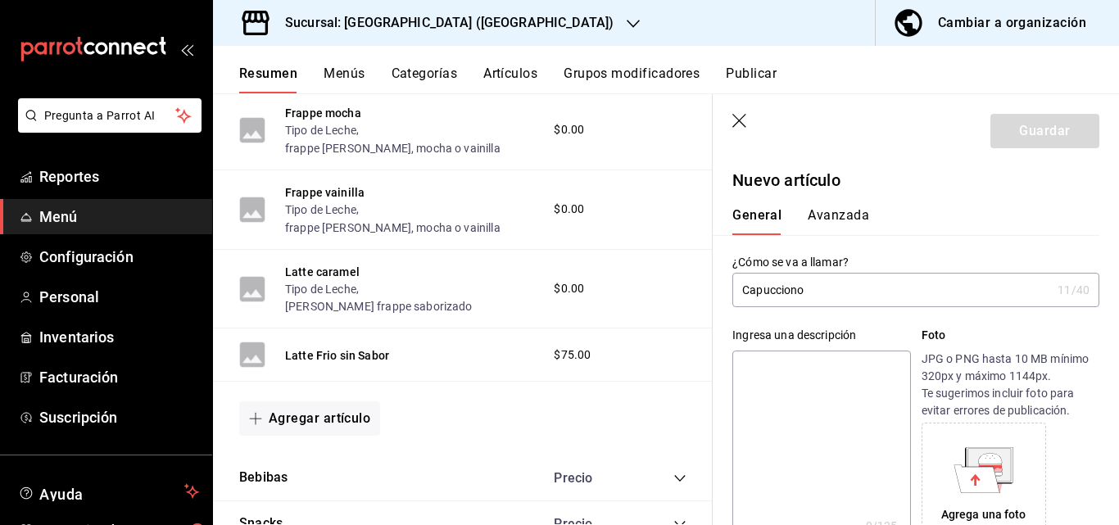
click at [832, 296] on input "Capucciono" at bounding box center [891, 289] width 319 height 33
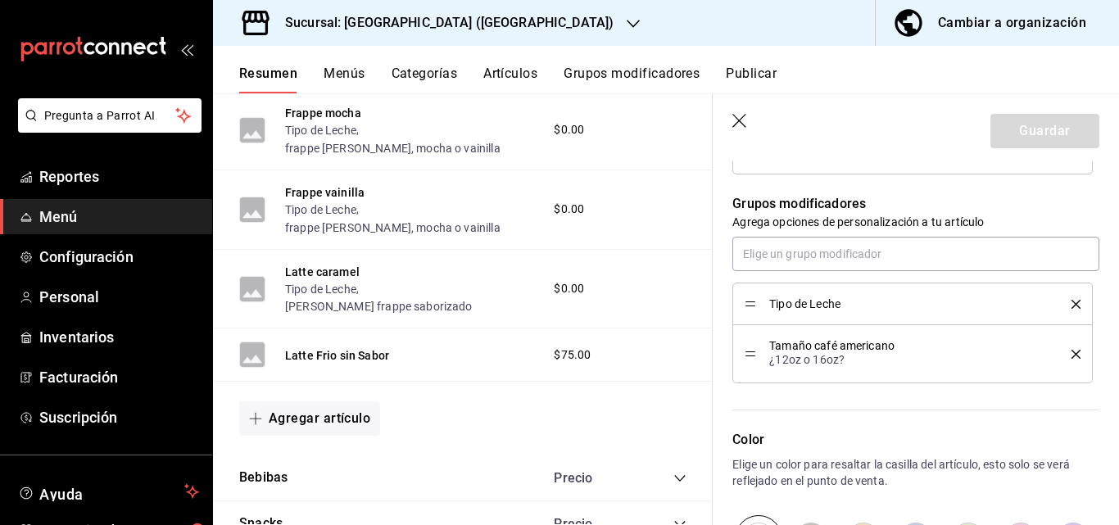
scroll to position [708, 0]
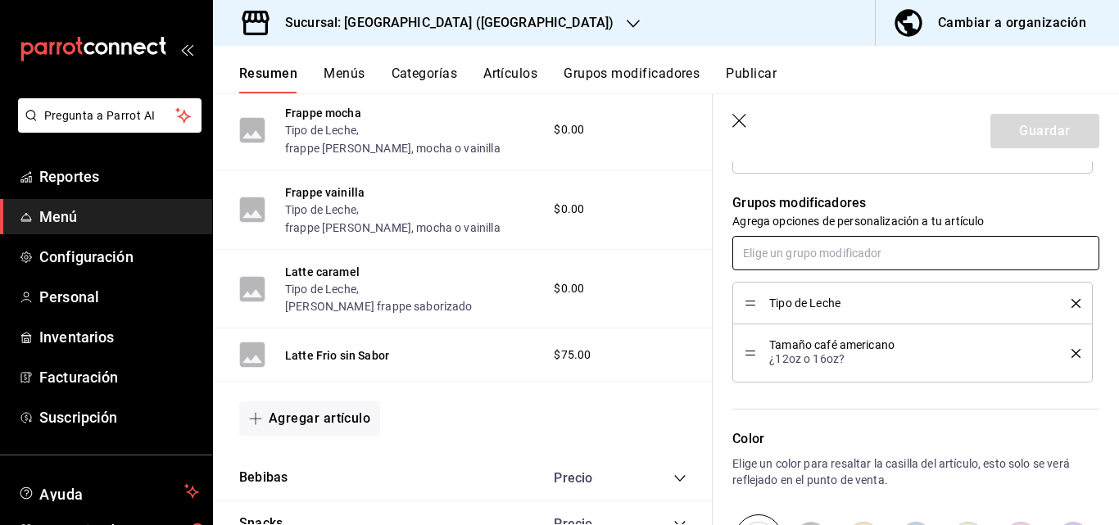
type input "Capucciono Caliente"
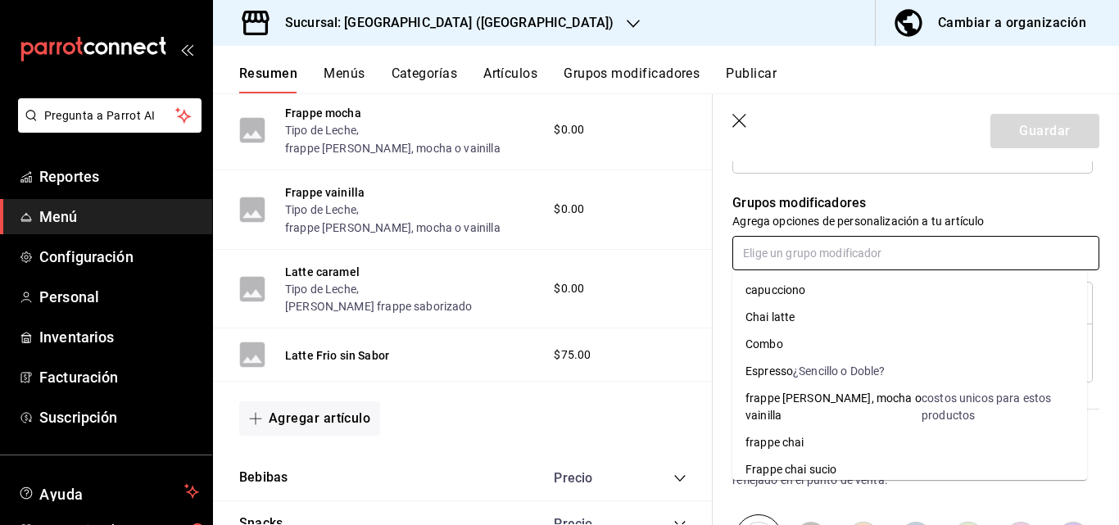
click at [865, 250] on input "text" at bounding box center [915, 253] width 367 height 34
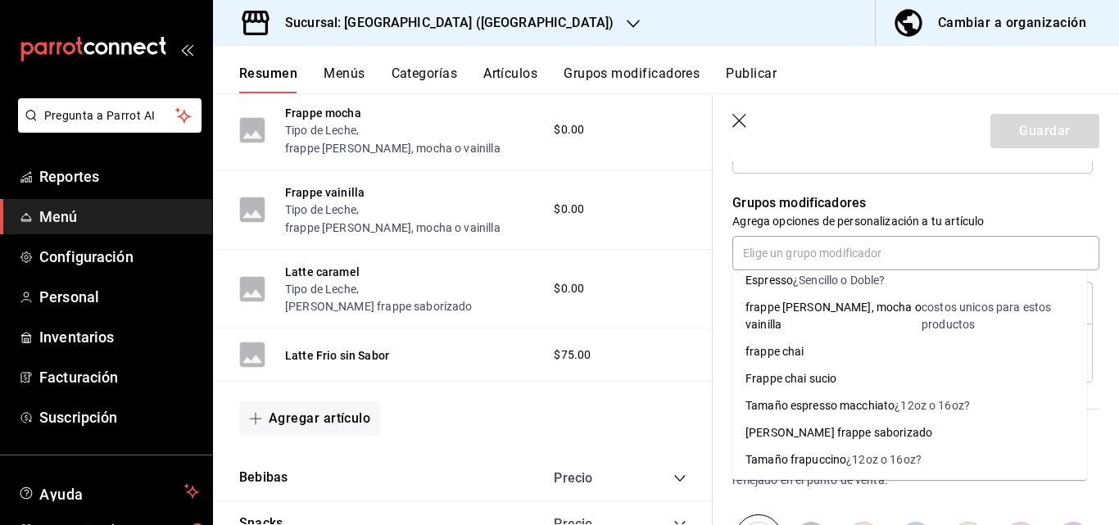
click at [867, 171] on li "Bebidas preparadas" at bounding box center [912, 152] width 360 height 43
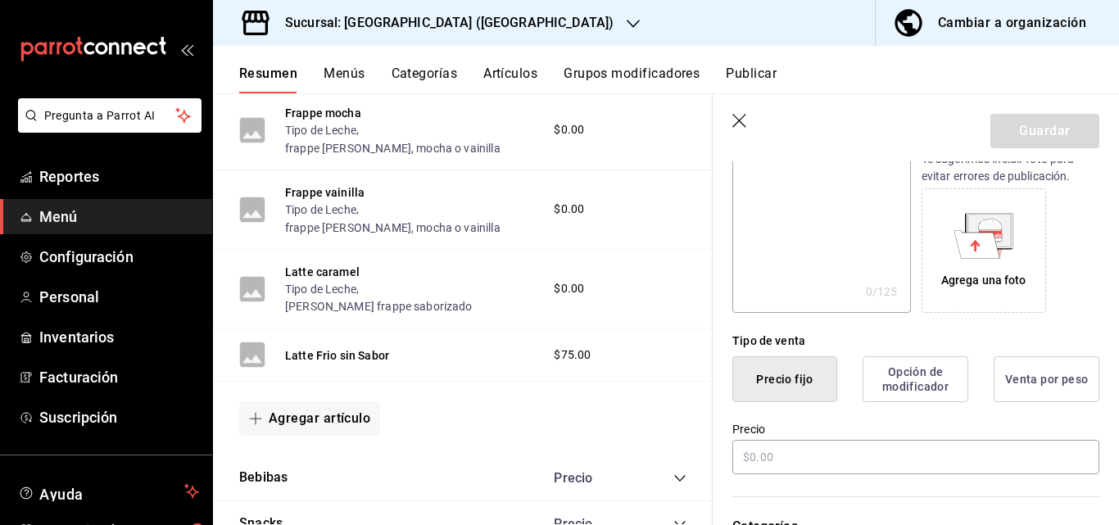
scroll to position [232, 0]
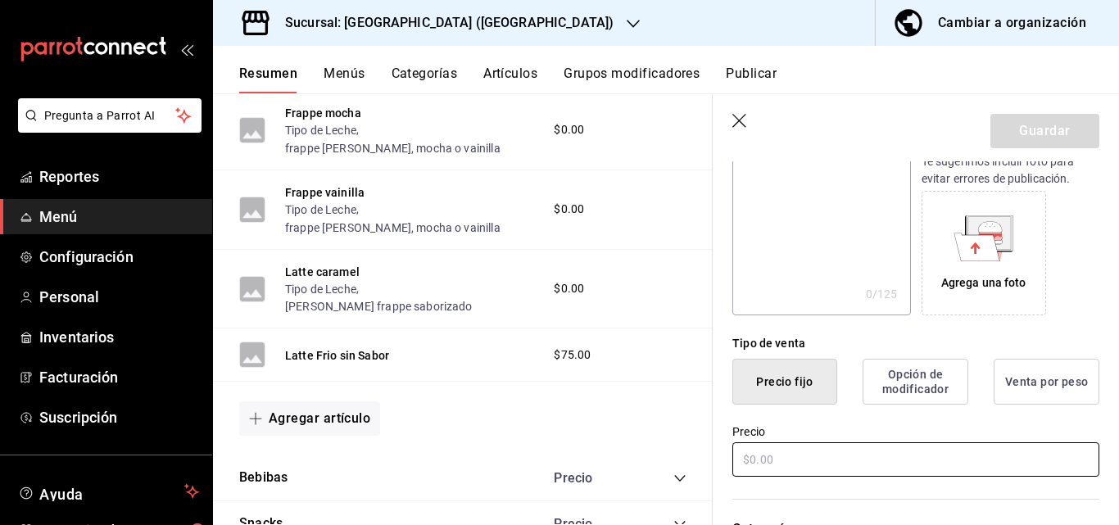
click at [770, 449] on input "text" at bounding box center [915, 459] width 367 height 34
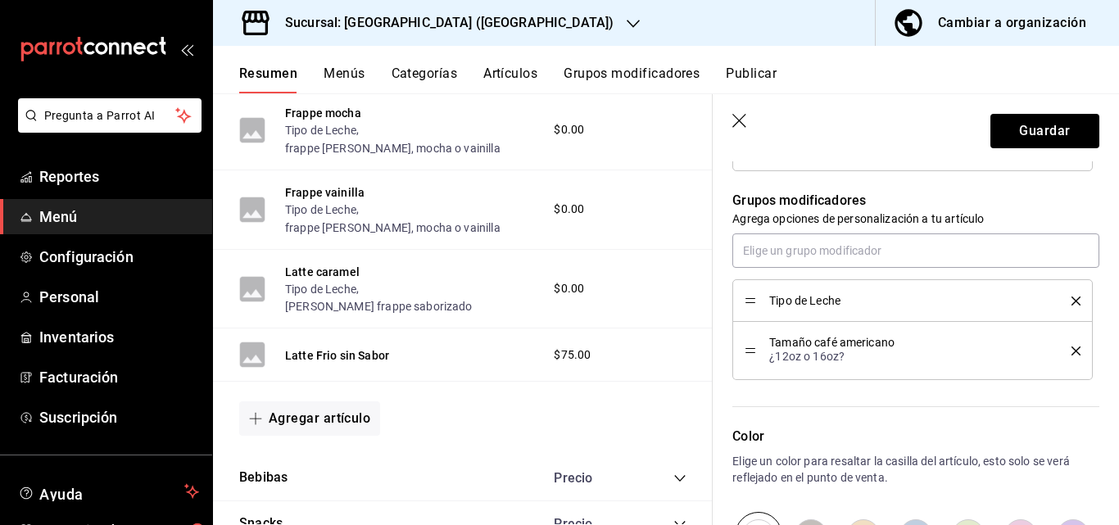
scroll to position [712, 0]
type input "$95.00"
click at [1039, 126] on button "Guardar" at bounding box center [1044, 131] width 109 height 34
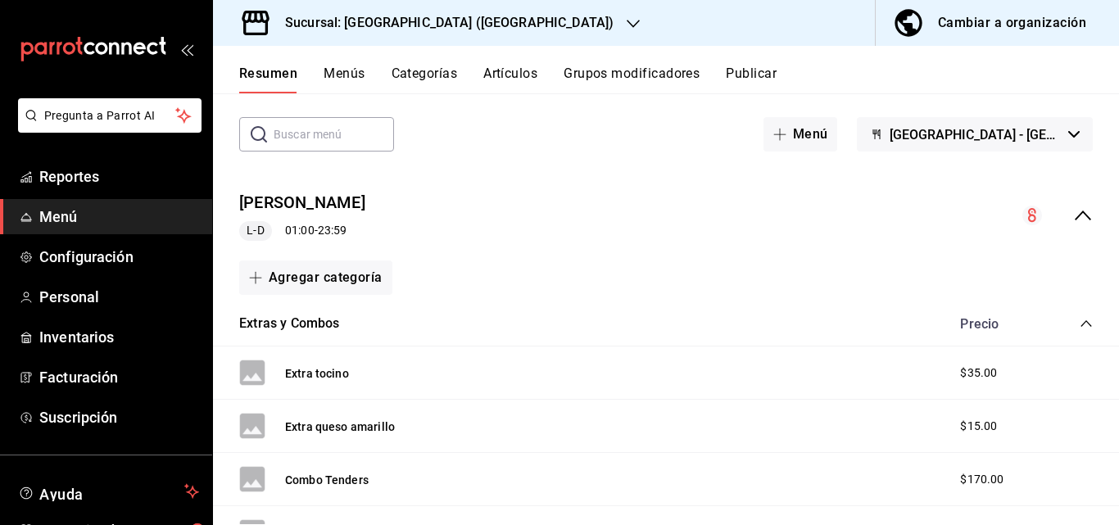
scroll to position [60, 0]
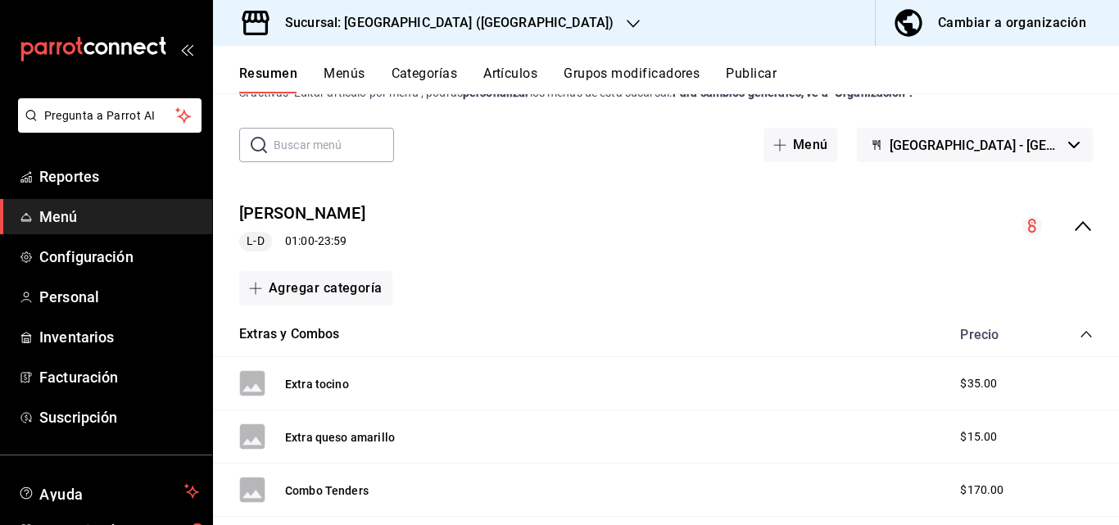
click at [677, 69] on button "Grupos modificadores" at bounding box center [631, 80] width 136 height 28
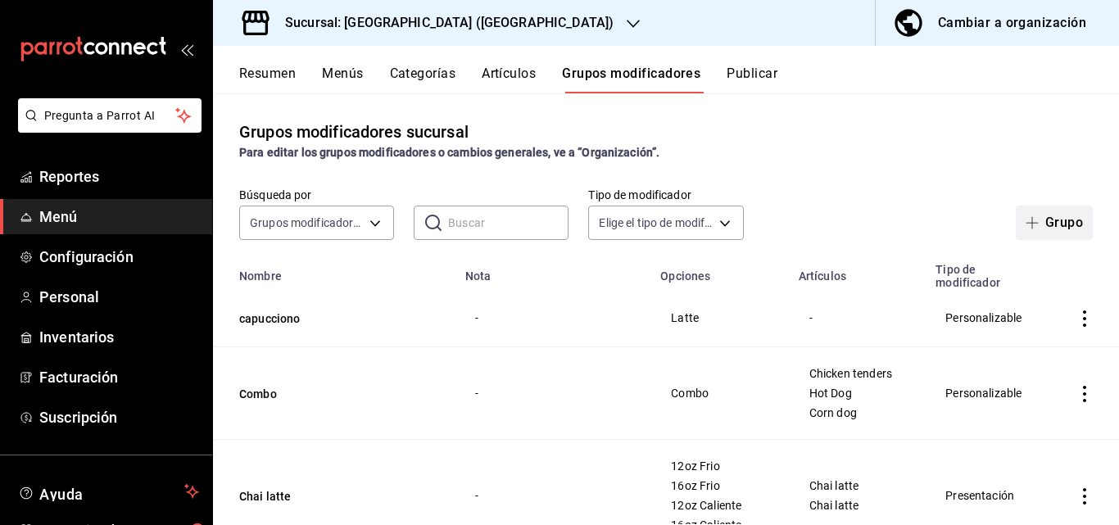
click at [1063, 227] on button "Grupo" at bounding box center [1053, 223] width 77 height 34
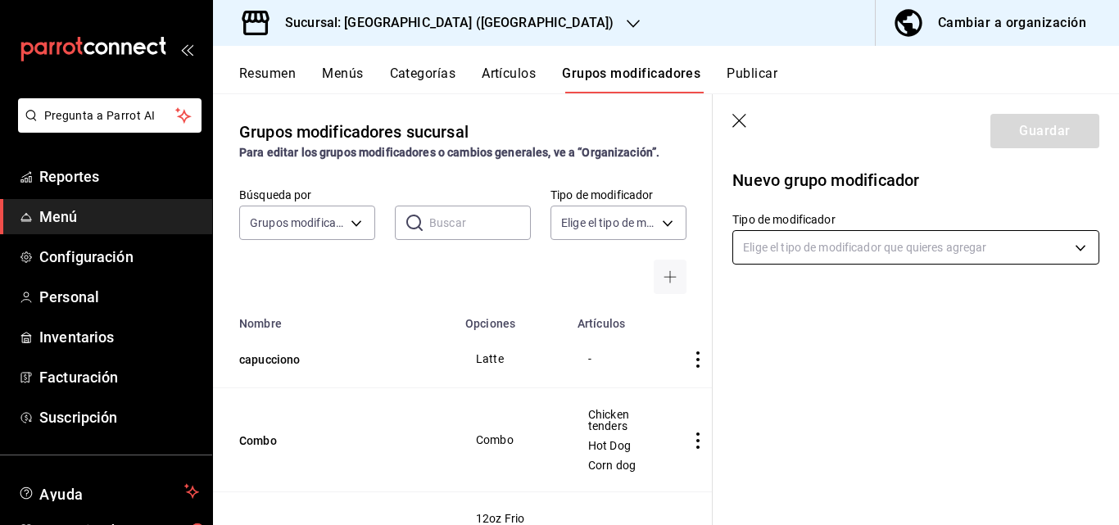
click at [1007, 249] on body "Pregunta a Parrot AI Reportes Menú Configuración Personal Inventarios Facturaci…" at bounding box center [559, 262] width 1119 height 525
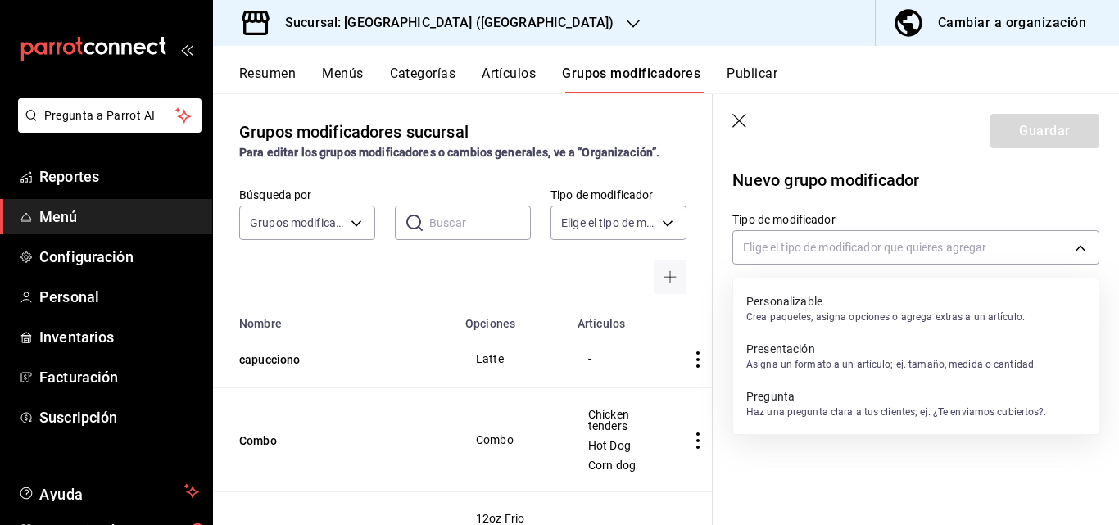
click at [904, 302] on p "Personalizable" at bounding box center [885, 301] width 278 height 16
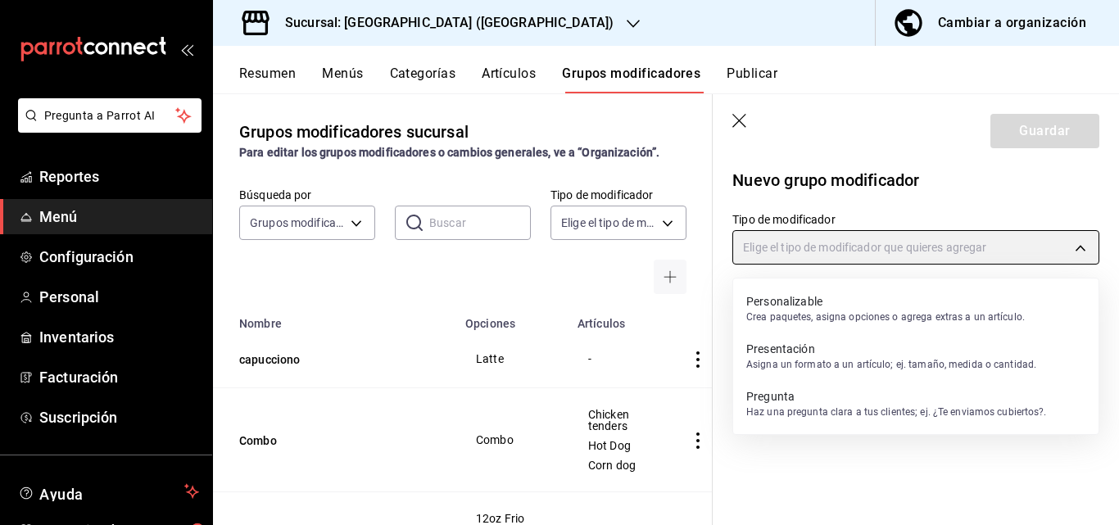
type input "CUSTOMIZABLE"
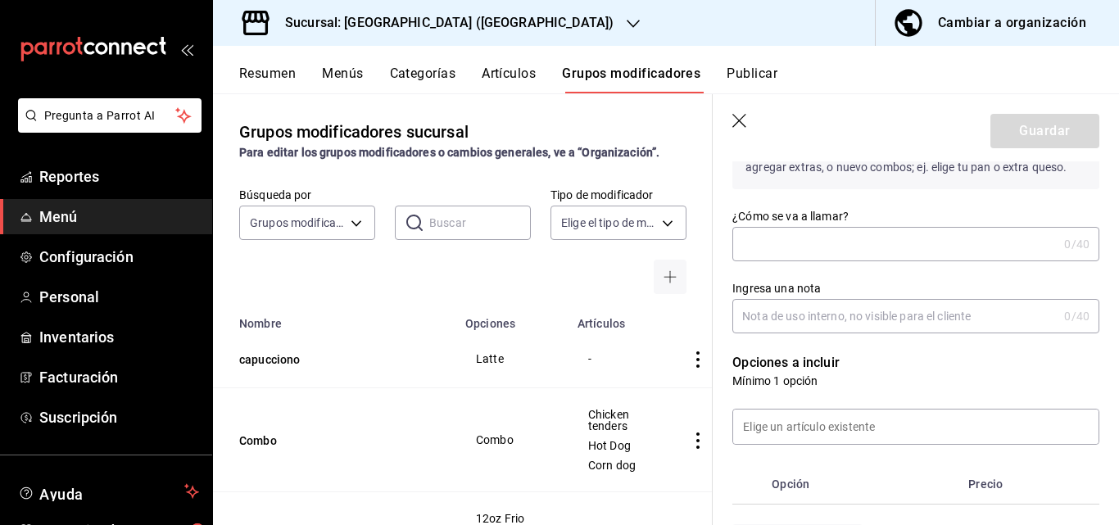
scroll to position [157, 0]
click at [834, 223] on div "¿Cómo se va a llamar? 0 /40 ¿Cómo se va a llamar?" at bounding box center [915, 233] width 367 height 52
click at [825, 245] on input "¿Cómo se va a llamar?" at bounding box center [894, 242] width 325 height 33
type input "1"
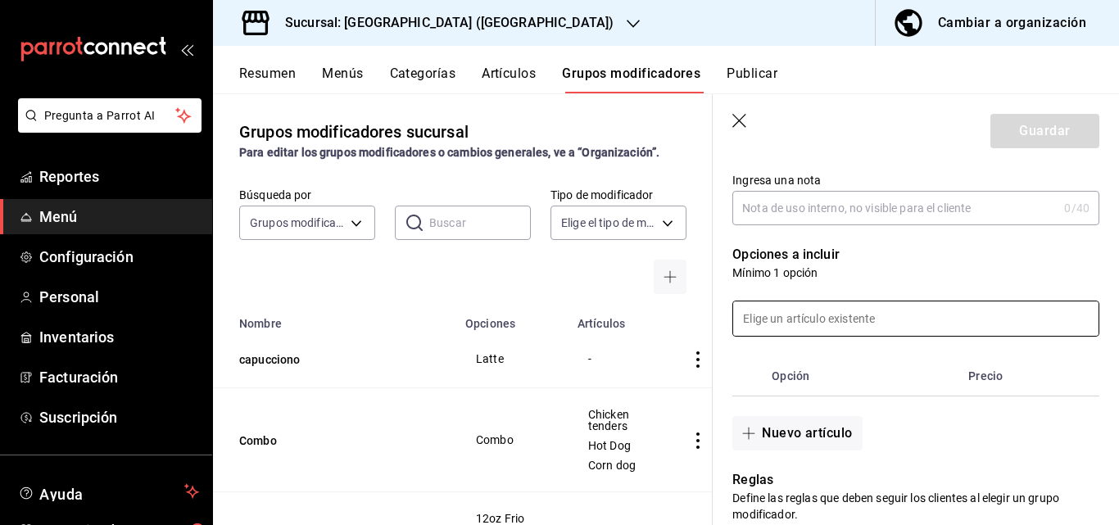
scroll to position [264, 0]
type input "tamaños"
click at [817, 437] on button "Nuevo artículo" at bounding box center [796, 432] width 129 height 34
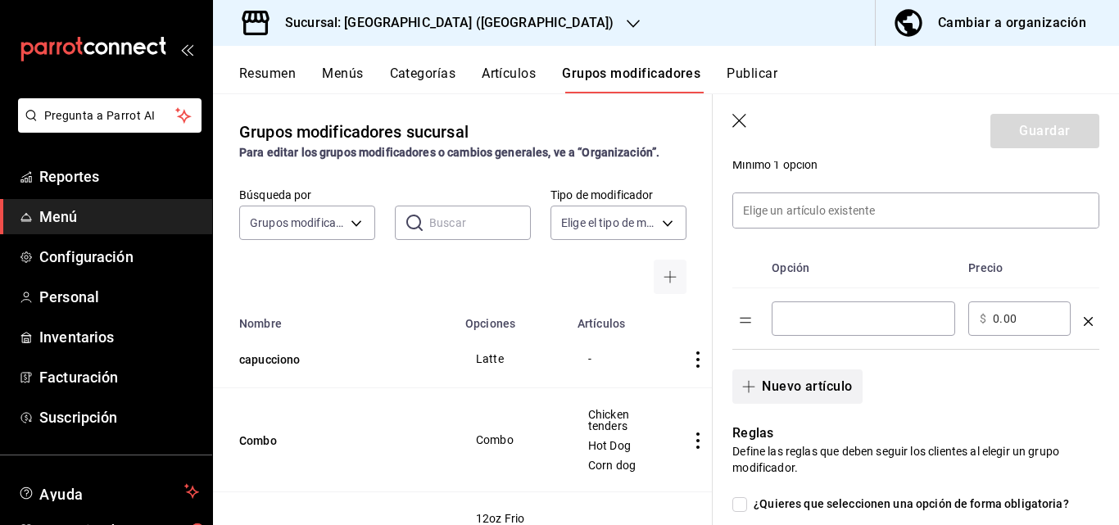
scroll to position [377, 0]
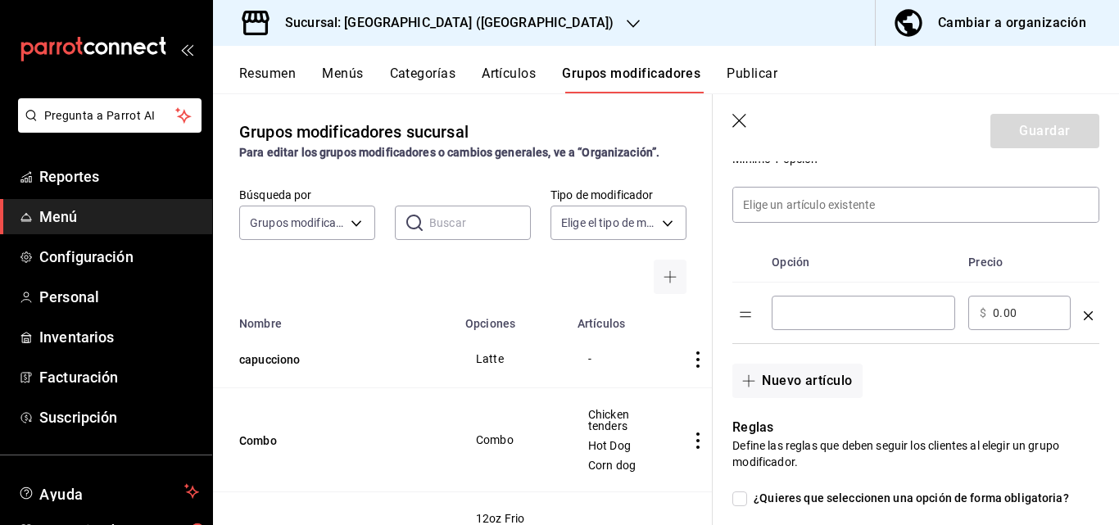
click at [821, 327] on div "​" at bounding box center [862, 313] width 183 height 34
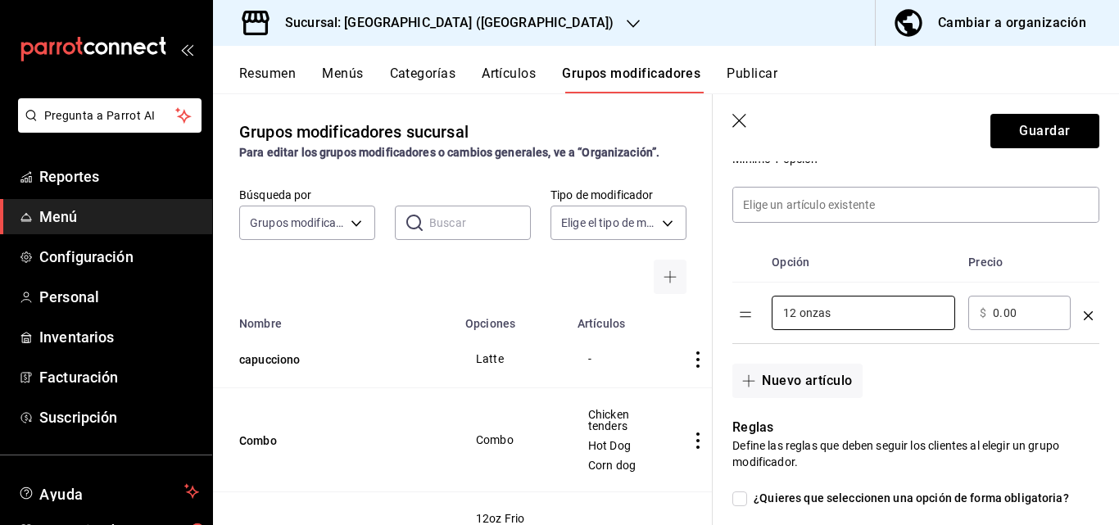
type input "12 onzas"
drag, startPoint x: 1000, startPoint y: 319, endPoint x: 1014, endPoint y: 318, distance: 13.9
click at [1014, 318] on input "0.00" at bounding box center [1025, 313] width 66 height 16
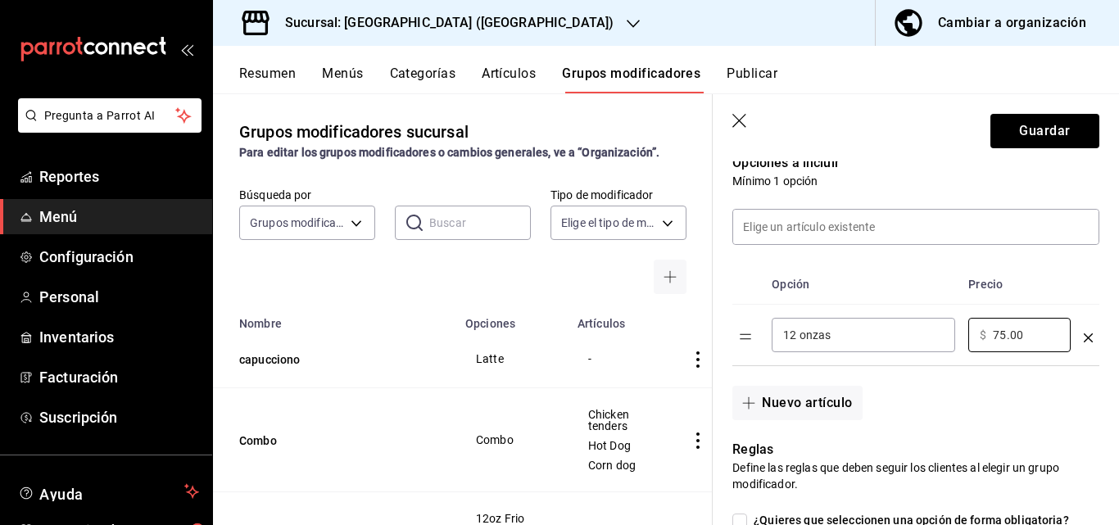
scroll to position [355, 0]
type input "75.00"
click at [822, 398] on button "Nuevo artículo" at bounding box center [796, 403] width 129 height 34
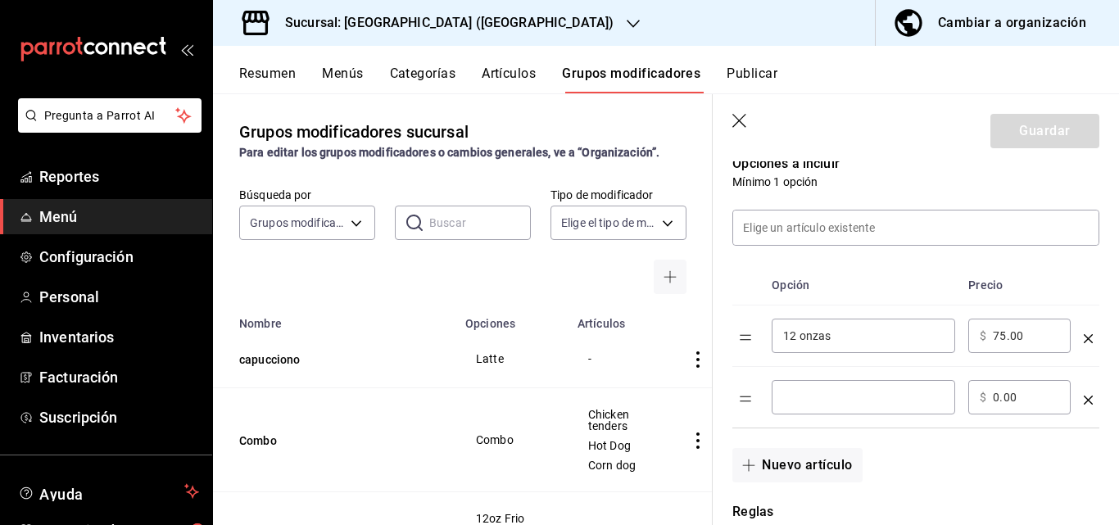
click at [826, 405] on input "optionsTable" at bounding box center [863, 397] width 160 height 16
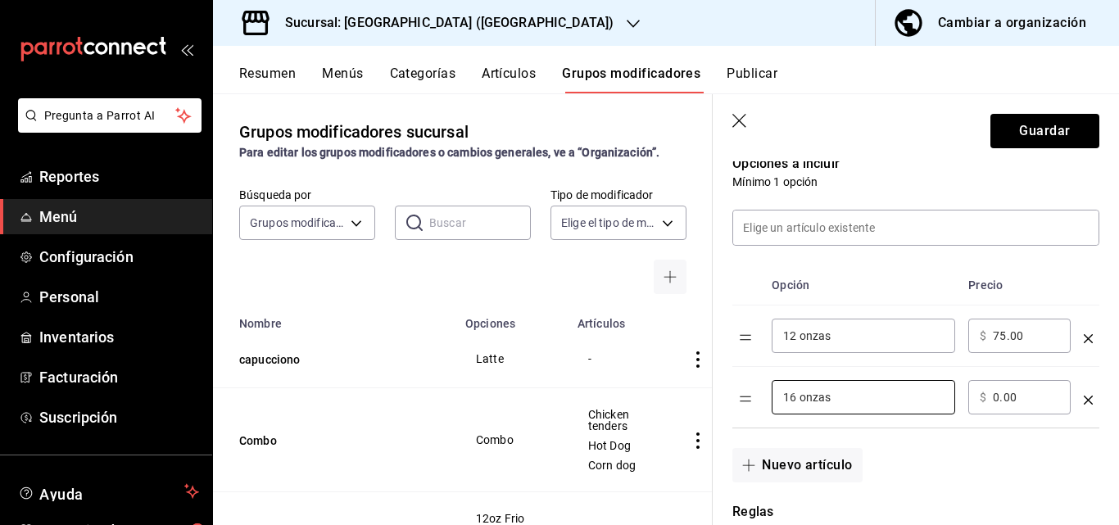
type input "16 onzas"
click at [995, 400] on input "0.00" at bounding box center [1025, 397] width 66 height 16
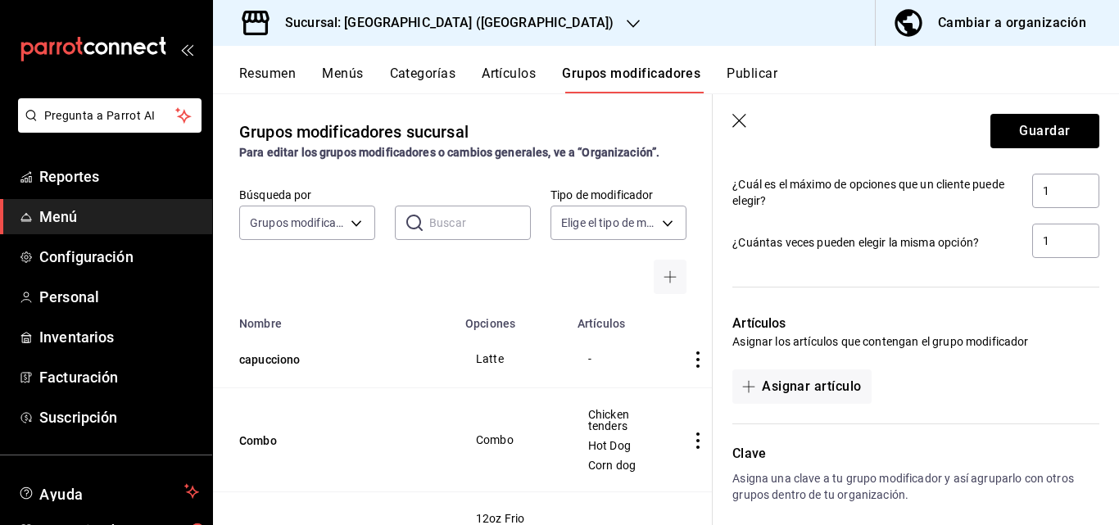
scroll to position [942, 0]
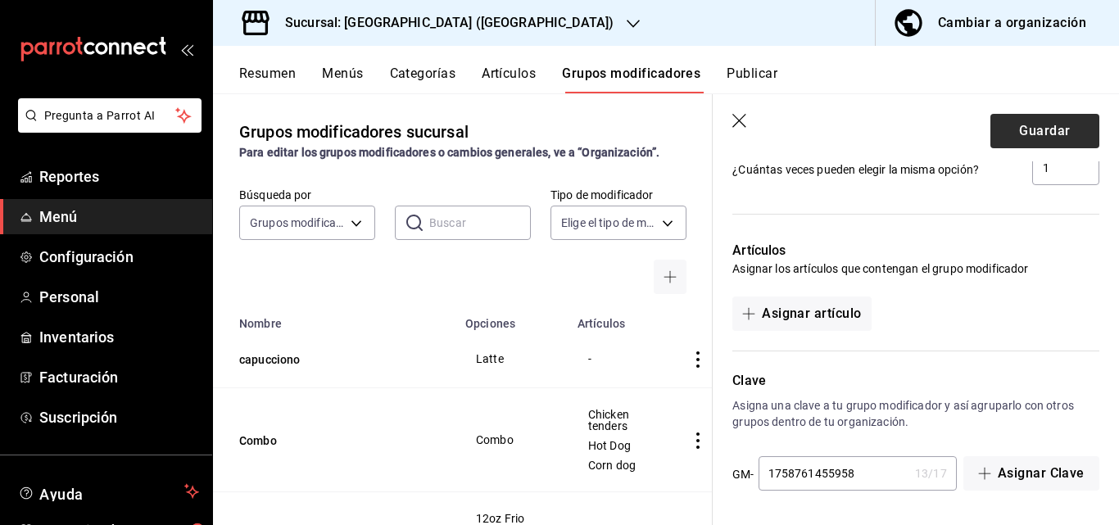
type input "95.00"
click at [1022, 129] on button "Guardar" at bounding box center [1044, 131] width 109 height 34
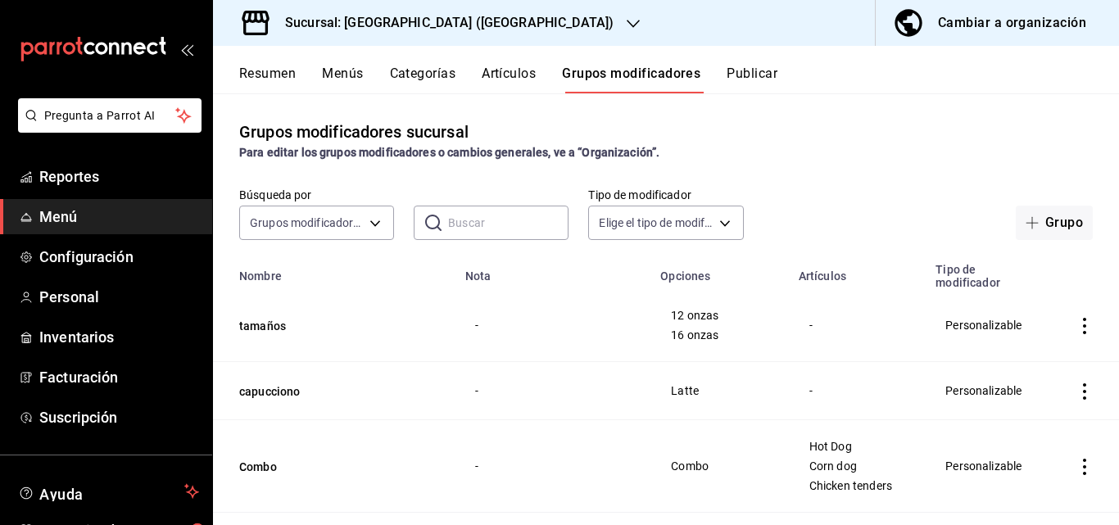
drag, startPoint x: 1069, startPoint y: 391, endPoint x: 1080, endPoint y: 410, distance: 22.0
click at [1080, 410] on td "simple table" at bounding box center [1084, 391] width 69 height 58
click at [1076, 390] on icon "actions" at bounding box center [1084, 391] width 16 height 16
click at [1019, 428] on li "Editar" at bounding box center [1008, 415] width 98 height 34
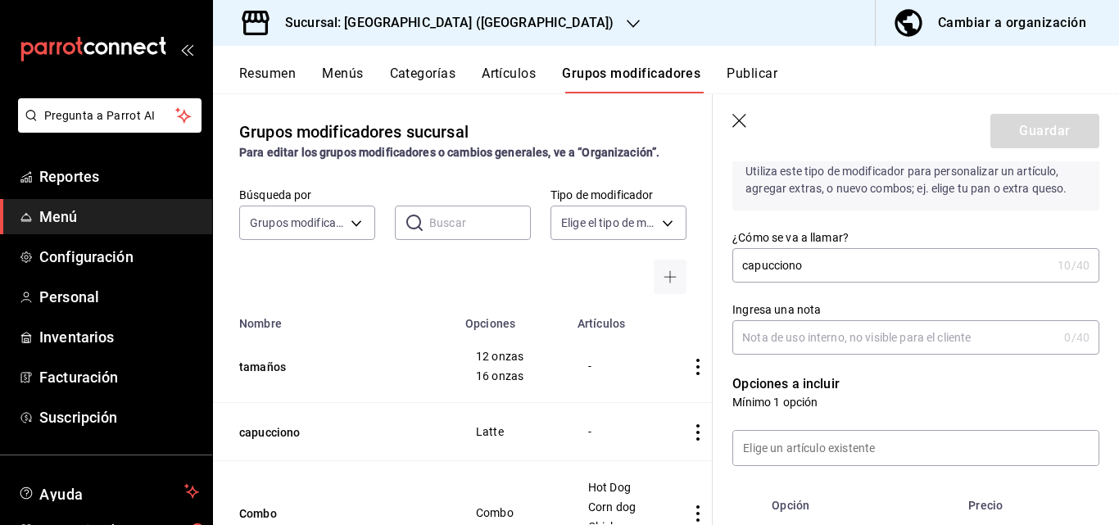
scroll to position [214, 0]
click at [732, 114] on icon "button" at bounding box center [740, 122] width 16 height 16
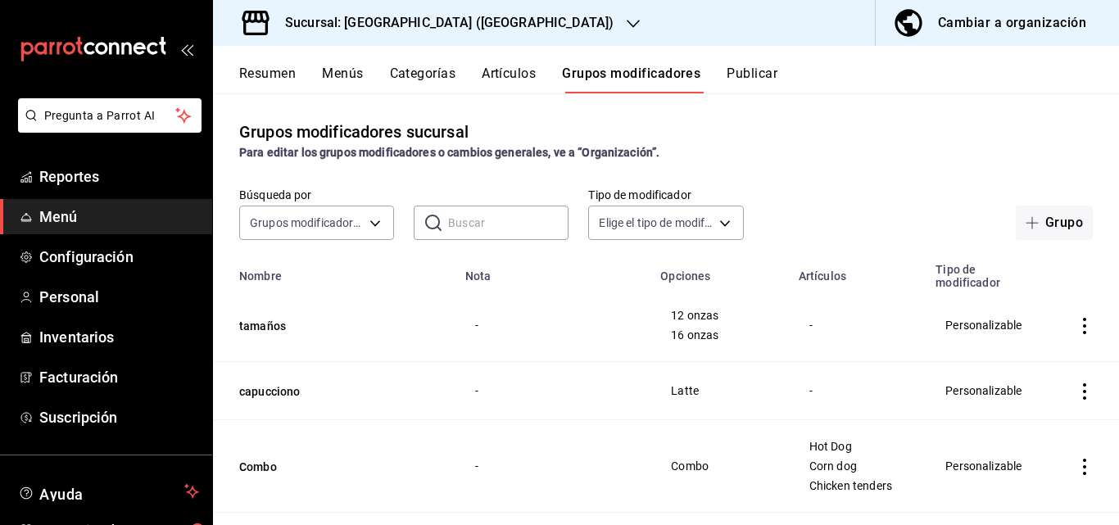
click at [342, 76] on button "Menús" at bounding box center [342, 80] width 41 height 28
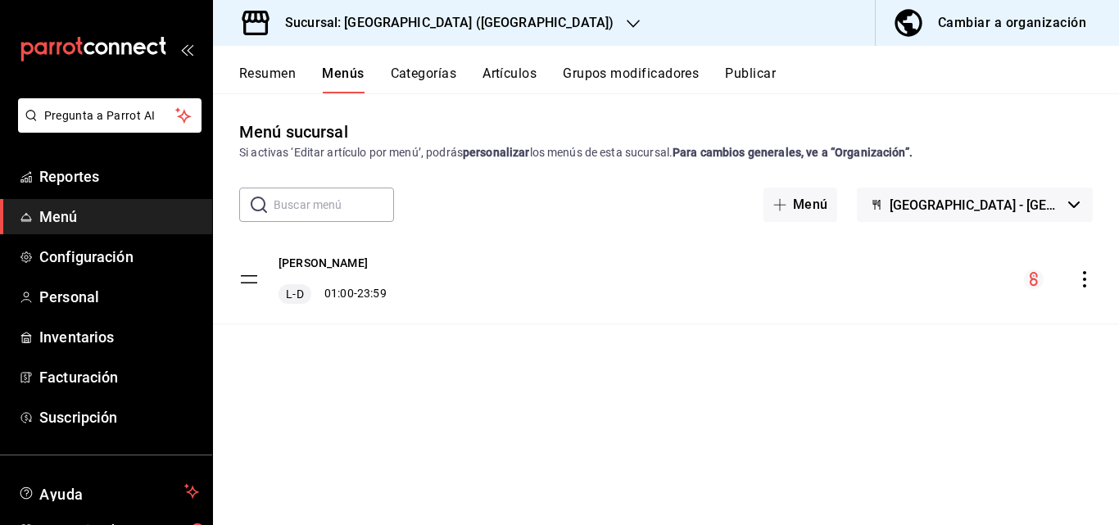
click at [67, 225] on span "Menú" at bounding box center [119, 217] width 160 height 22
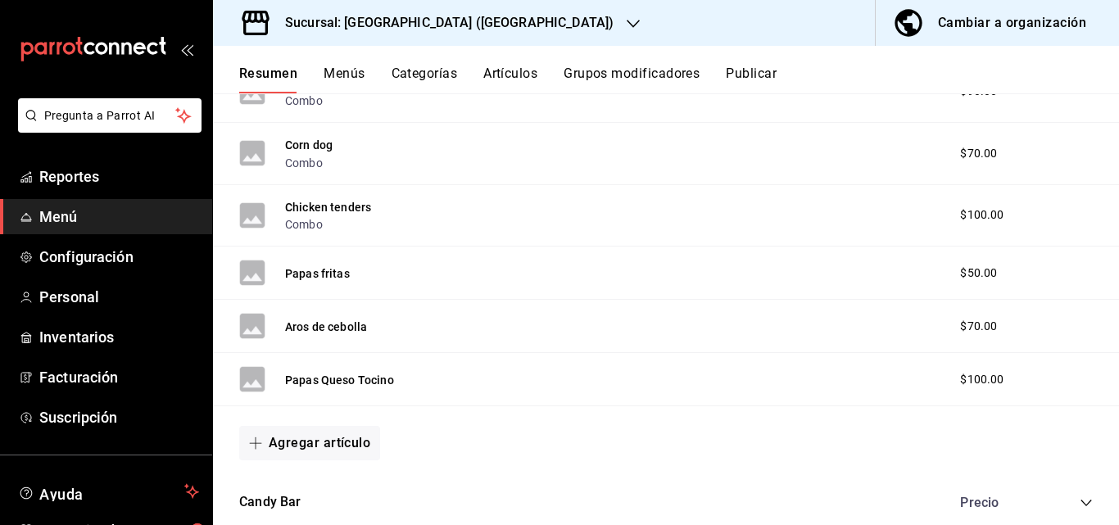
scroll to position [928, 0]
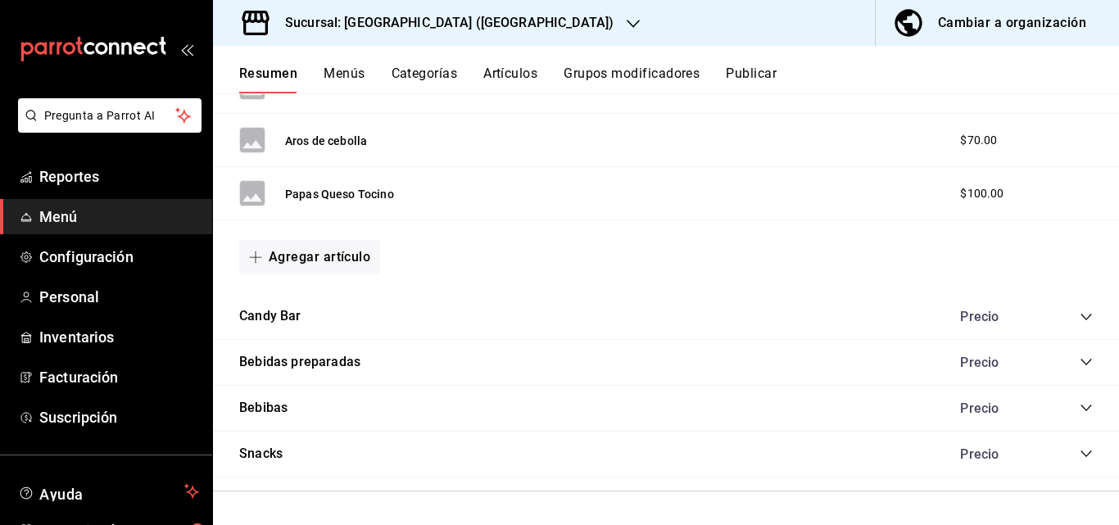
click at [1075, 371] on div "Bebidas preparadas Precio" at bounding box center [666, 363] width 906 height 46
click at [1079, 359] on icon "collapse-category-row" at bounding box center [1085, 361] width 13 height 13
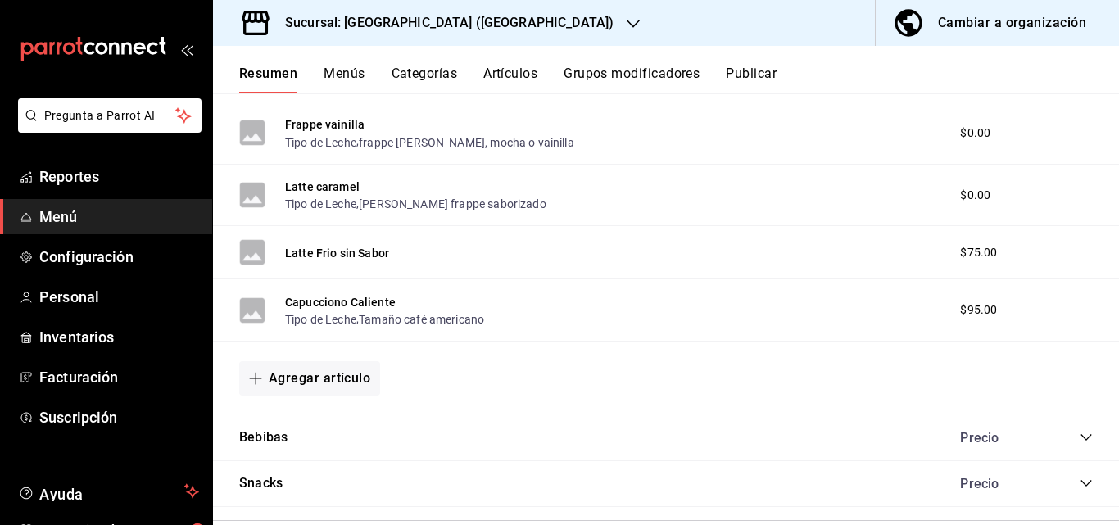
scroll to position [2077, 0]
click at [376, 302] on button "Capucciono Caliente" at bounding box center [340, 303] width 111 height 16
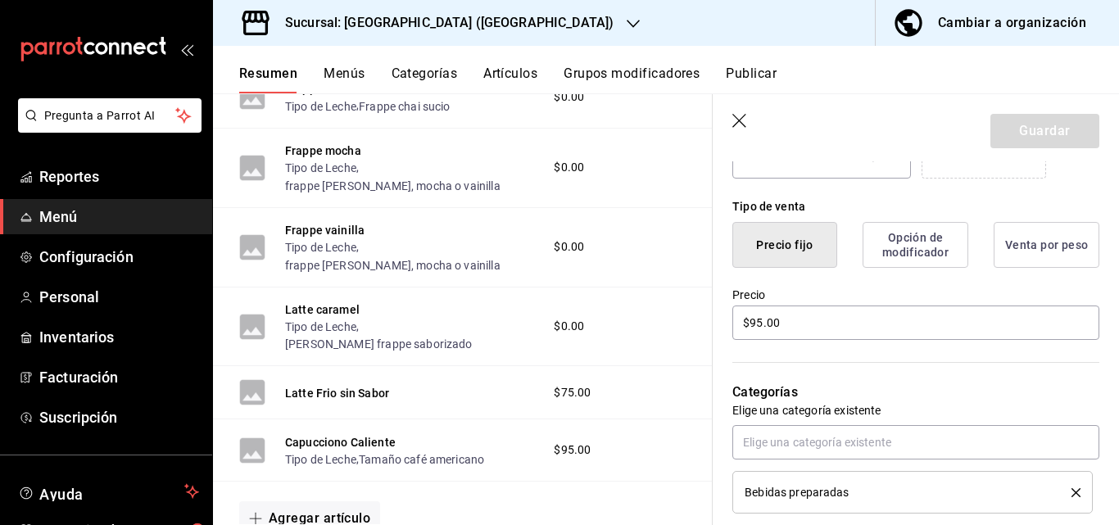
scroll to position [369, 0]
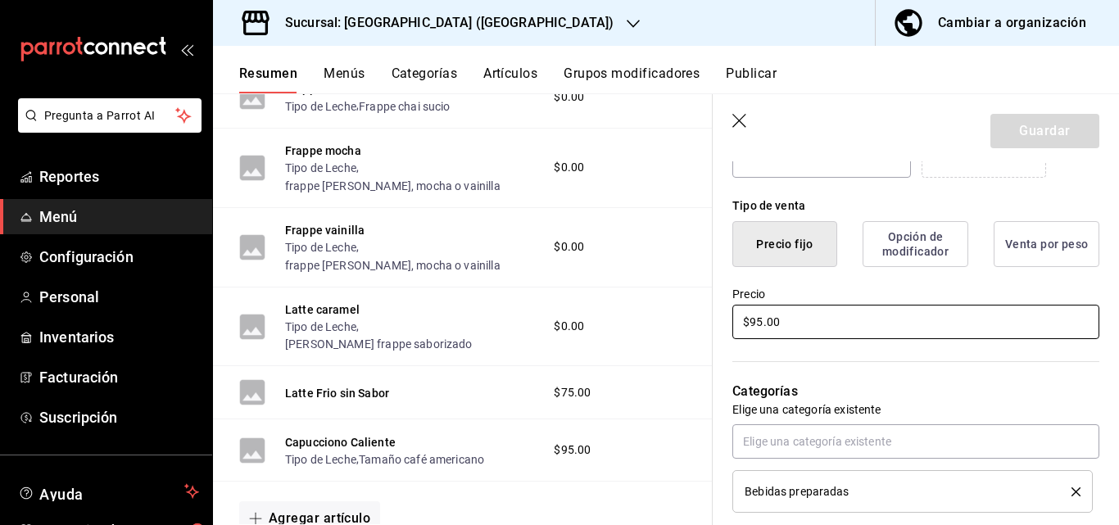
click at [754, 326] on input "$95.00" at bounding box center [915, 322] width 367 height 34
type input "$9.00"
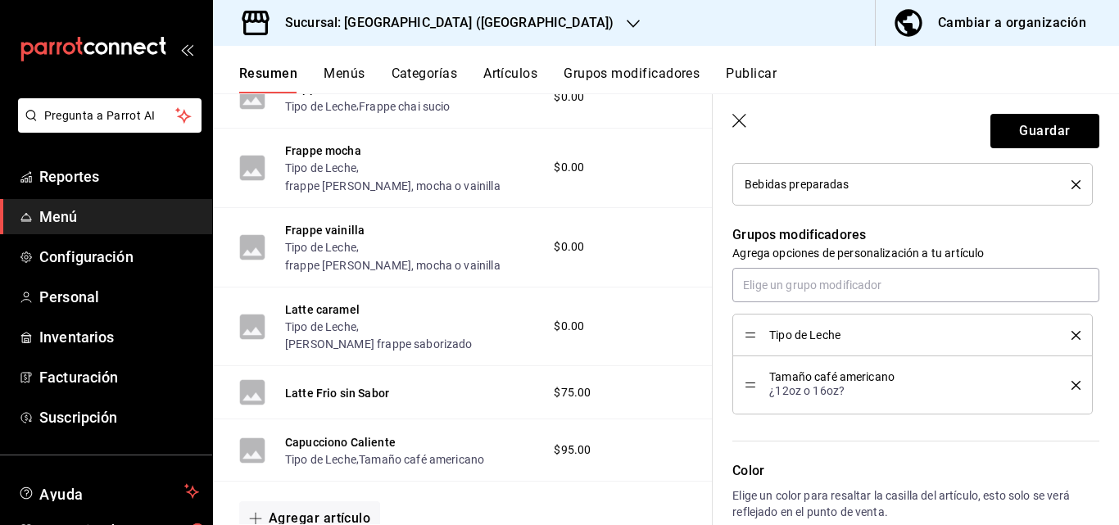
scroll to position [677, 0]
type input "$0.00"
click at [1071, 386] on icon "delete" at bounding box center [1075, 384] width 9 height 9
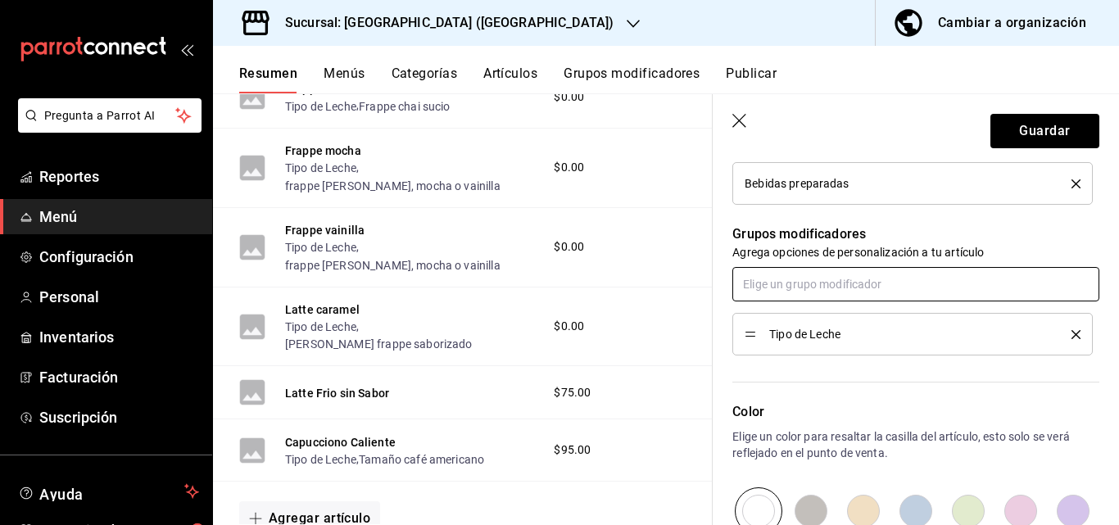
click at [839, 290] on input "text" at bounding box center [915, 284] width 367 height 34
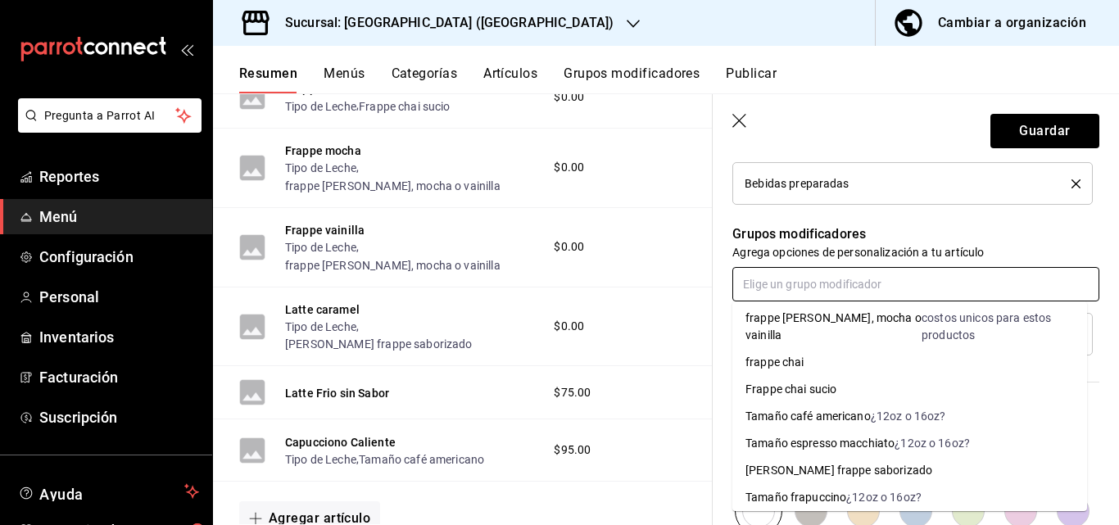
scroll to position [145, 0]
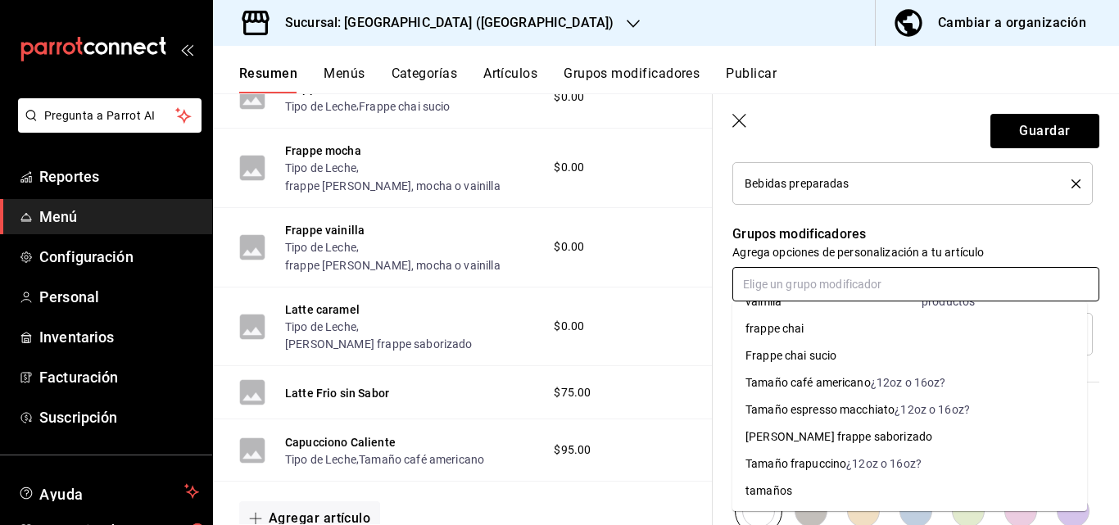
click at [775, 493] on div "tamaños" at bounding box center [768, 490] width 47 height 17
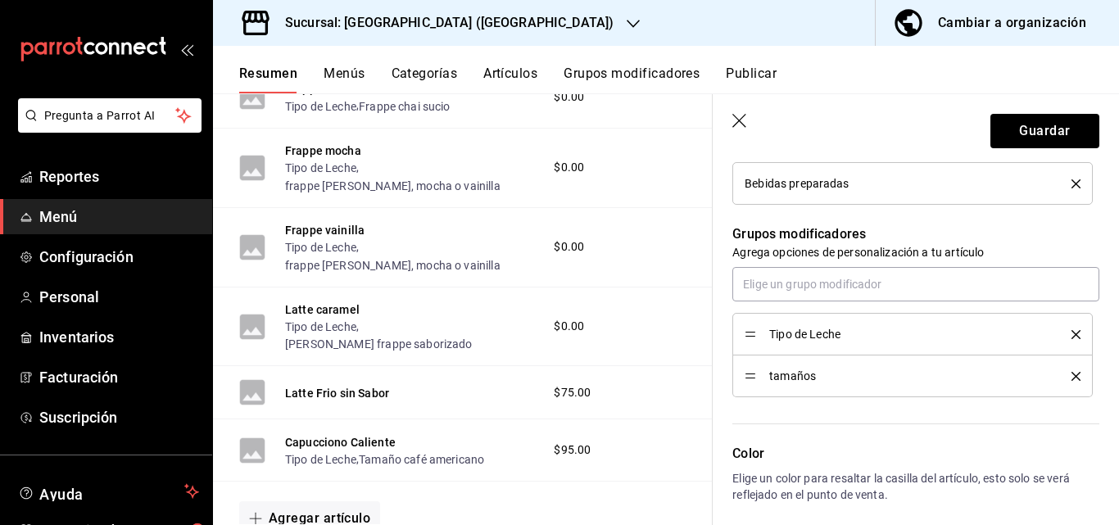
click at [1071, 378] on icon "delete" at bounding box center [1075, 376] width 9 height 9
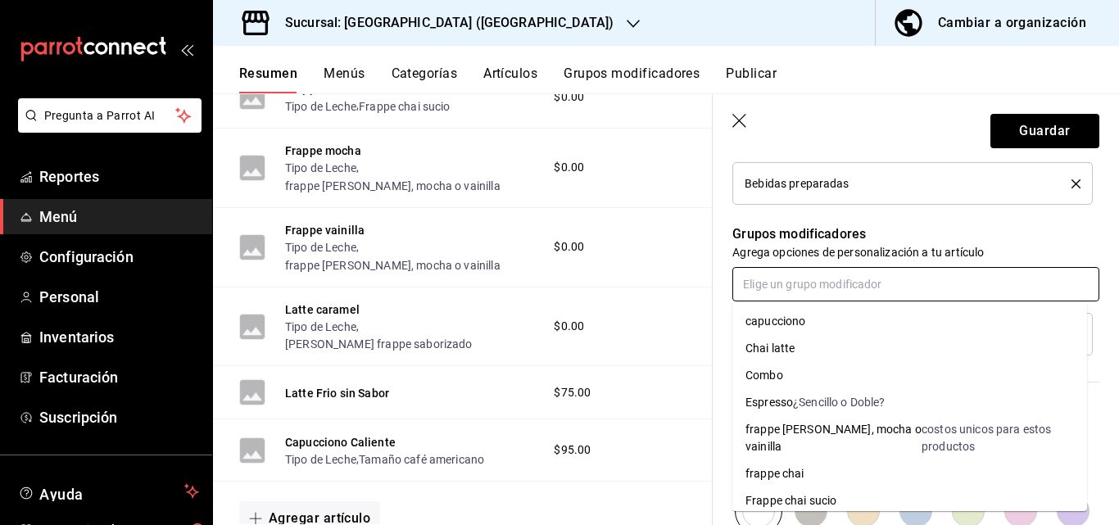
click at [761, 282] on input "text" at bounding box center [915, 284] width 367 height 34
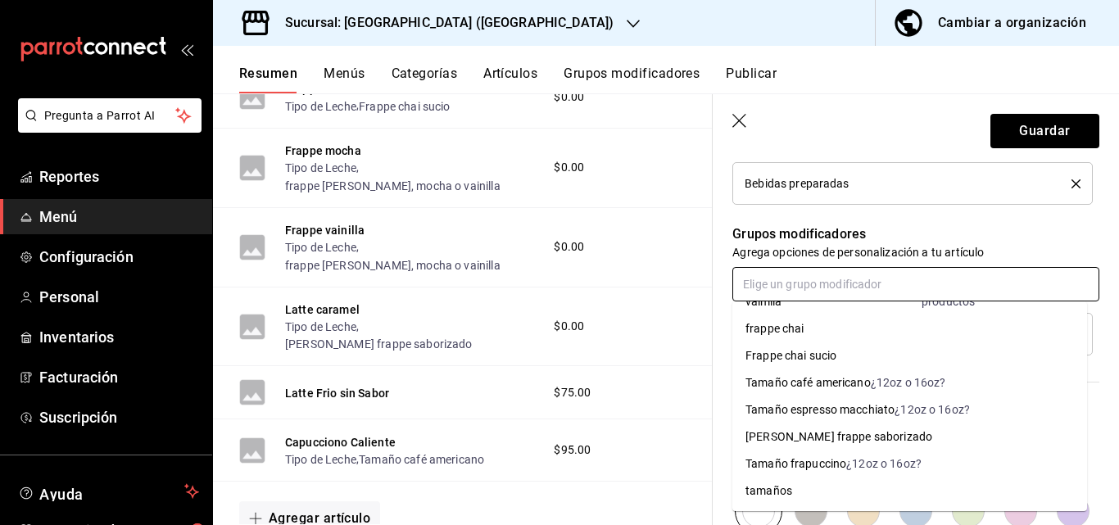
click at [819, 462] on div "Tamaño frapuccino" at bounding box center [795, 463] width 101 height 17
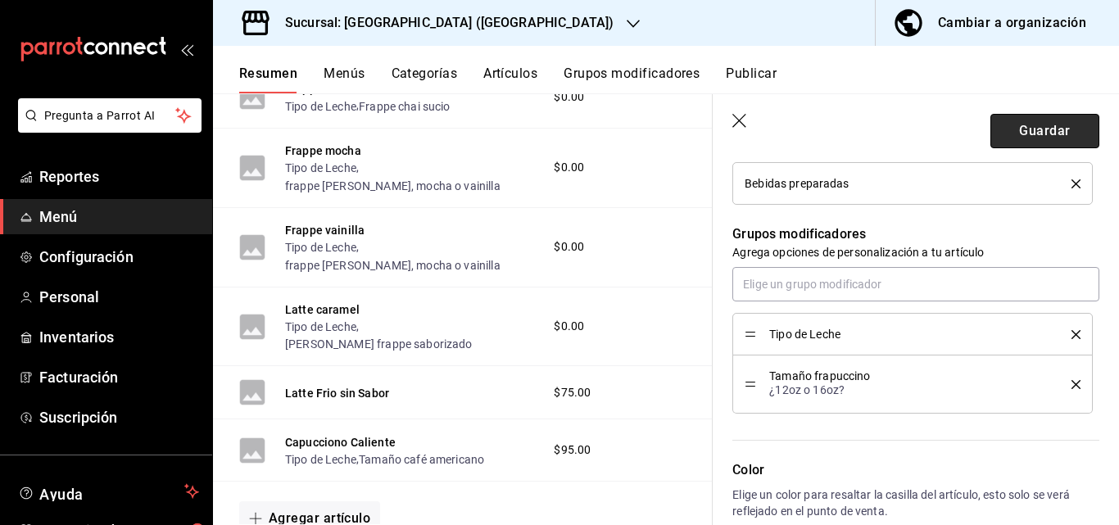
click at [1040, 142] on button "Guardar" at bounding box center [1044, 131] width 109 height 34
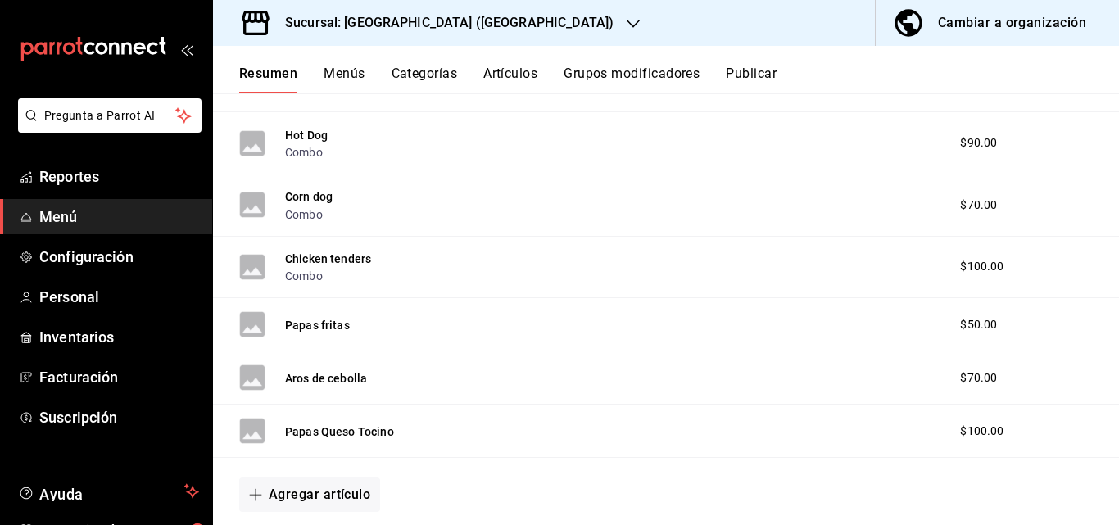
scroll to position [928, 0]
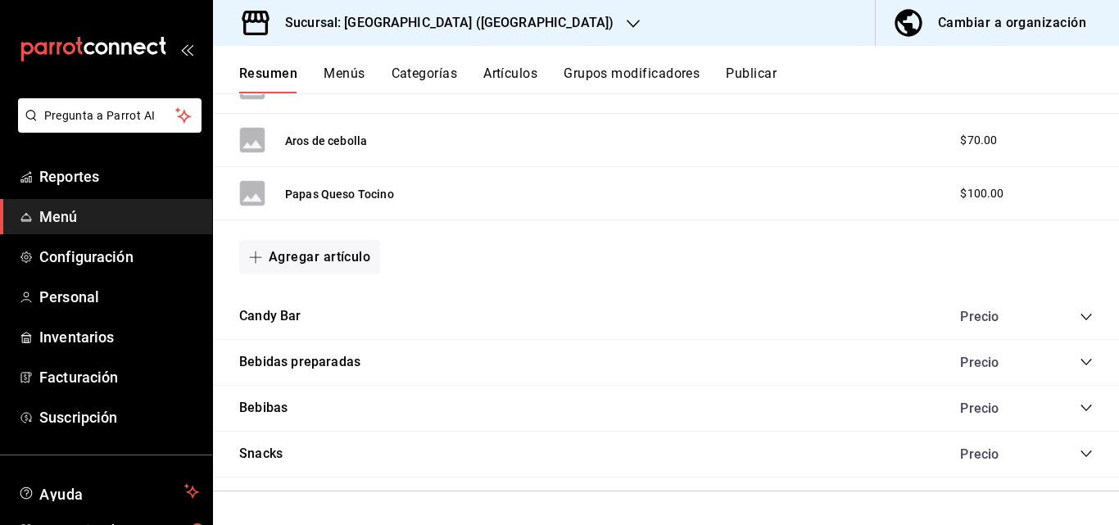
click at [1080, 357] on div "Bebidas preparadas Precio" at bounding box center [666, 363] width 906 height 46
click at [1080, 364] on icon "collapse-category-row" at bounding box center [1085, 362] width 11 height 7
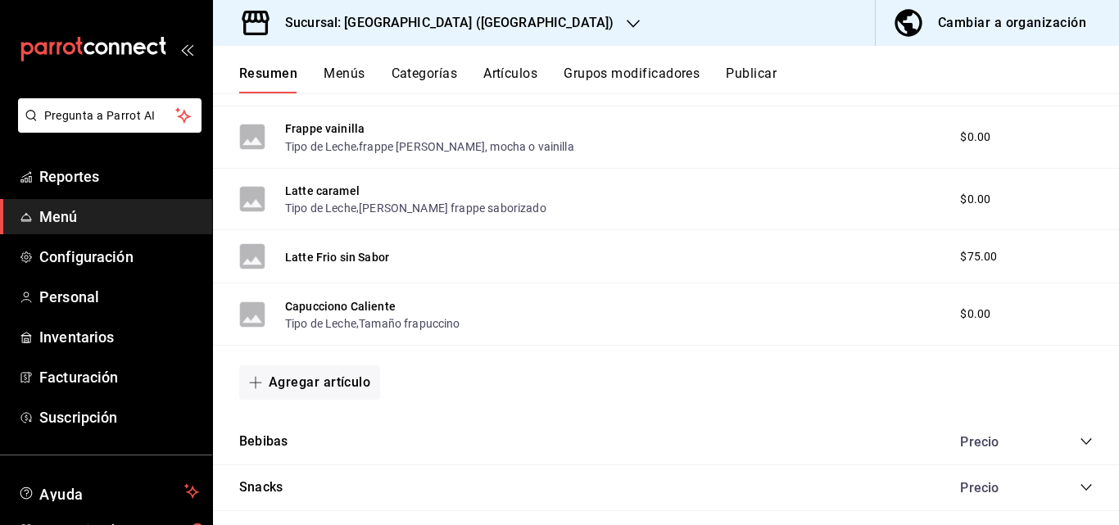
scroll to position [2075, 0]
click at [369, 303] on button "Capucciono Caliente" at bounding box center [340, 304] width 111 height 16
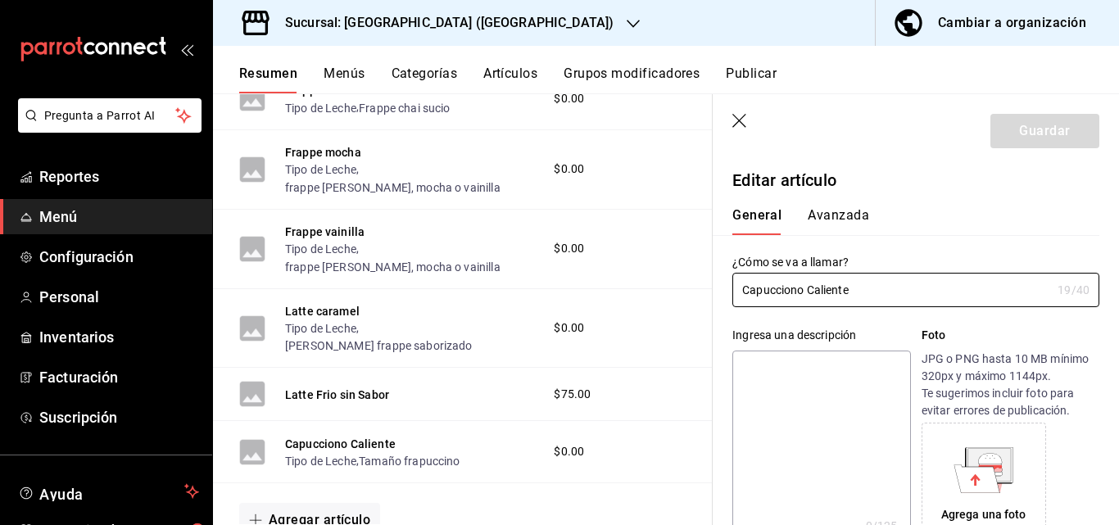
type input "$0.00"
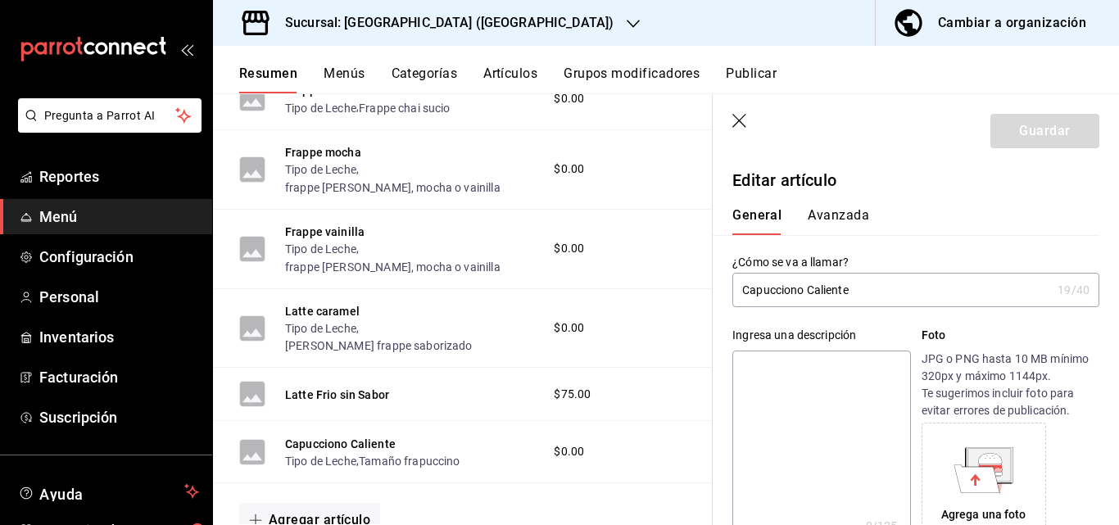
click at [855, 284] on input "Capucciono Caliente" at bounding box center [891, 289] width 319 height 33
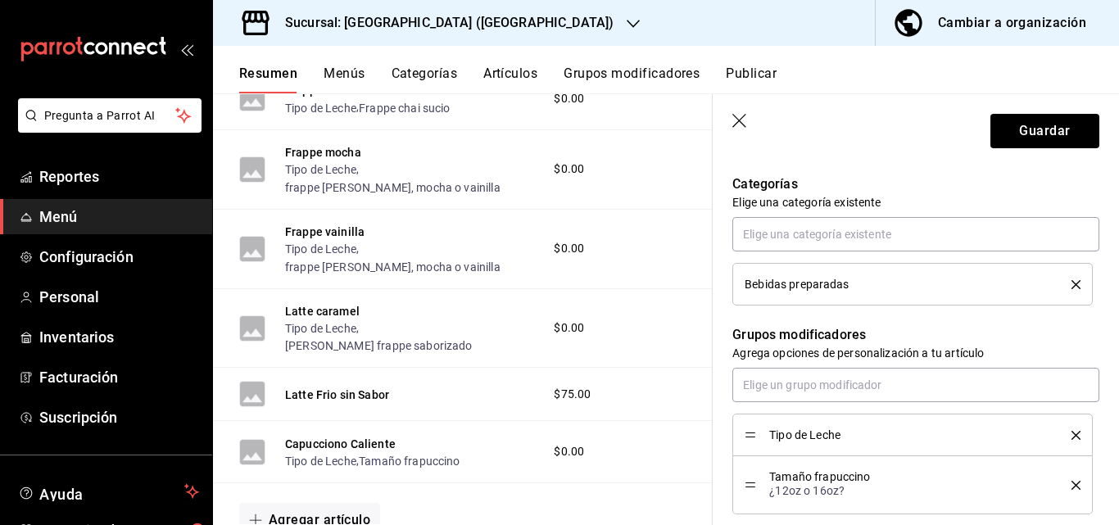
scroll to position [577, 0]
type input "Capucciono"
click at [902, 383] on input "text" at bounding box center [915, 384] width 367 height 34
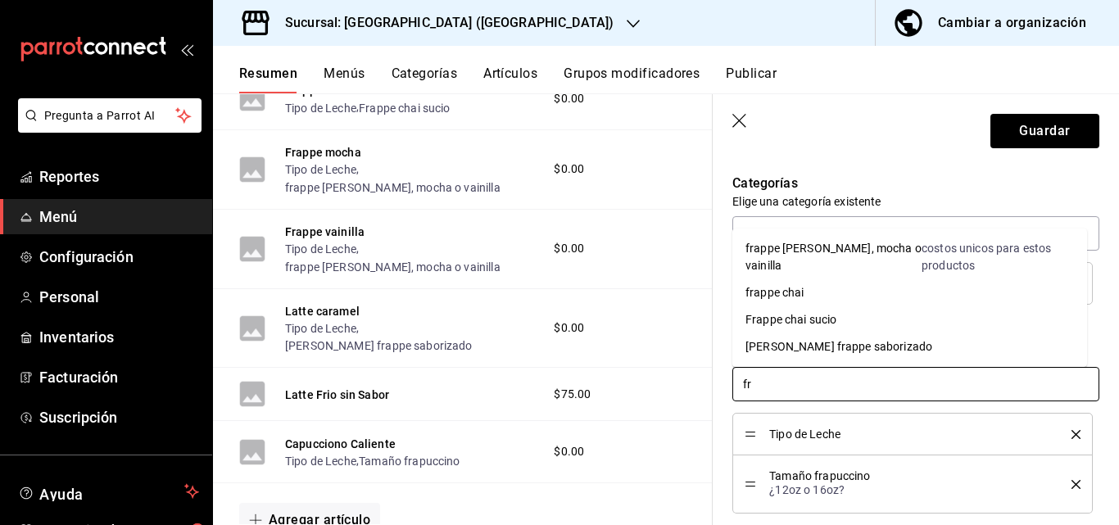
type input "f"
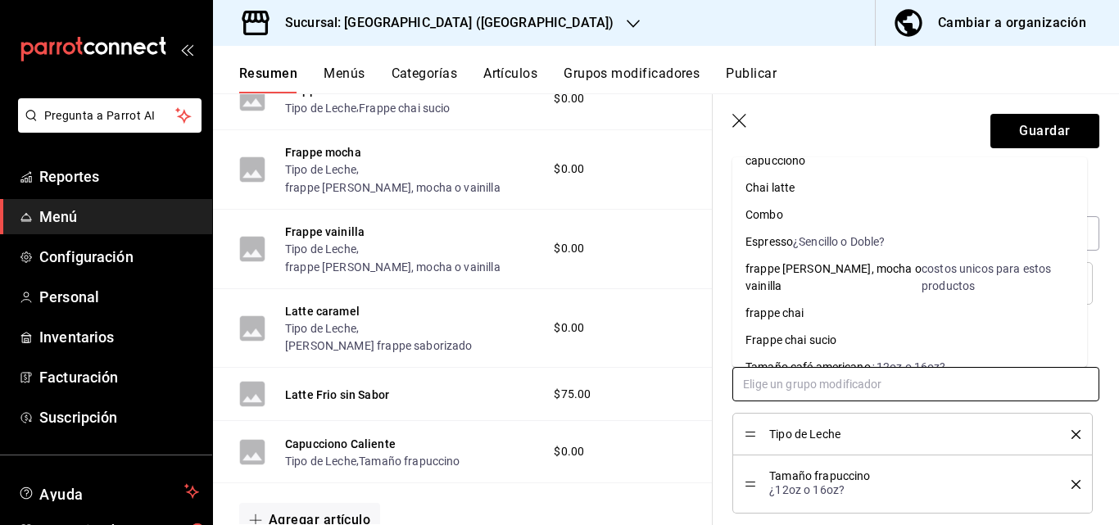
scroll to position [0, 0]
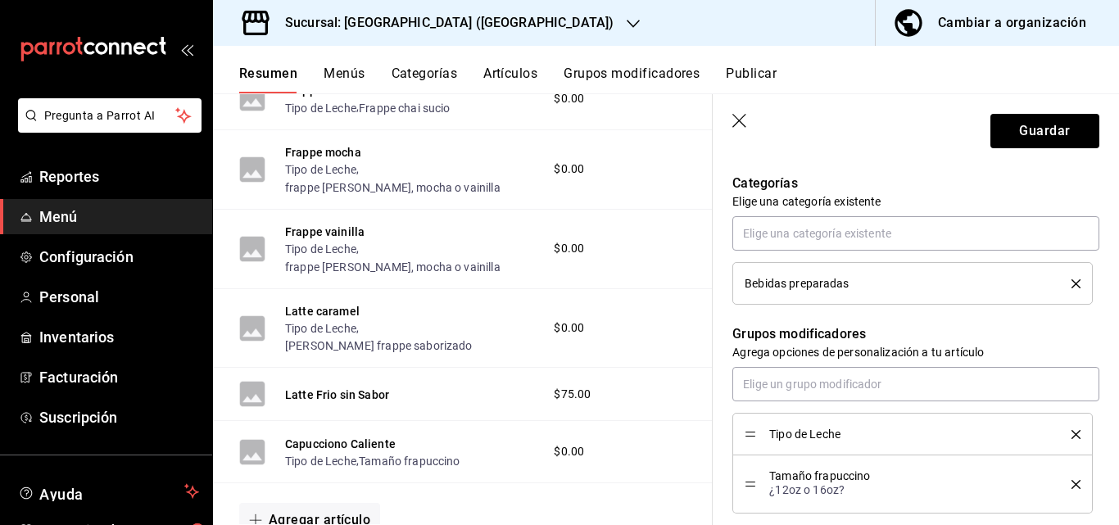
click at [796, 108] on header "Guardar" at bounding box center [915, 127] width 406 height 67
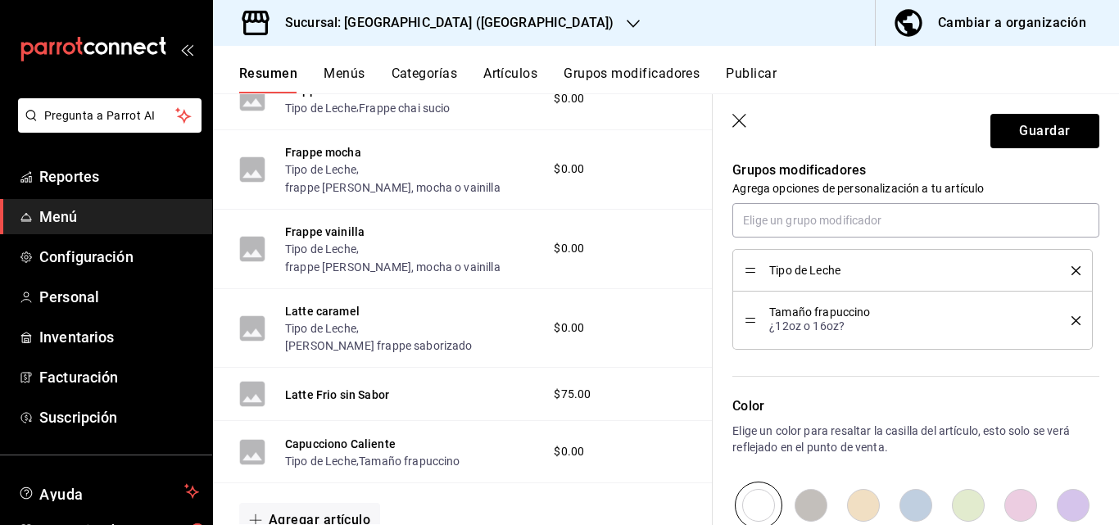
scroll to position [951, 0]
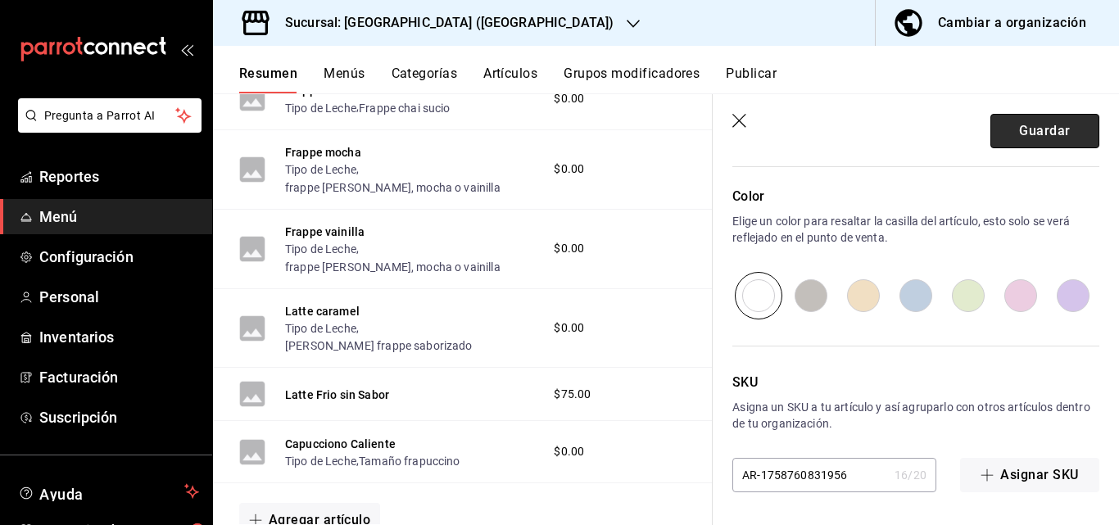
click at [1036, 124] on button "Guardar" at bounding box center [1044, 131] width 109 height 34
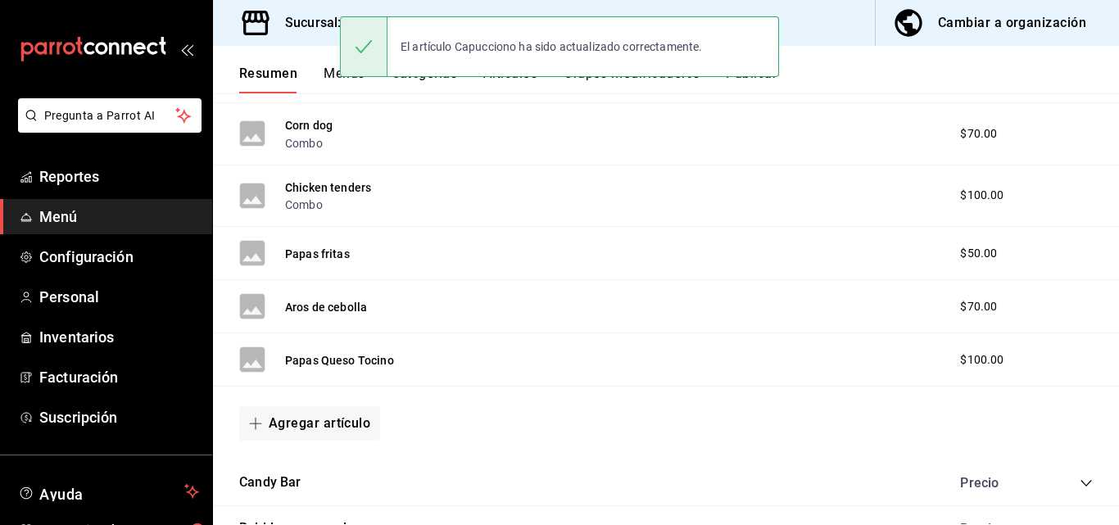
scroll to position [928, 0]
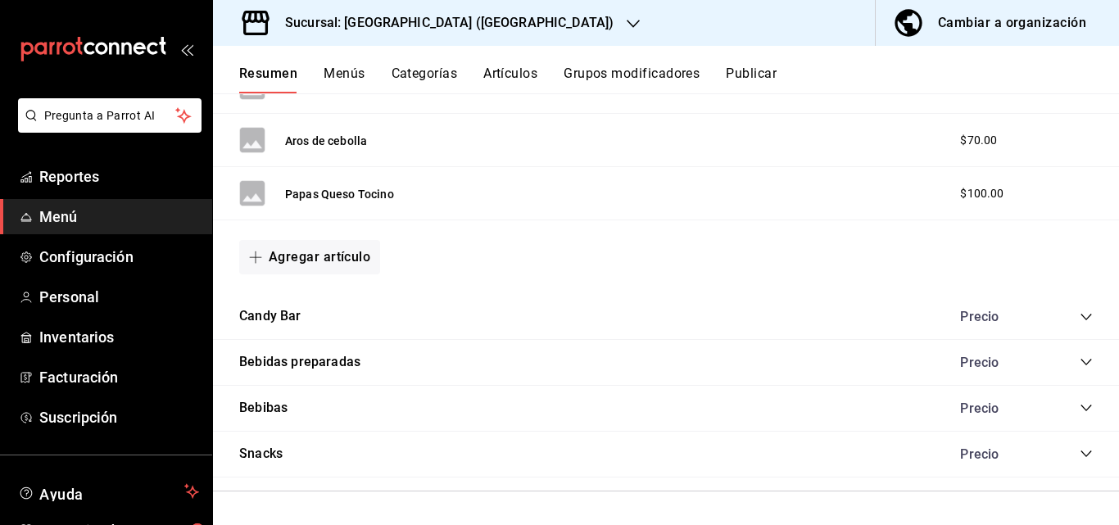
click at [1079, 358] on icon "collapse-category-row" at bounding box center [1085, 361] width 13 height 13
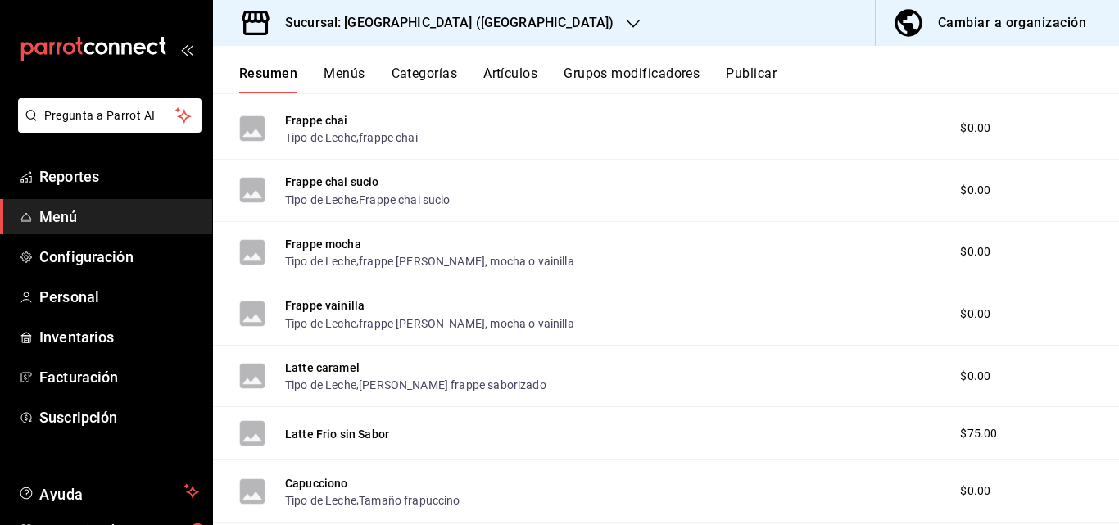
scroll to position [2107, 0]
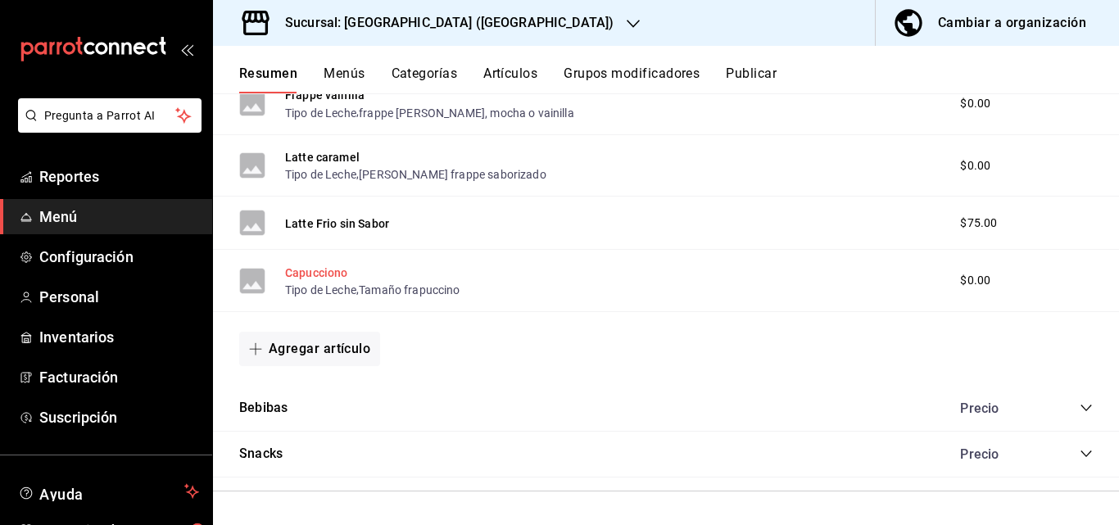
click at [323, 273] on button "Capucciono" at bounding box center [316, 272] width 63 height 16
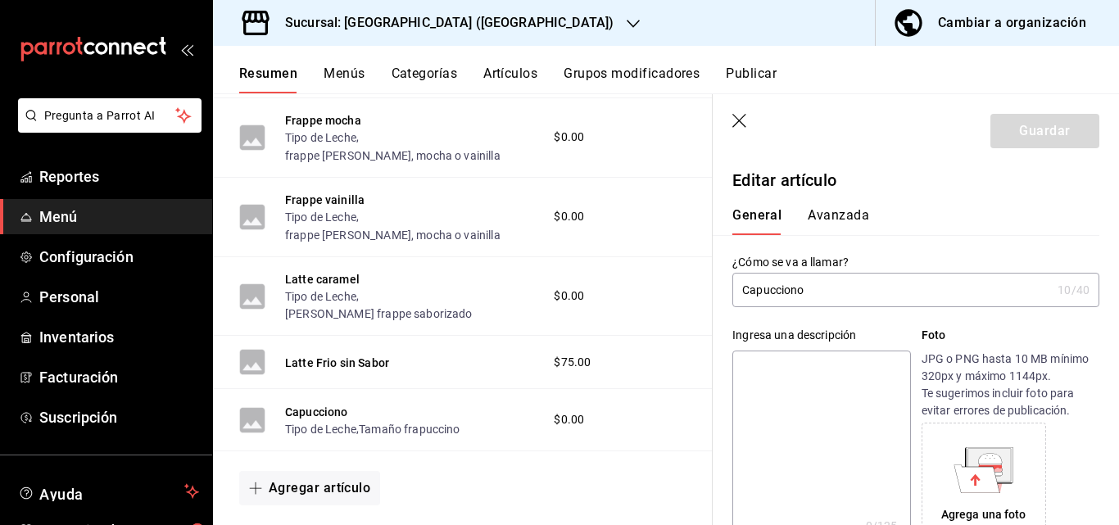
type input "$0.00"
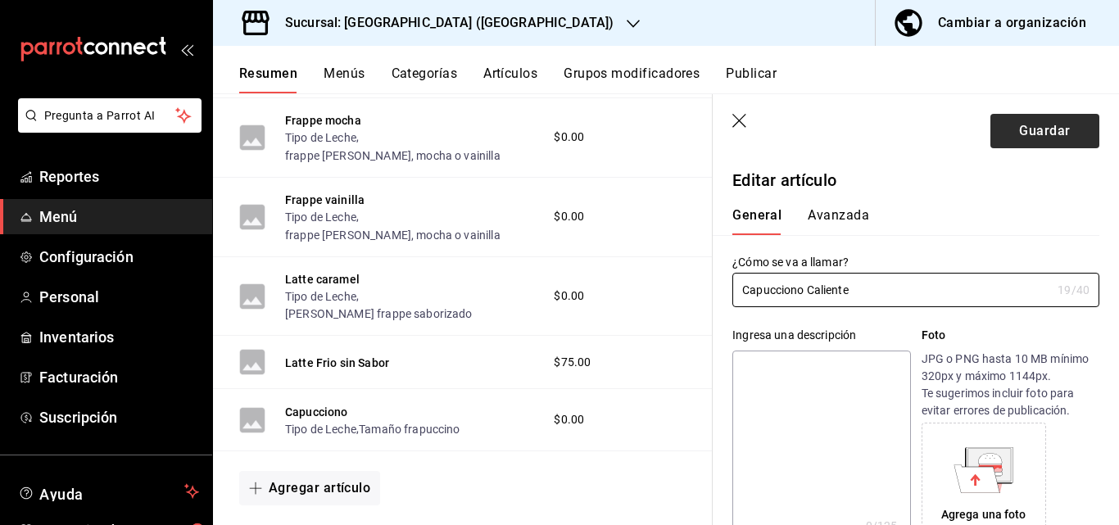
type input "Capucciono Caliente"
click at [1011, 118] on button "Guardar" at bounding box center [1044, 131] width 109 height 34
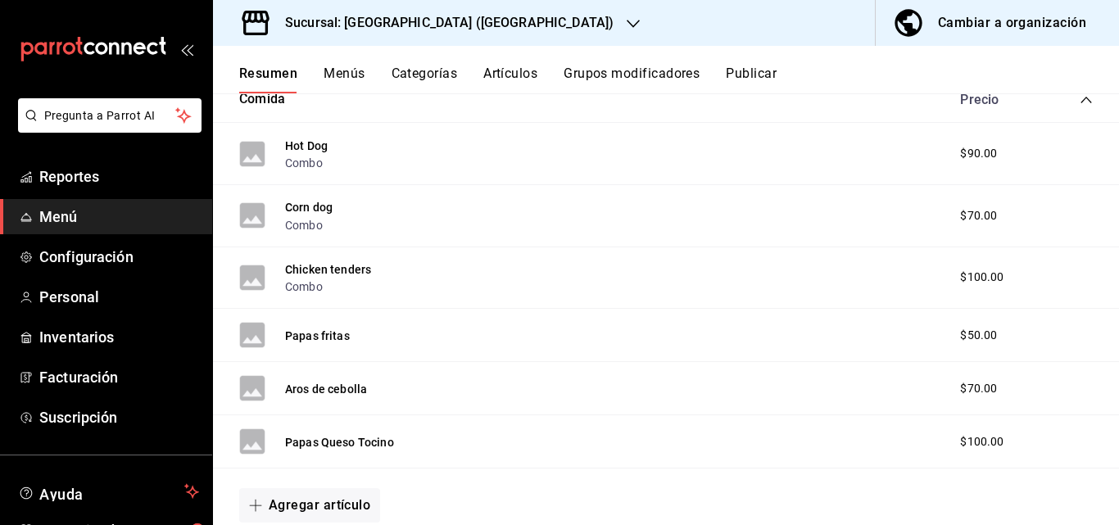
scroll to position [928, 0]
